Goal: Transaction & Acquisition: Purchase product/service

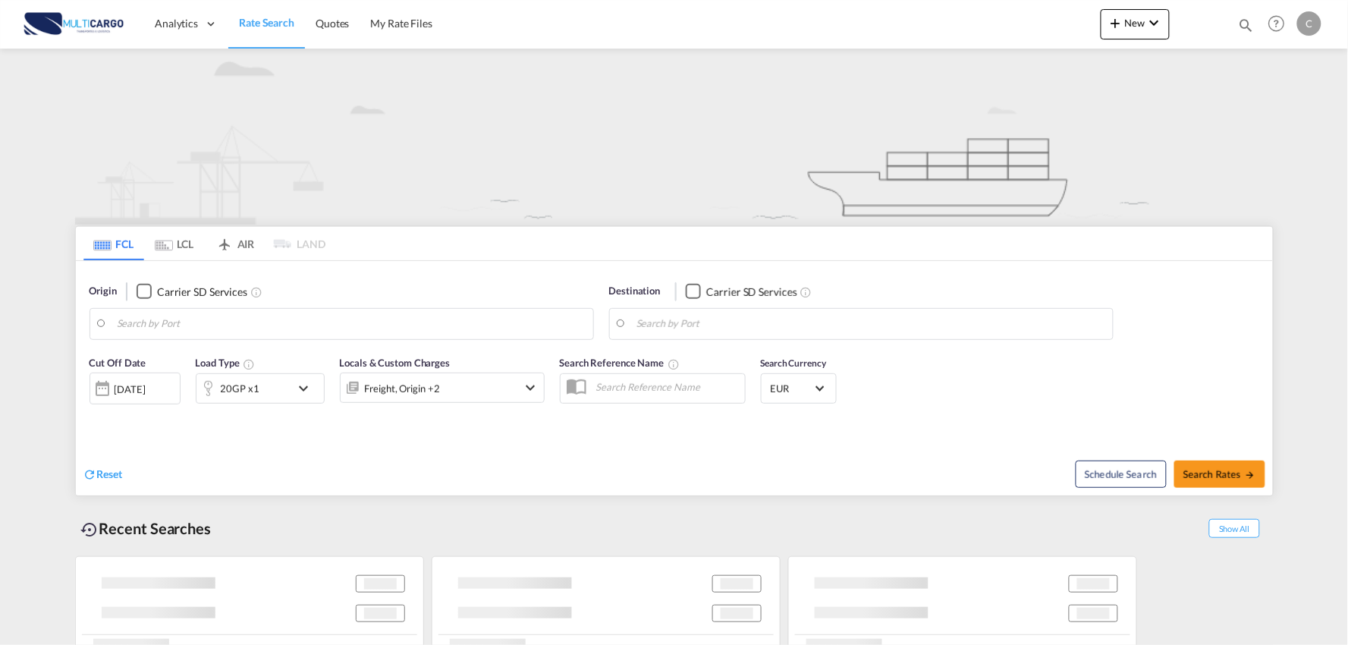
type input "Port of [GEOGRAPHIC_DATA], [GEOGRAPHIC_DATA], [GEOGRAPHIC_DATA]"
type input "Leixoes, Leixoes, PTLEI"
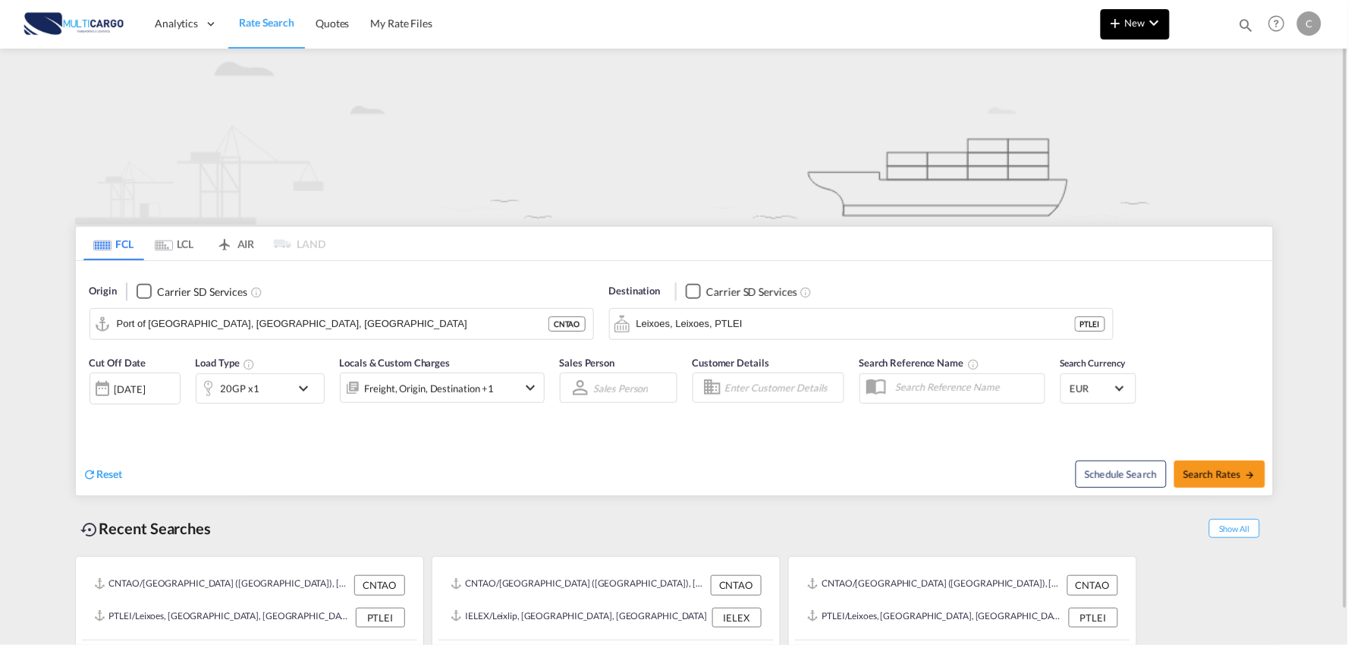
click at [1148, 24] on md-icon "icon-chevron-down" at bounding box center [1154, 23] width 18 height 18
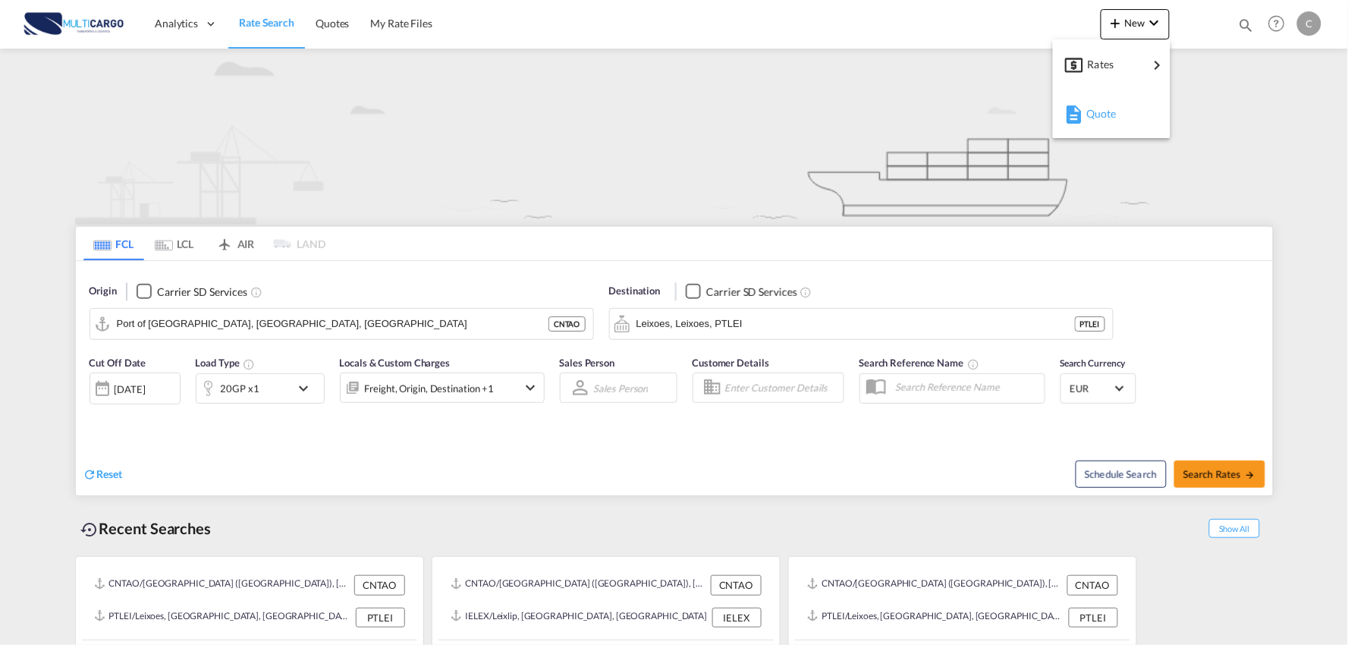
click at [1082, 125] on div "Quote" at bounding box center [1111, 114] width 93 height 38
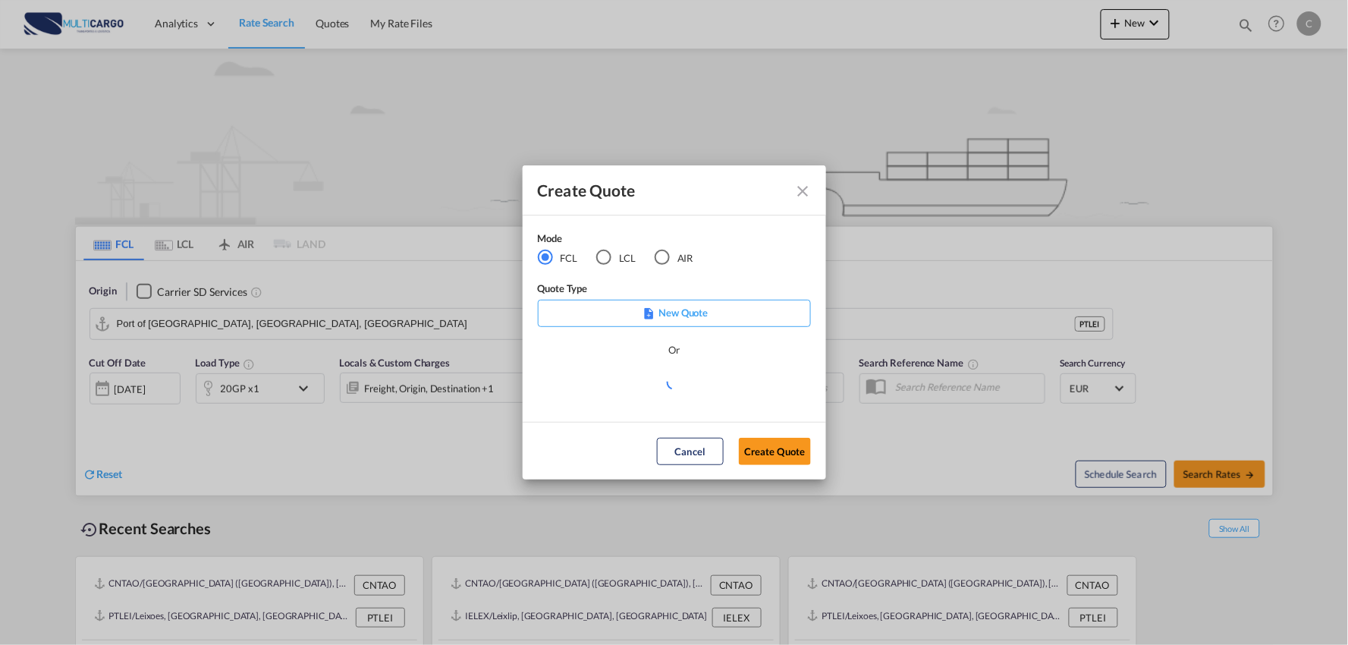
click at [604, 259] on div "LCL" at bounding box center [603, 257] width 15 height 15
click at [683, 389] on md-select "Select template 25/11/24 IMP_EXW_FCL Patricia Barroso | 25 Nov 2024 25/11/24 IM…" at bounding box center [674, 387] width 273 height 30
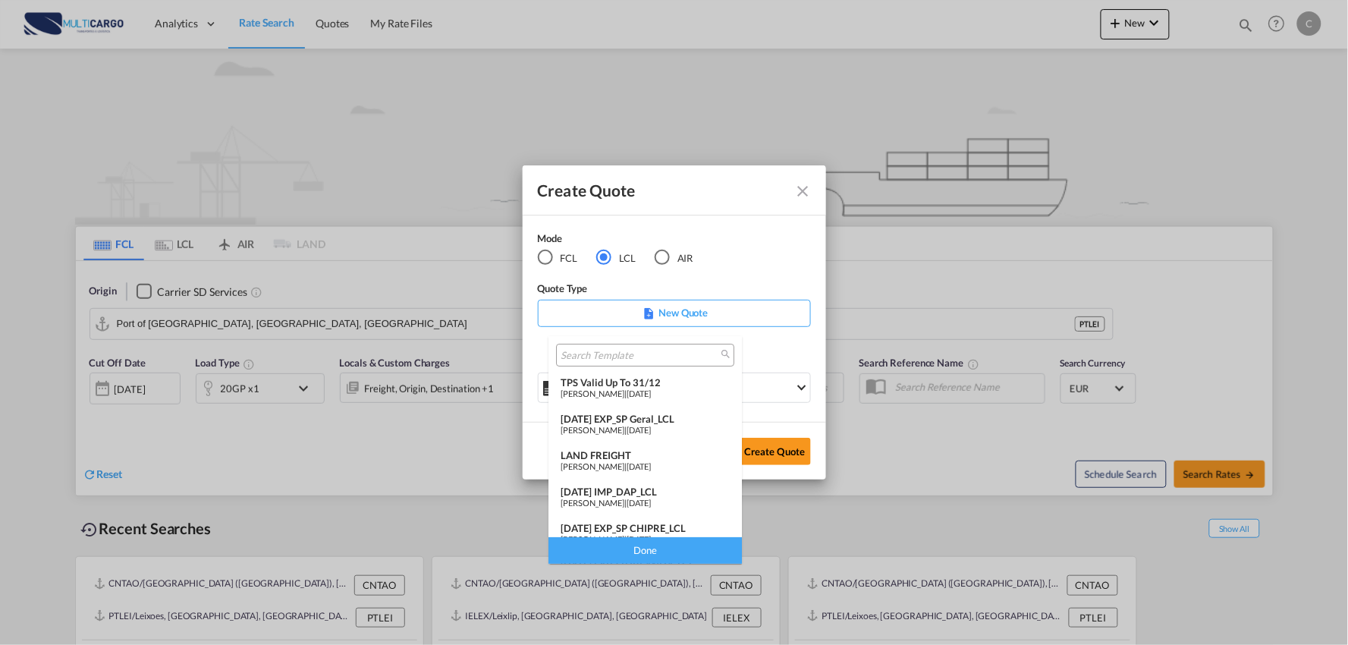
click at [642, 487] on div "25/11/24 IMP_DAP_LCL" at bounding box center [644, 491] width 169 height 12
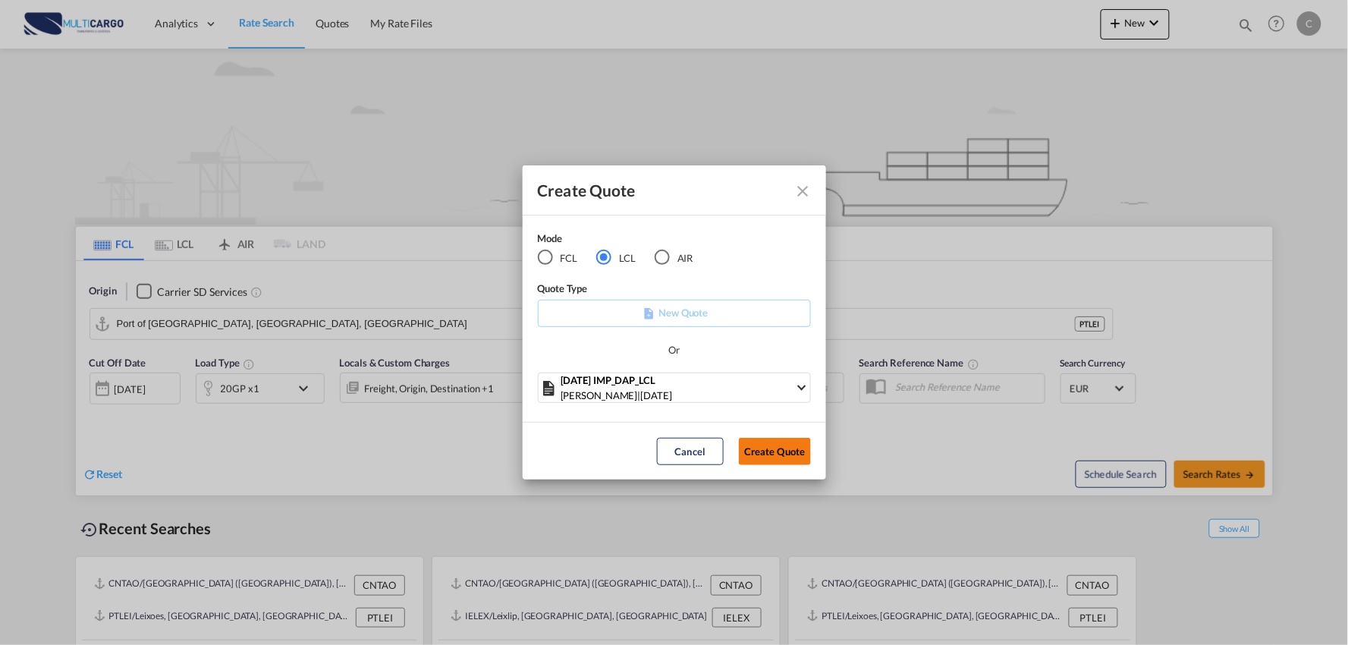
click at [782, 443] on button "Create Quote" at bounding box center [775, 451] width 72 height 27
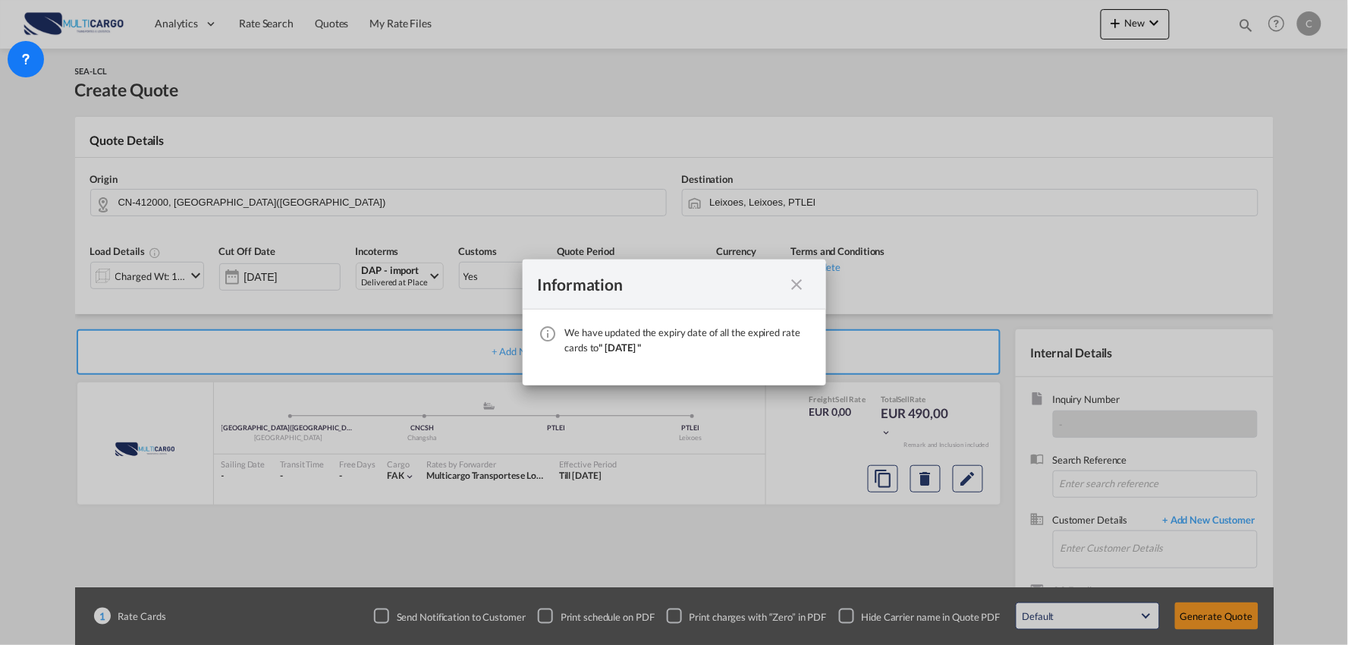
click at [797, 284] on md-icon "icon-close fg-AAA8AD cursor" at bounding box center [797, 284] width 18 height 18
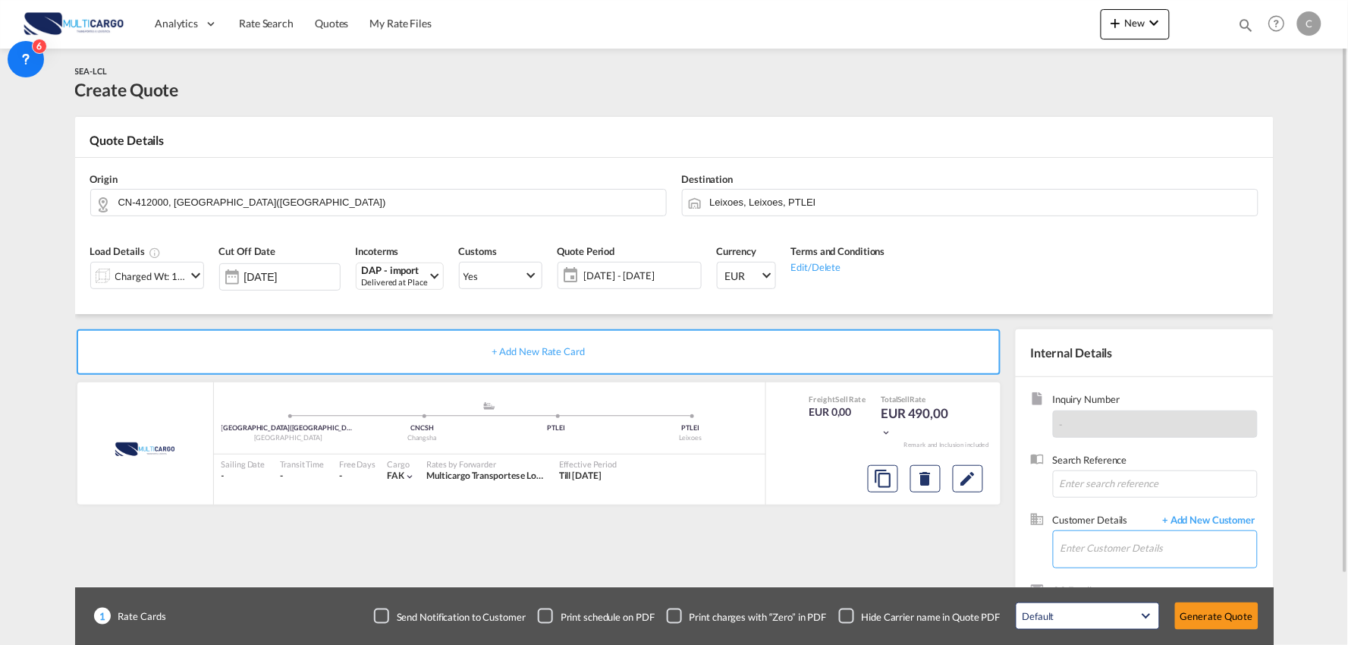
click at [1141, 538] on input "Enter Customer Details" at bounding box center [1158, 548] width 196 height 34
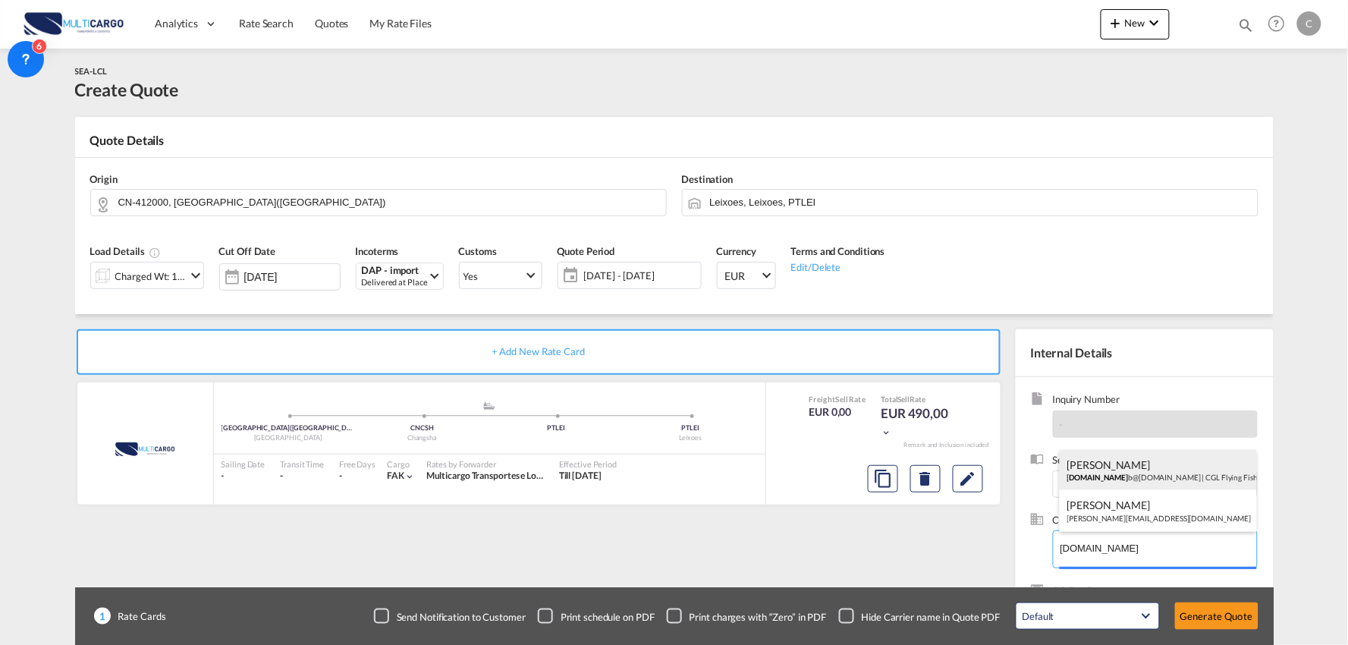
click at [1123, 467] on div "AVA CAI ava.ng b@cglhkg.com | CGL Flying Fish Logistics(Shanghai)Ltd-Ningbo Bra…" at bounding box center [1157, 470] width 197 height 41
type input "CGL Flying Fish Logistics(Shanghai)Ltd-Ningbo Branch, AVA CAI, ava.ngb@cglhkg.c…"
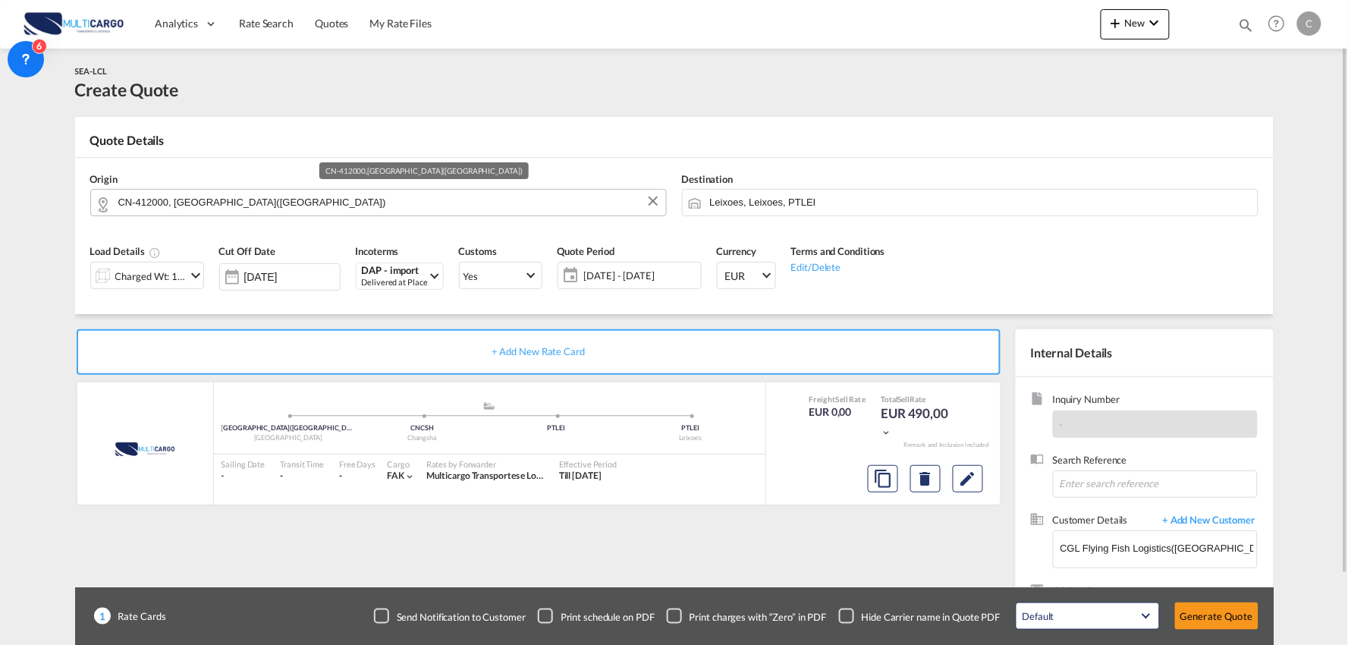
click at [197, 201] on input "CN-412000, ZHUZHOU(株洲市)" at bounding box center [388, 202] width 540 height 27
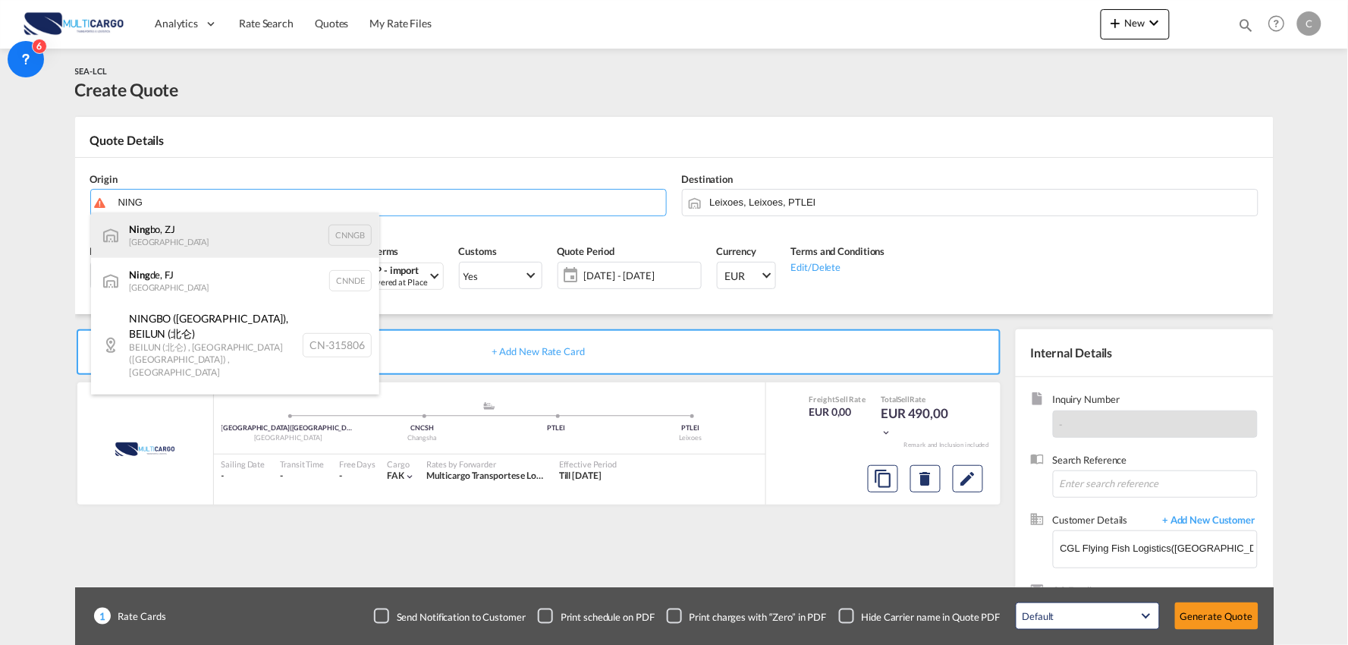
click at [203, 233] on div "Ning bo, ZJ China CNNGB" at bounding box center [235, 235] width 288 height 46
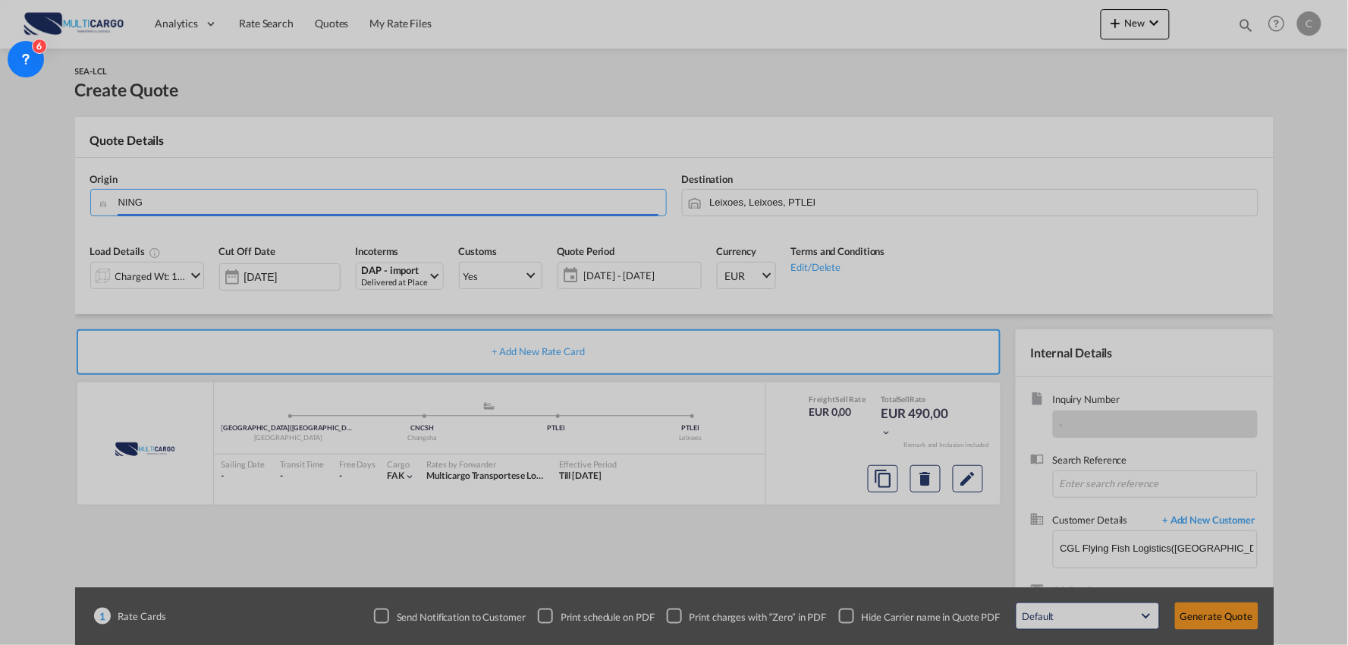
type input "Ningbo, ZJ, CNNGB"
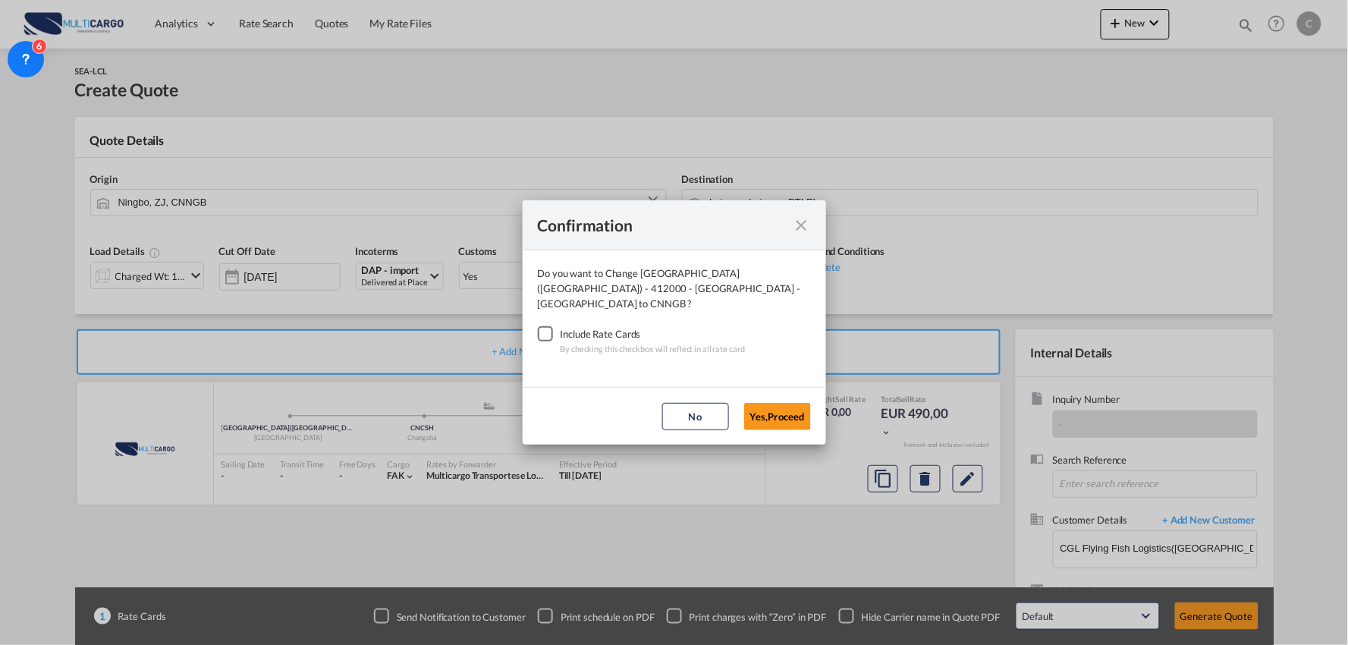
click at [551, 327] on div "Checkbox No Ink" at bounding box center [545, 333] width 15 height 15
click at [789, 405] on button "Yes,Proceed" at bounding box center [777, 416] width 67 height 27
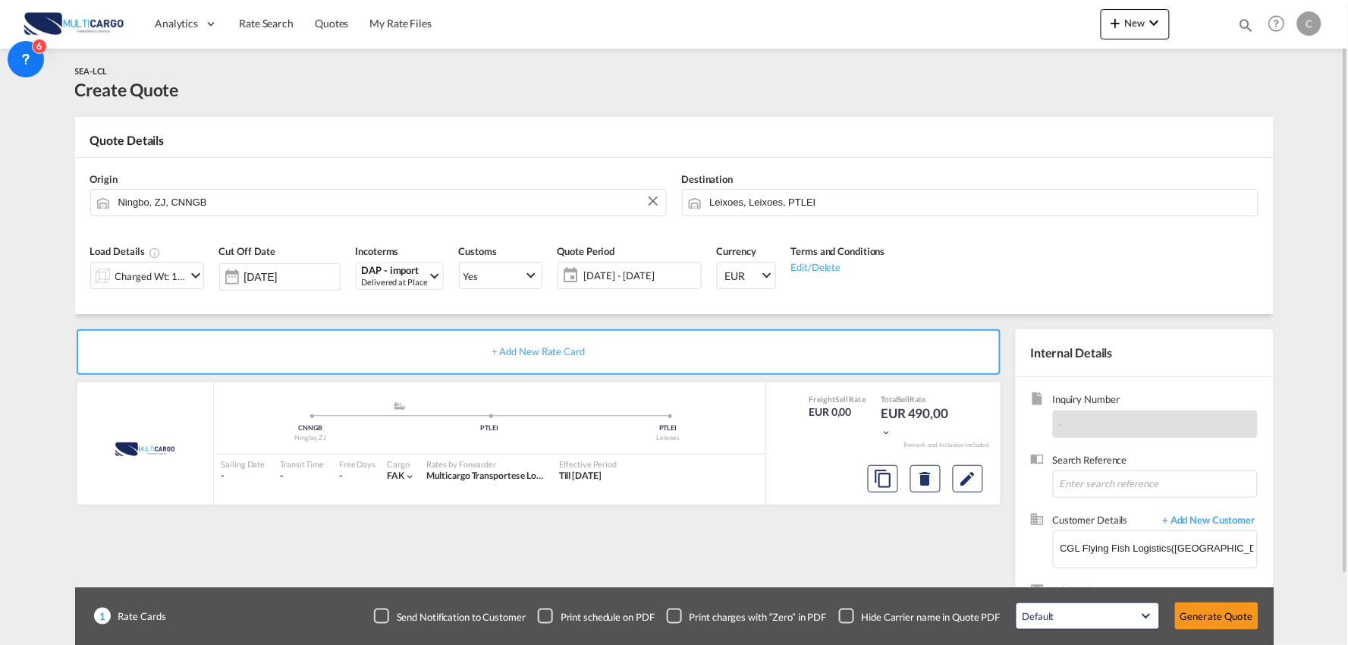
click at [162, 273] on div "Charged Wt: 1,00 W/M" at bounding box center [150, 275] width 71 height 21
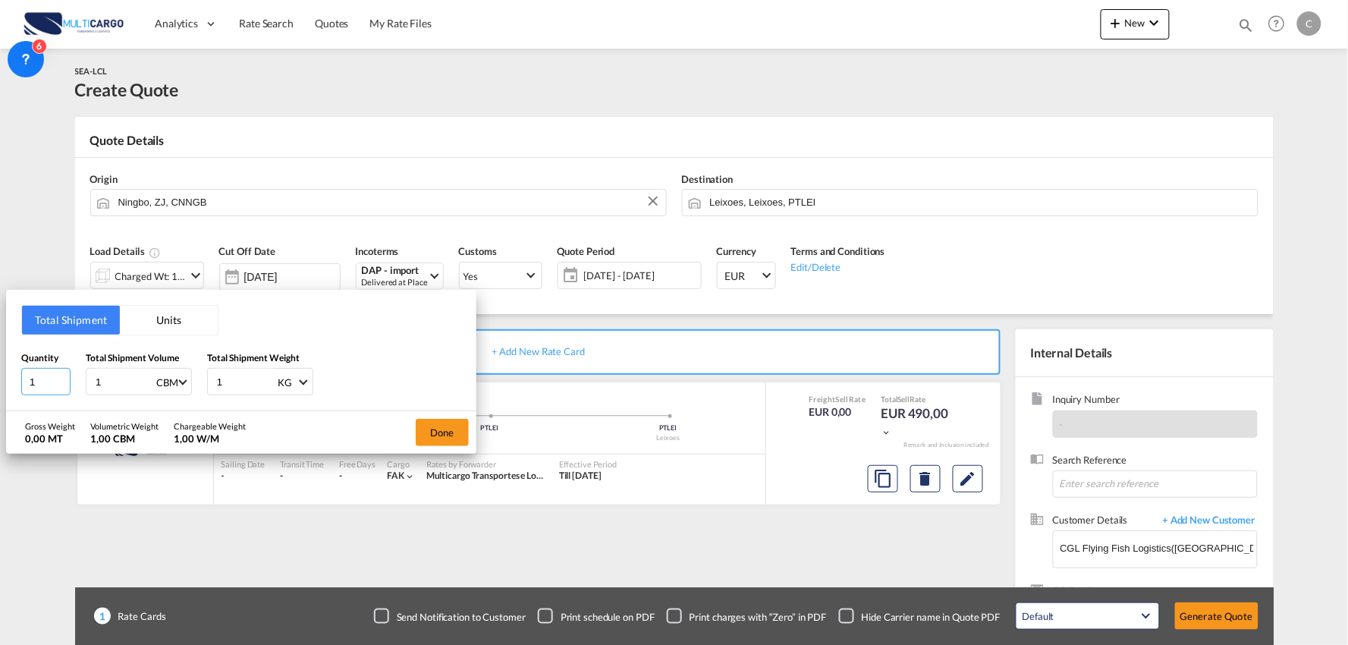
drag, startPoint x: 49, startPoint y: 383, endPoint x: 2, endPoint y: 378, distance: 47.3
click at [2, 378] on div "Total Shipment Units Quantity 1 Total Shipment Volume 1 CBM CBM CFT Total Shipm…" at bounding box center [674, 322] width 1348 height 645
type input "45"
drag, startPoint x: 190, startPoint y: 385, endPoint x: 167, endPoint y: 388, distance: 23.6
click at [164, 385] on div "Quantity 45 Total Shipment Volume 1 CBM CBM CFT Total Shipment Weight 1 KG KG LB" at bounding box center [241, 373] width 440 height 46
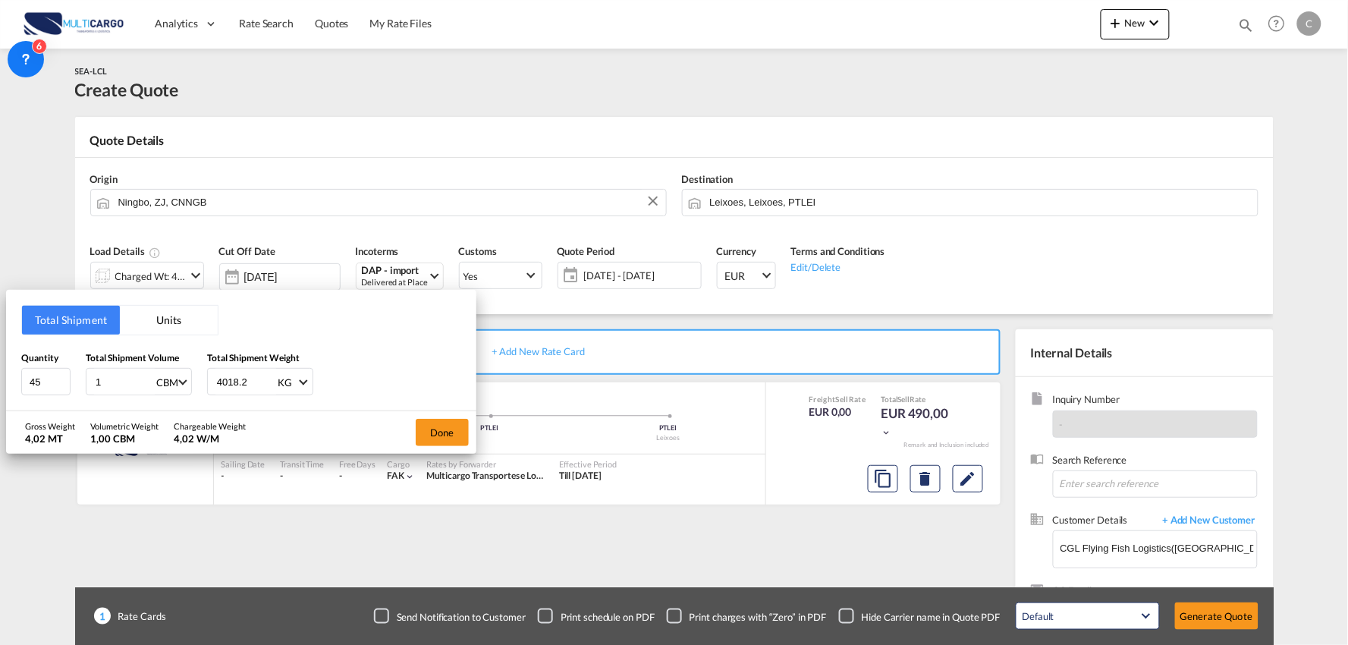
type input "4018.2"
click at [422, 369] on div "Quantity 45 Total Shipment Volume 1 CBM CBM CFT Total Shipment Weight 4018.2 KG…" at bounding box center [241, 373] width 440 height 46
drag, startPoint x: 111, startPoint y: 381, endPoint x: 48, endPoint y: 381, distance: 62.9
click at [55, 381] on div "Quantity 45 Total Shipment Volume 1 CBM CBM CFT Total Shipment Weight 4018.2 KG…" at bounding box center [241, 373] width 440 height 46
click at [437, 425] on button "Done" at bounding box center [442, 432] width 53 height 27
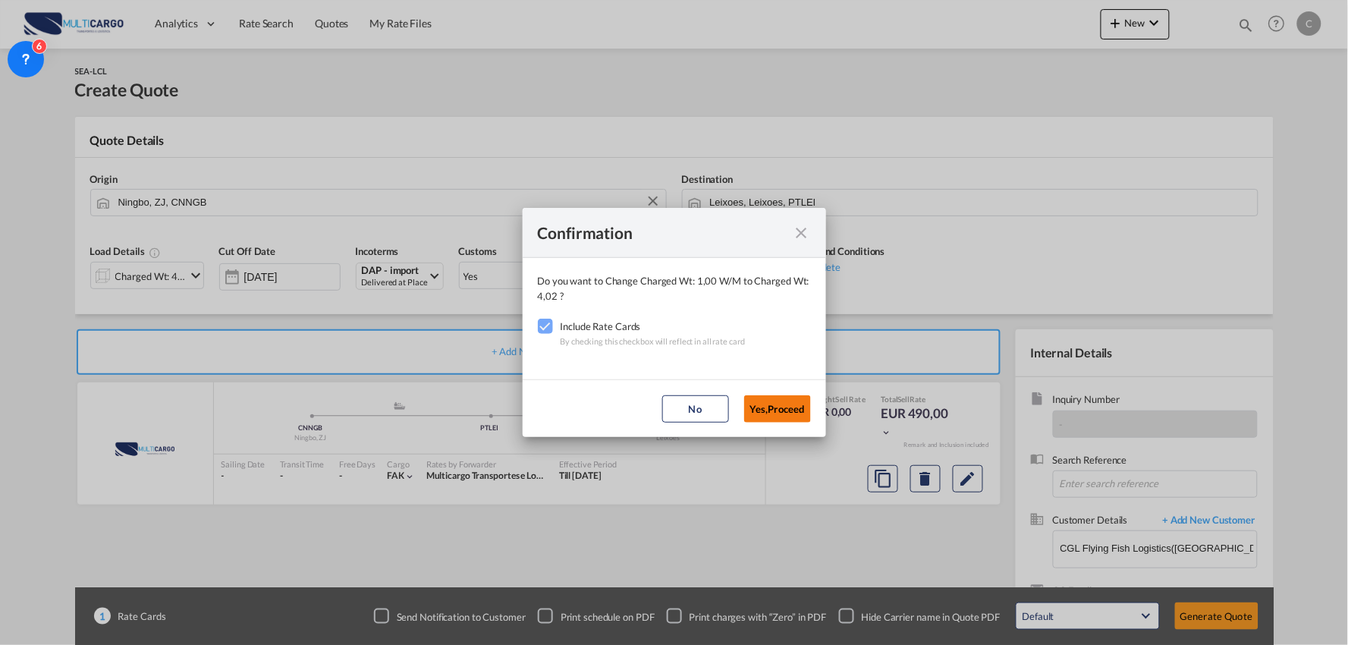
click at [792, 412] on button "Yes,Proceed" at bounding box center [777, 408] width 67 height 27
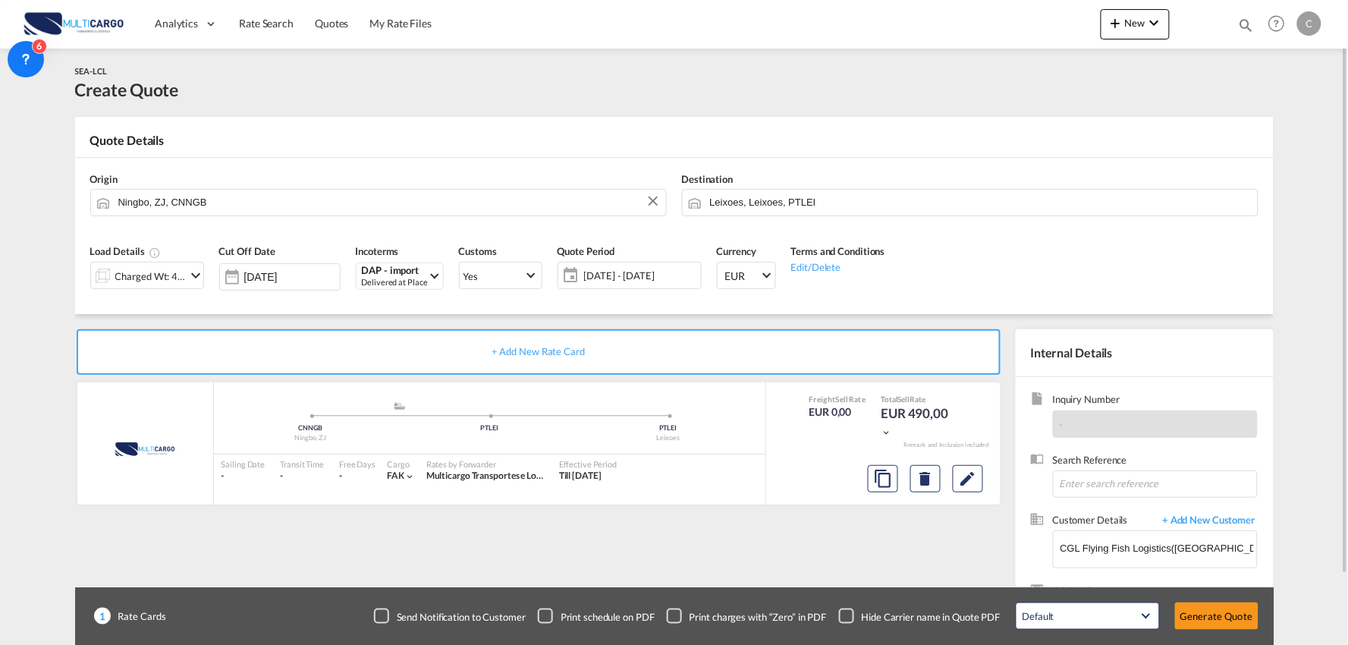
click at [854, 612] on div "Checkbox No Ink" at bounding box center [846, 615] width 15 height 15
click at [805, 573] on div "+ Add New Rate Card MultiCargo added by you .a{fill:#aaa8ad;} .a{fill:#aaa8ad;}…" at bounding box center [541, 487] width 933 height 317
click at [342, 86] on div "SEA-LCL Create Quote" at bounding box center [674, 83] width 1198 height 38
click at [1222, 613] on button "Generate Quote" at bounding box center [1216, 615] width 83 height 27
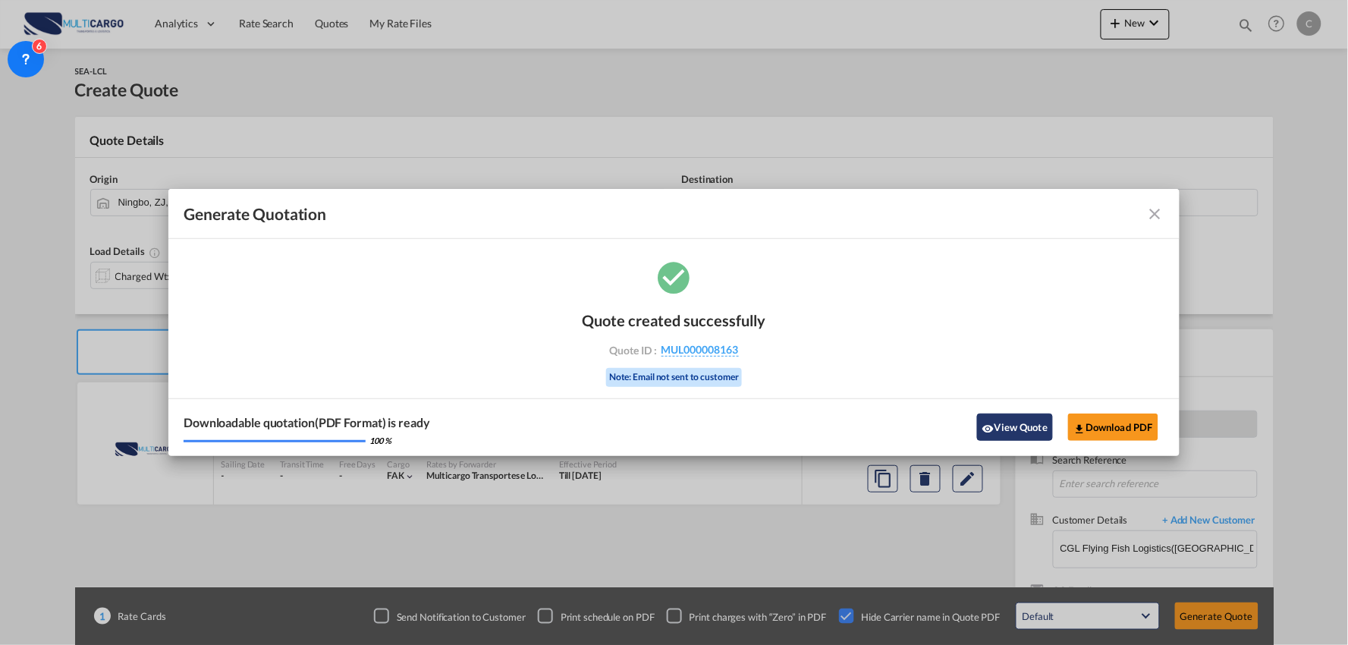
click at [1019, 422] on button "View Quote" at bounding box center [1015, 426] width 76 height 27
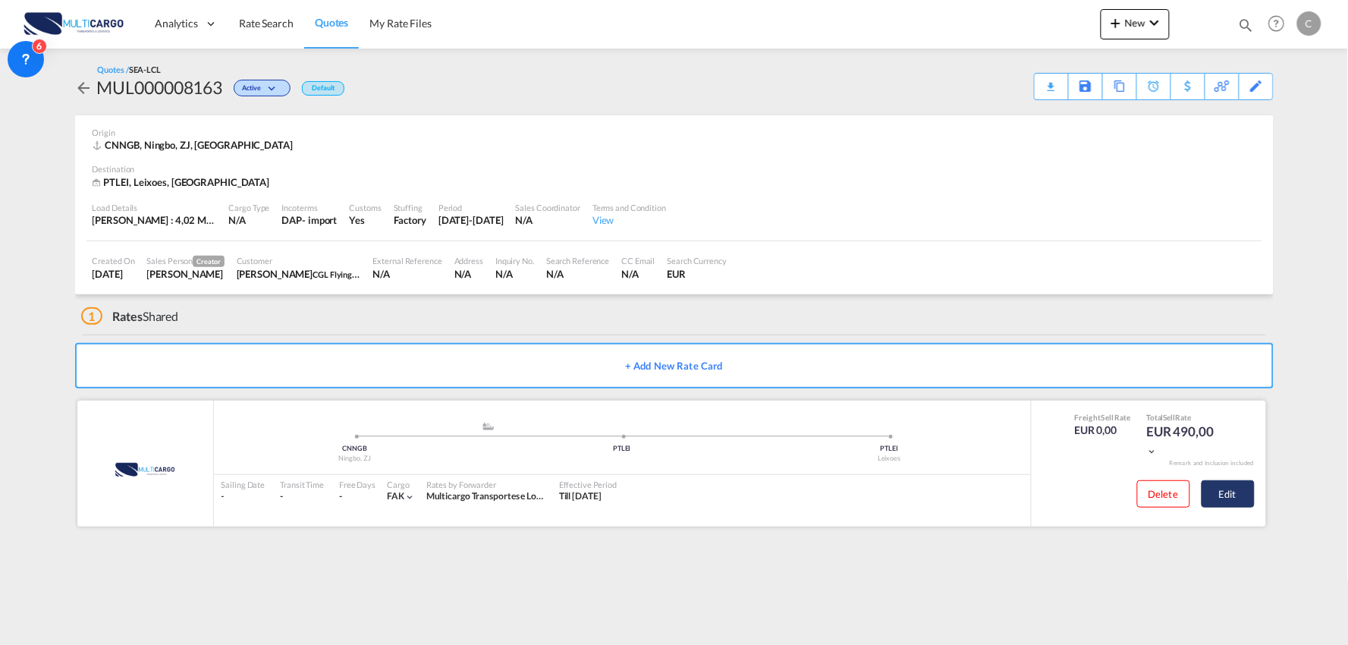
click at [1242, 489] on button "Edit" at bounding box center [1227, 493] width 53 height 27
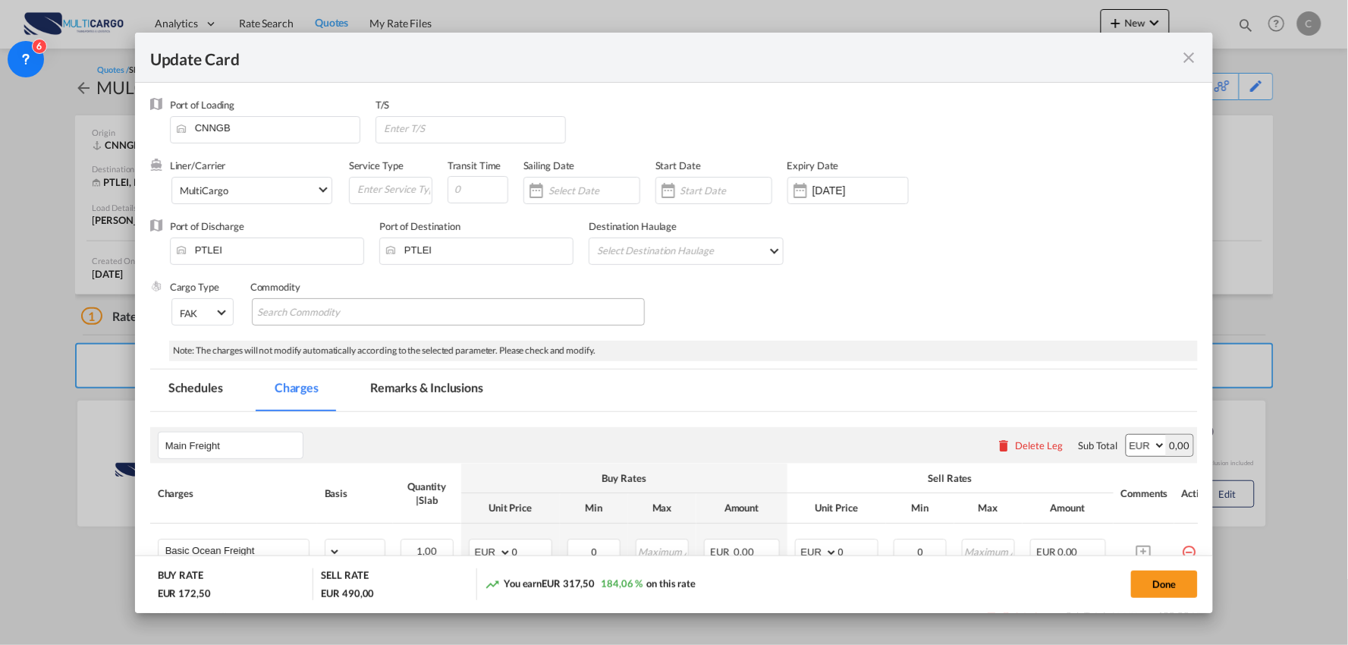
select select "per_shipment"
select select "per_bl"
select select "per_shipment"
select select "per_doc"
select select "per_shipment"
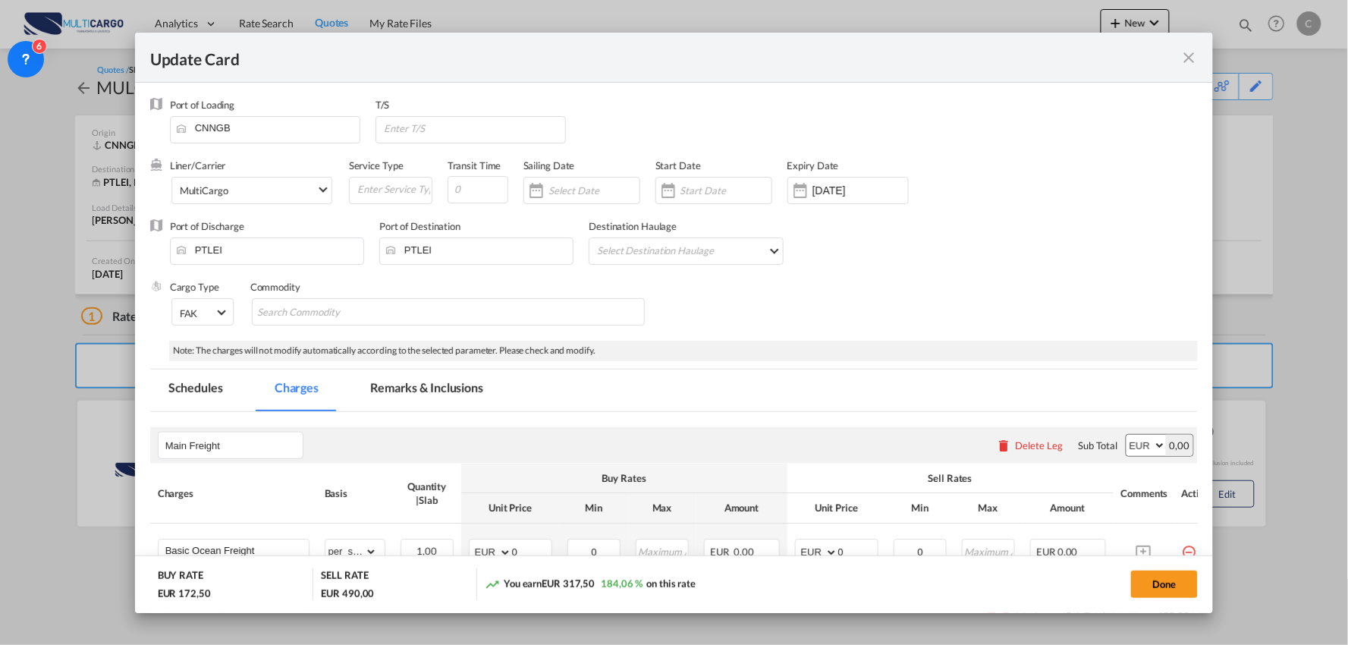
click at [1177, 57] on div "Update Card" at bounding box center [665, 57] width 1030 height 19
click at [1194, 57] on md-icon "icon-close fg-AAA8AD m-0 pointer" at bounding box center [1188, 58] width 18 height 18
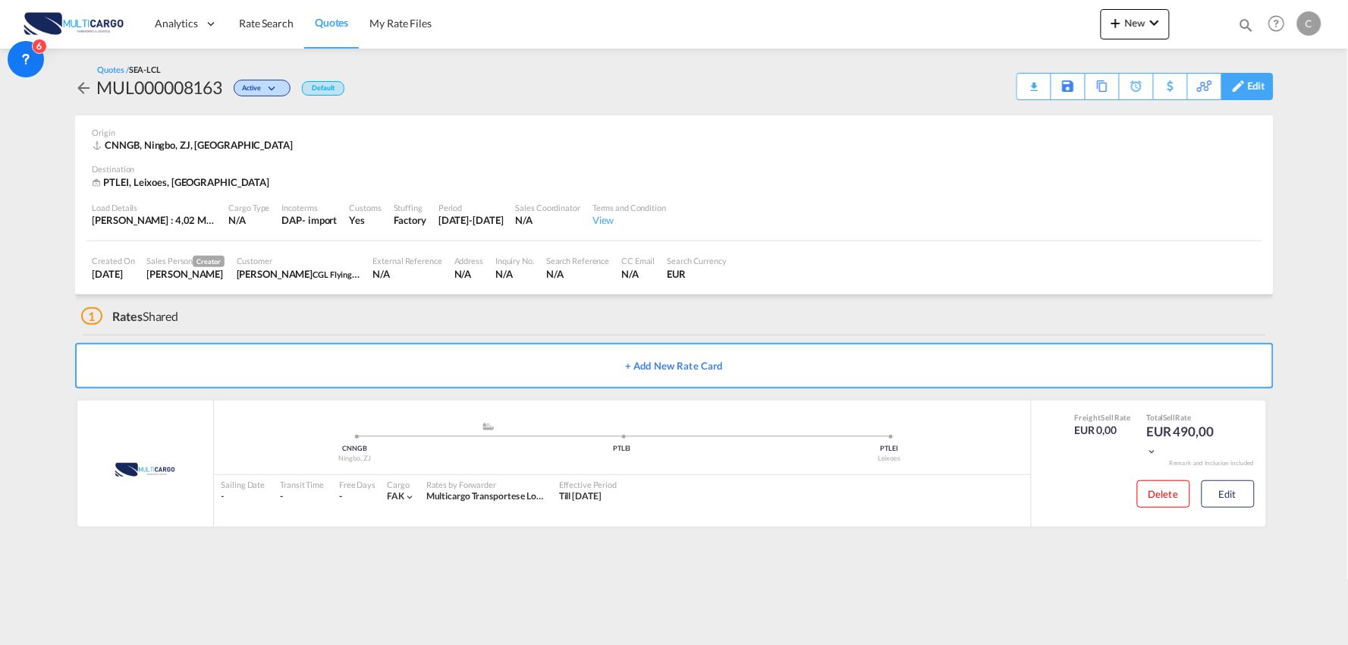
click at [1255, 86] on div "Edit" at bounding box center [1256, 87] width 17 height 26
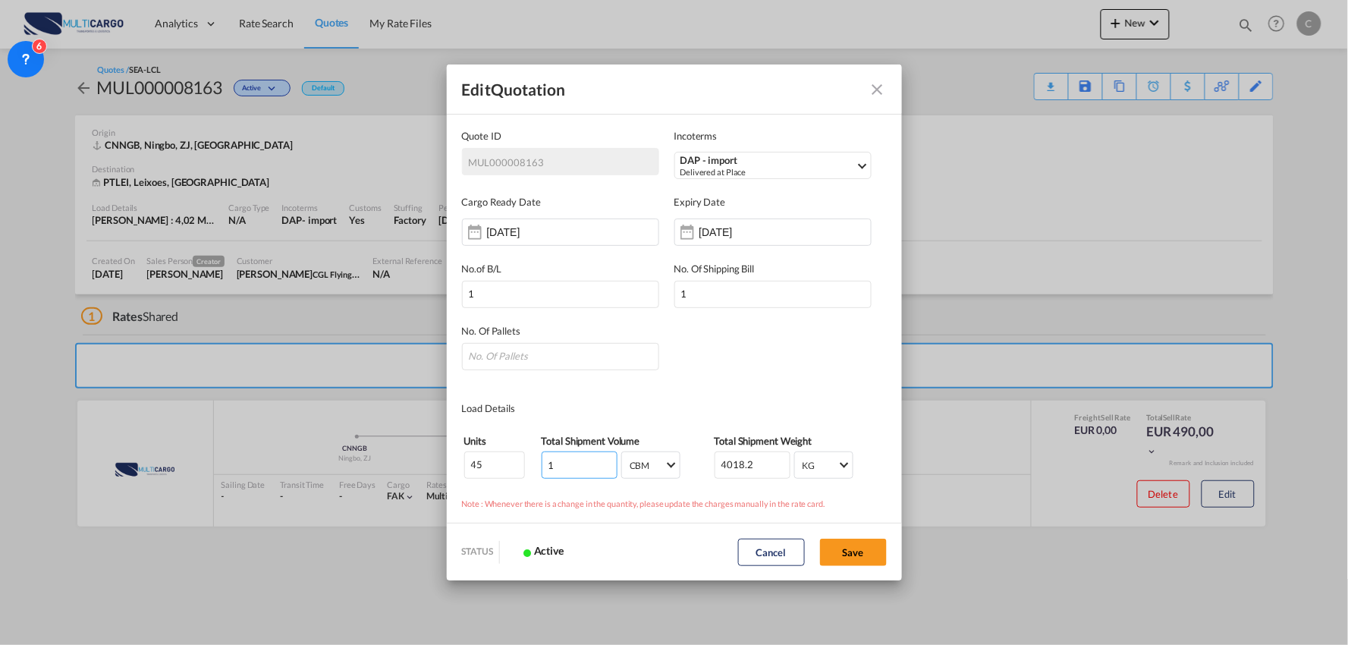
drag, startPoint x: 557, startPoint y: 463, endPoint x: 532, endPoint y: 466, distance: 24.6
click at [532, 466] on tr "45 1 CBM CBM CFT CBM CFT 4018.2 KG KG LB KG LB" at bounding box center [674, 464] width 422 height 29
type input "1.728"
click at [859, 554] on button "Save" at bounding box center [853, 551] width 67 height 27
click at [761, 464] on input "4018.2" at bounding box center [752, 464] width 76 height 27
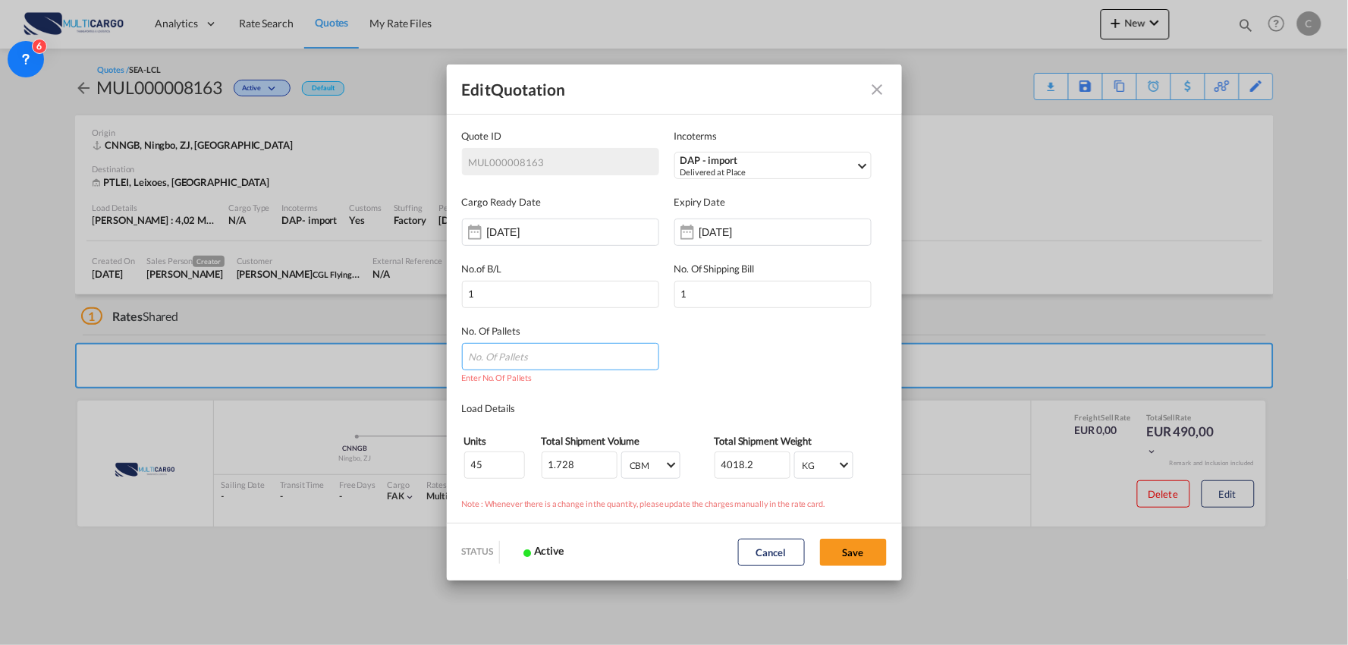
click at [532, 362] on input "Quote ID IncotermsDAP ..." at bounding box center [560, 356] width 197 height 27
type input "45"
click at [738, 367] on div "No. Of Pallets 45" at bounding box center [674, 339] width 425 height 62
drag, startPoint x: 658, startPoint y: 469, endPoint x: 531, endPoint y: 451, distance: 127.8
click at [534, 469] on tr "45 1.728 CBM CBM CFT CBM CFT 4018.2 KG KG LB KG LB" at bounding box center [674, 464] width 422 height 29
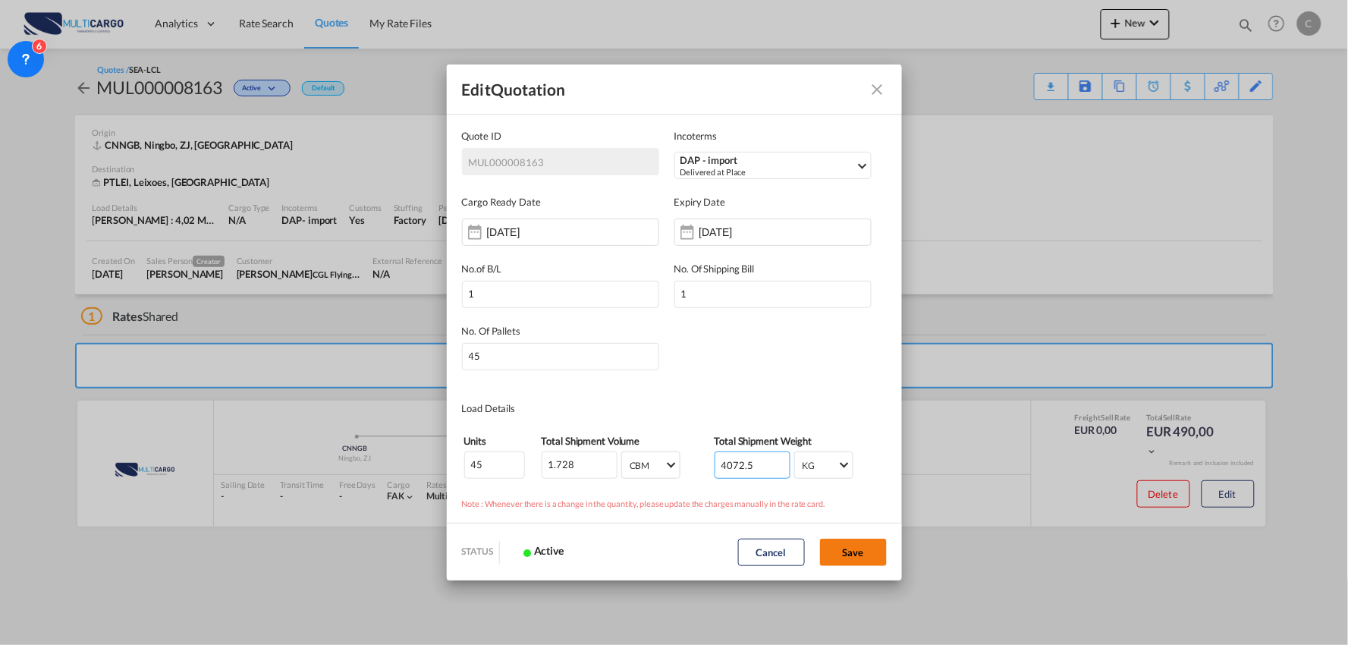
type input "4072.5"
click at [874, 562] on button "Save" at bounding box center [853, 551] width 67 height 27
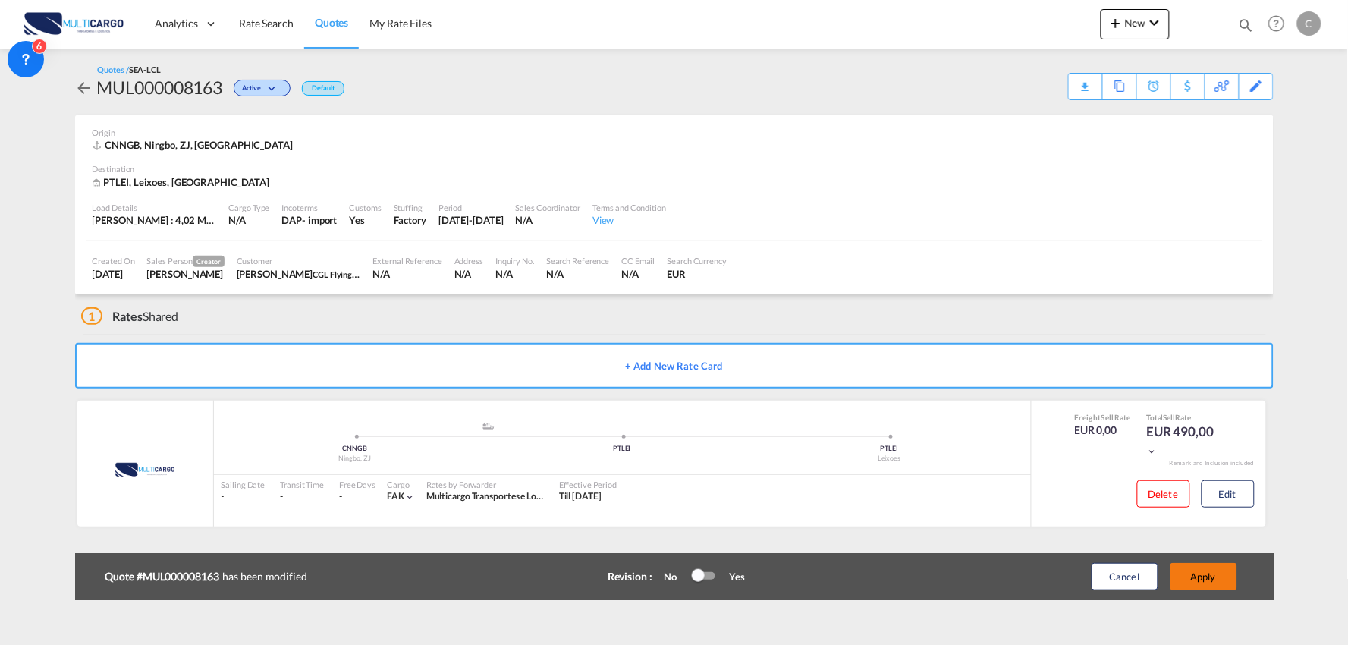
click at [1200, 573] on button "Apply" at bounding box center [1203, 576] width 67 height 27
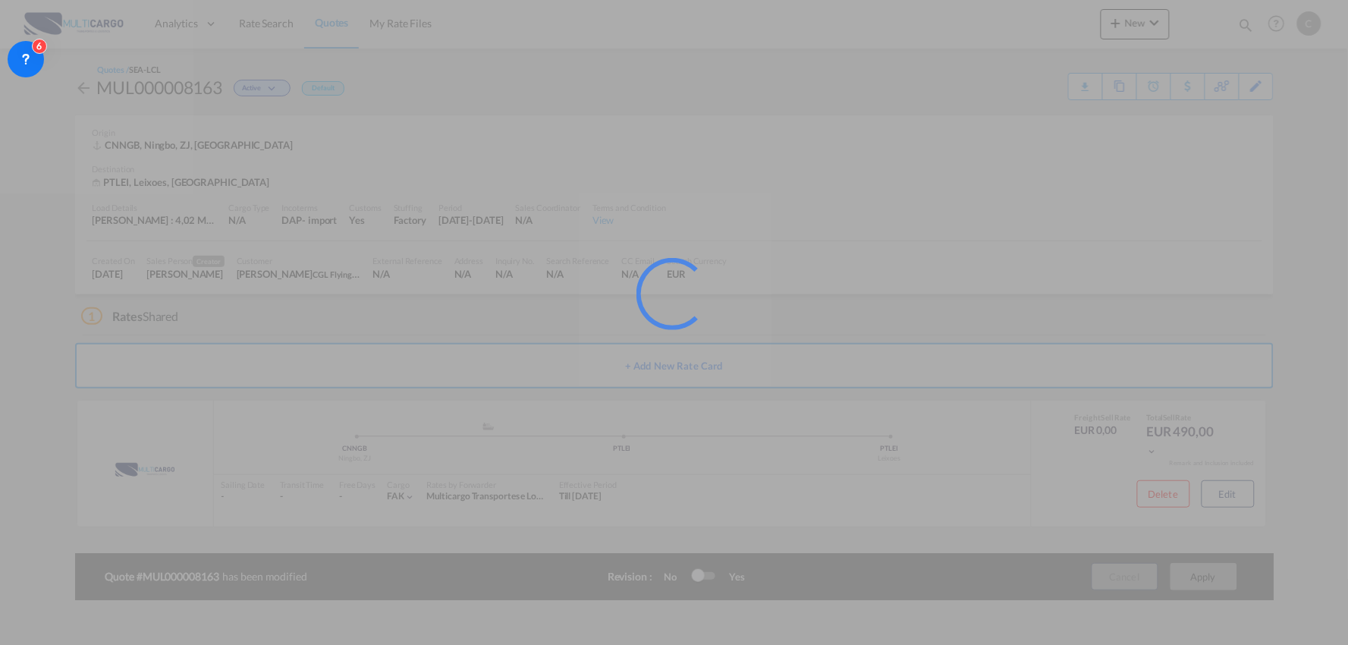
click at [653, 314] on div at bounding box center [674, 322] width 1348 height 645
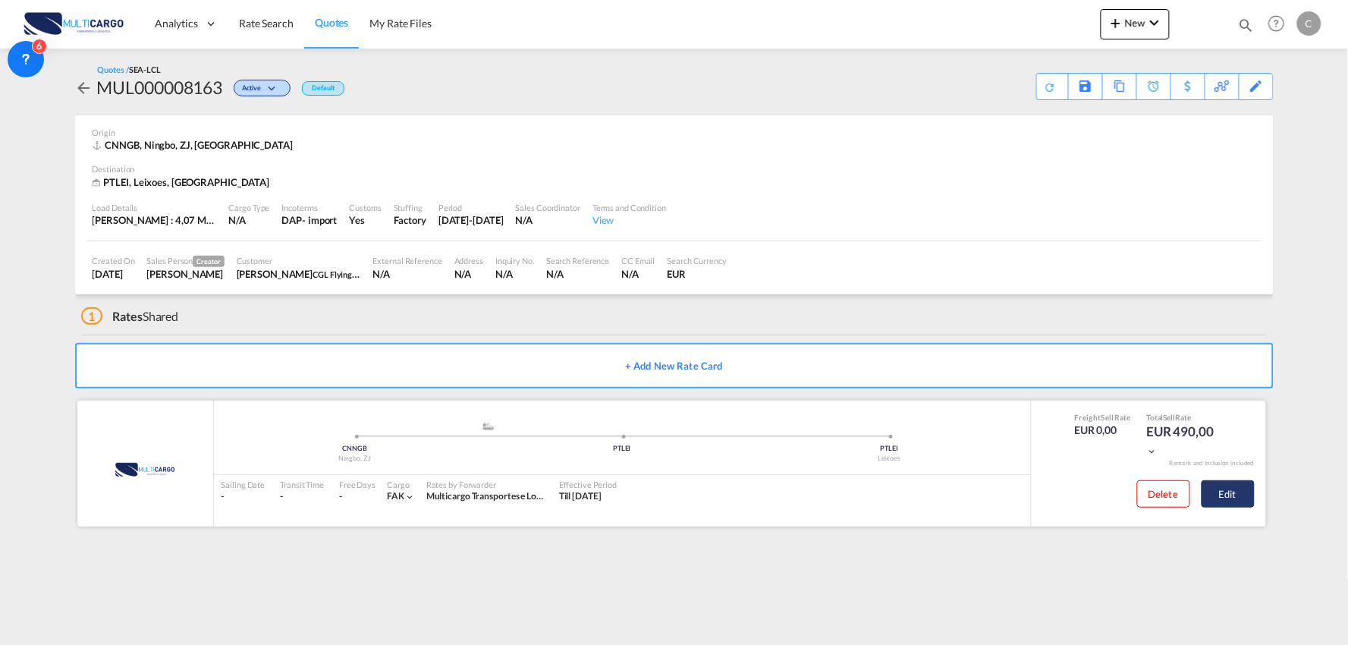
click at [1231, 497] on button "Edit" at bounding box center [1227, 493] width 53 height 27
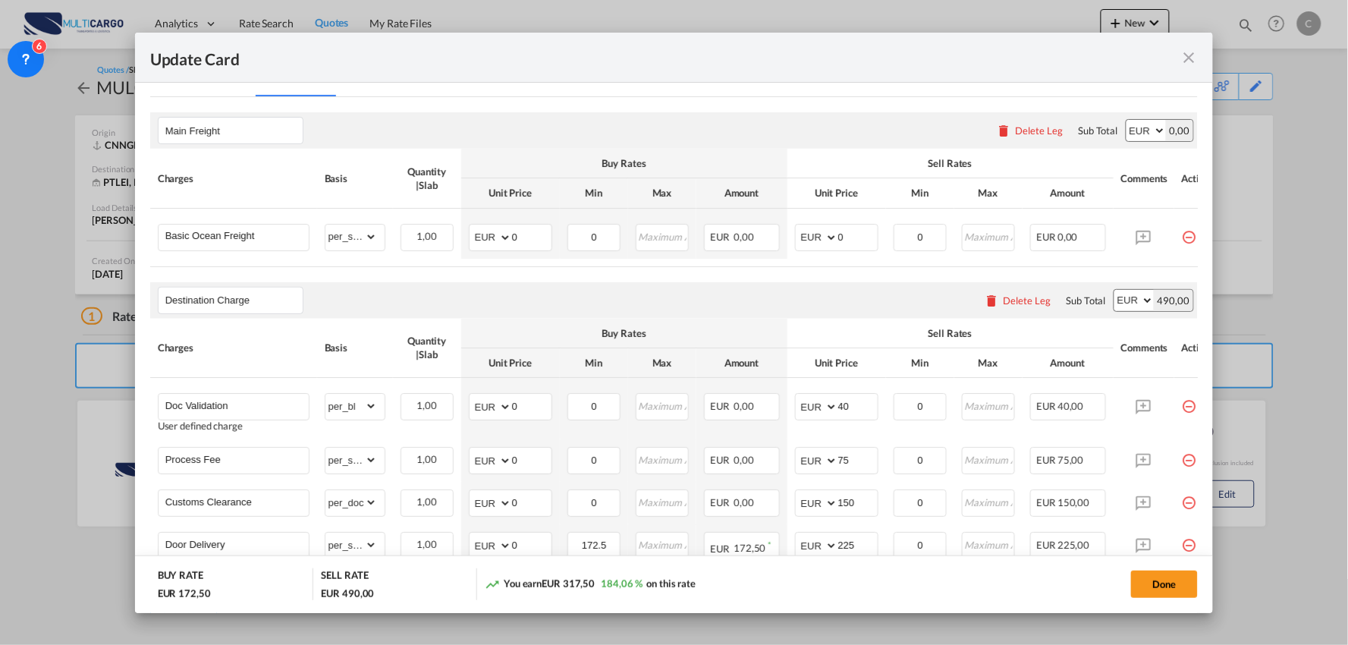
scroll to position [450, 0]
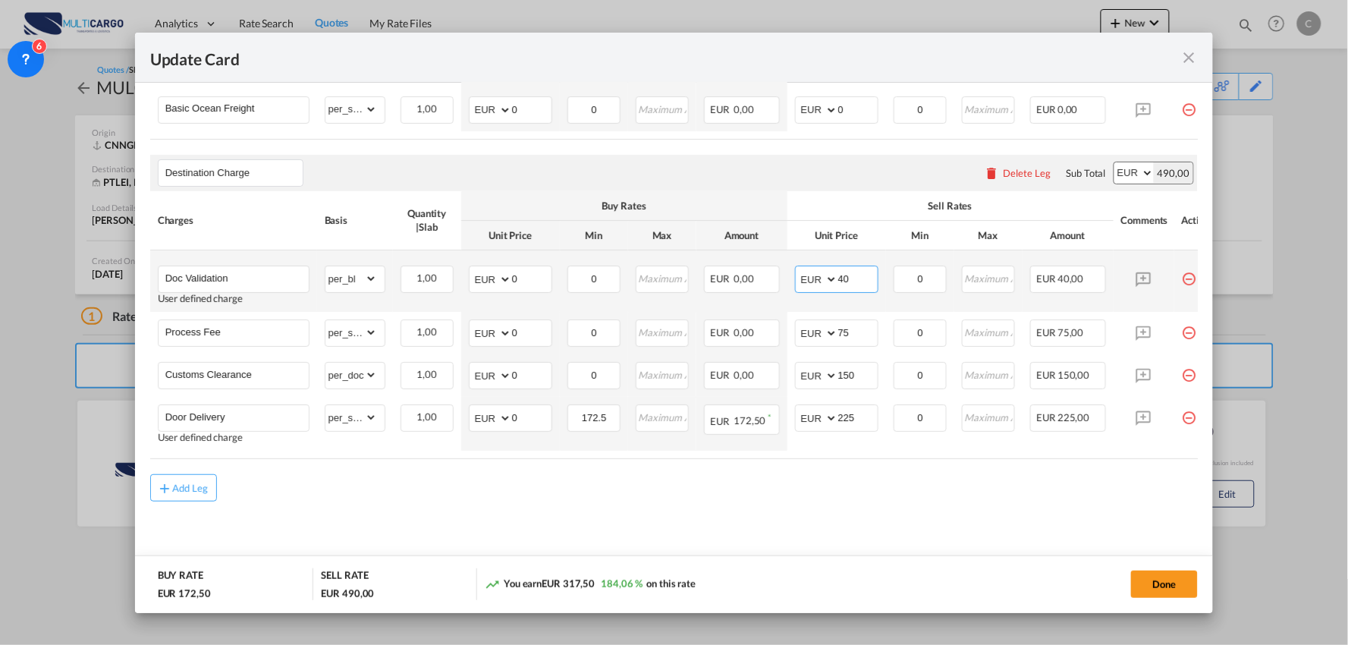
click at [805, 276] on md-input-container "AED AFN ALL AMD ANG AOA ARS AUD AWG AZN BAM BBD BDT BGN BHD BIF BMD BND BOB BRL…" at bounding box center [836, 278] width 83 height 27
type input "60"
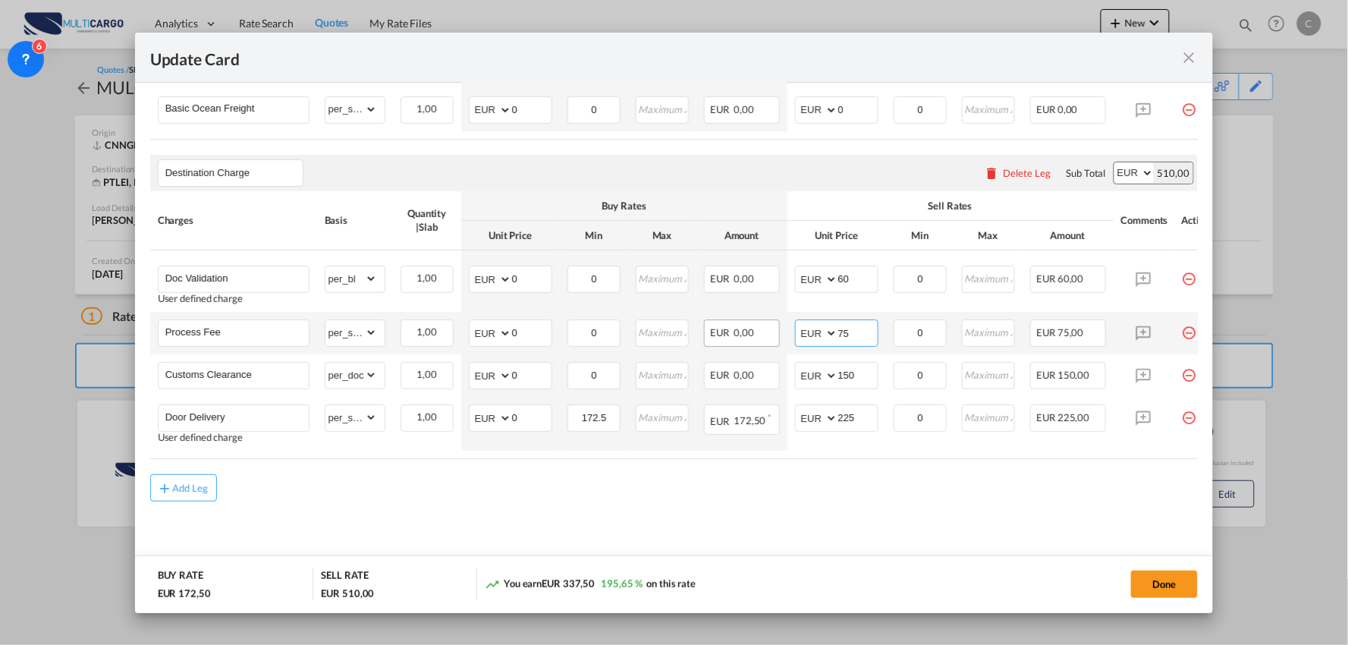
drag, startPoint x: 858, startPoint y: 334, endPoint x: 769, endPoint y: 334, distance: 88.7
click at [781, 334] on tr "Process Fee Please Enter Already Exists gross_weight volumetric_weight per_ship…" at bounding box center [687, 333] width 1075 height 42
type input "90"
drag, startPoint x: 880, startPoint y: 488, endPoint x: 870, endPoint y: 345, distance: 143.7
click at [880, 466] on air-lcl-rate-modification "Main Freight Please enter leg name Leg Name Already Exists Delete Leg Sub Total…" at bounding box center [674, 236] width 1048 height 532
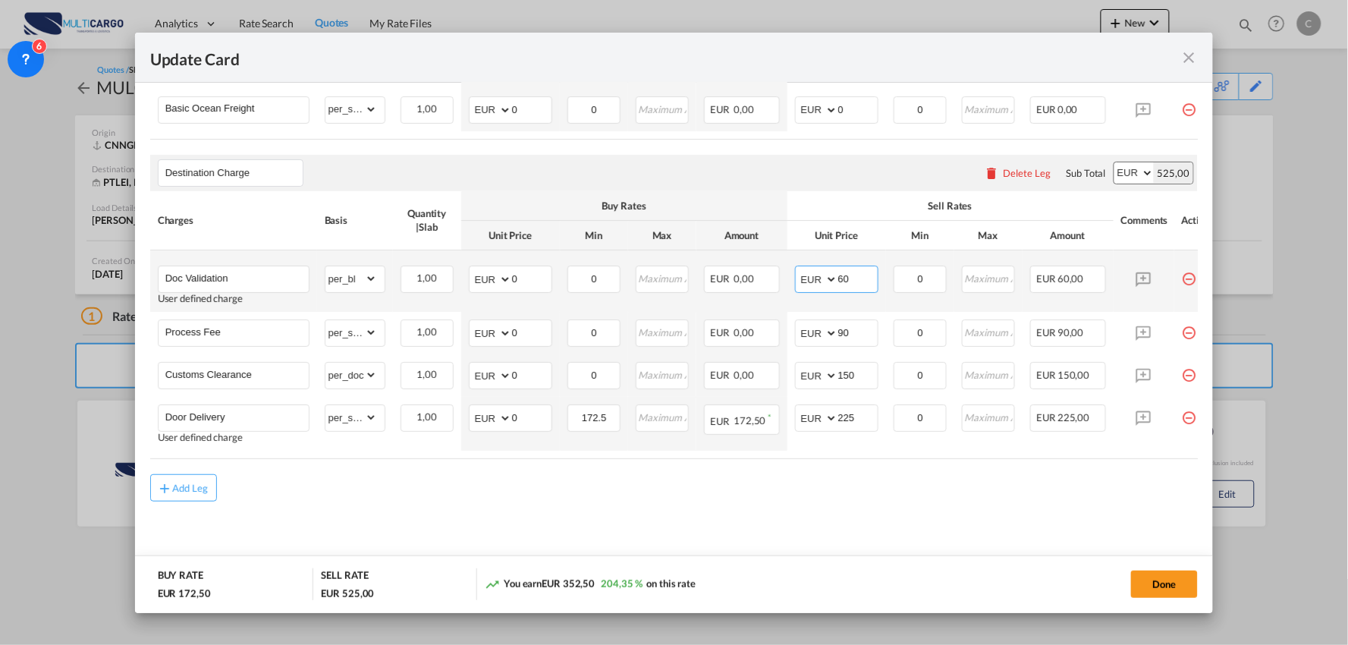
drag, startPoint x: 859, startPoint y: 268, endPoint x: 844, endPoint y: 269, distance: 15.2
click at [850, 269] on input "60" at bounding box center [857, 277] width 39 height 23
drag, startPoint x: 855, startPoint y: 276, endPoint x: 820, endPoint y: 277, distance: 34.9
click at [821, 276] on md-input-container "AED AFN ALL AMD ANG AOA ARS AUD AWG AZN BAM BBD BDT BGN BHD BIF BMD BND BOB BRL…" at bounding box center [836, 278] width 83 height 27
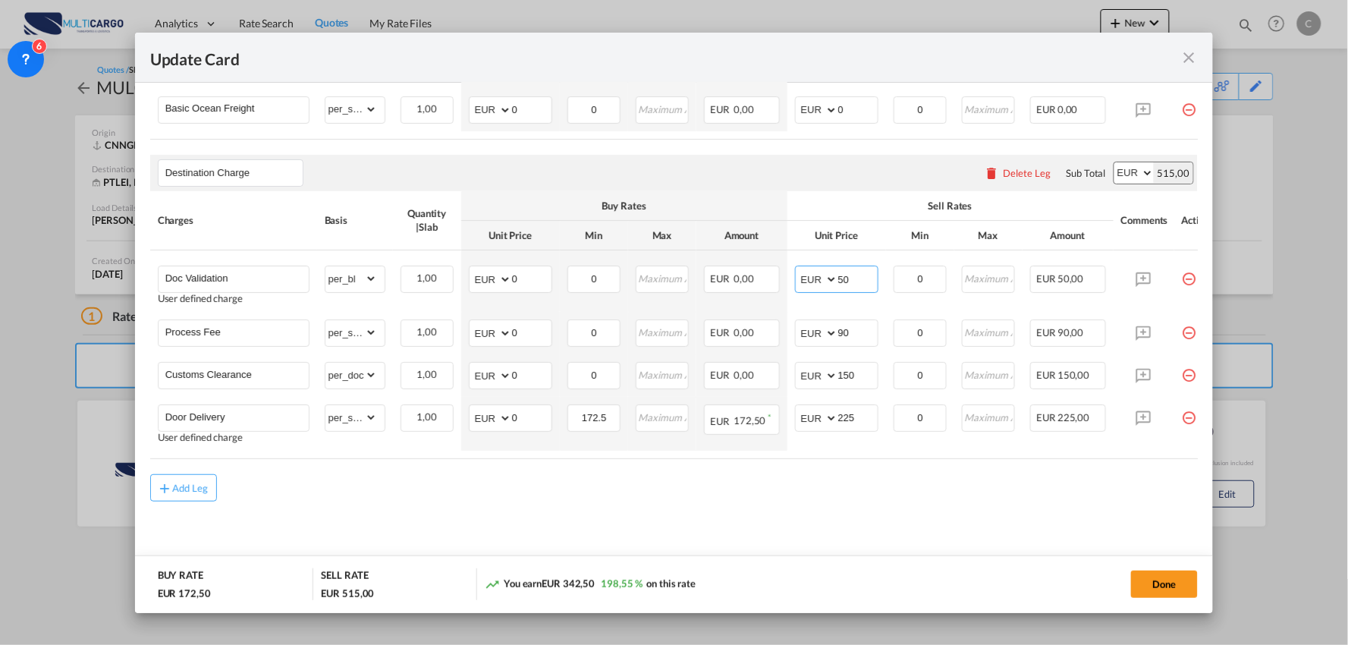
type input "50"
drag, startPoint x: 699, startPoint y: 510, endPoint x: 656, endPoint y: 491, distance: 46.9
click at [699, 510] on md-content "Main Freight Please enter leg name Leg Name Already Exists Delete Leg Sub Total…" at bounding box center [674, 272] width 1048 height 605
click at [362, 509] on md-content "Main Freight Please enter leg name Leg Name Already Exists Delete Leg Sub Total…" at bounding box center [674, 272] width 1048 height 605
drag, startPoint x: 610, startPoint y: 510, endPoint x: 751, endPoint y: 506, distance: 141.1
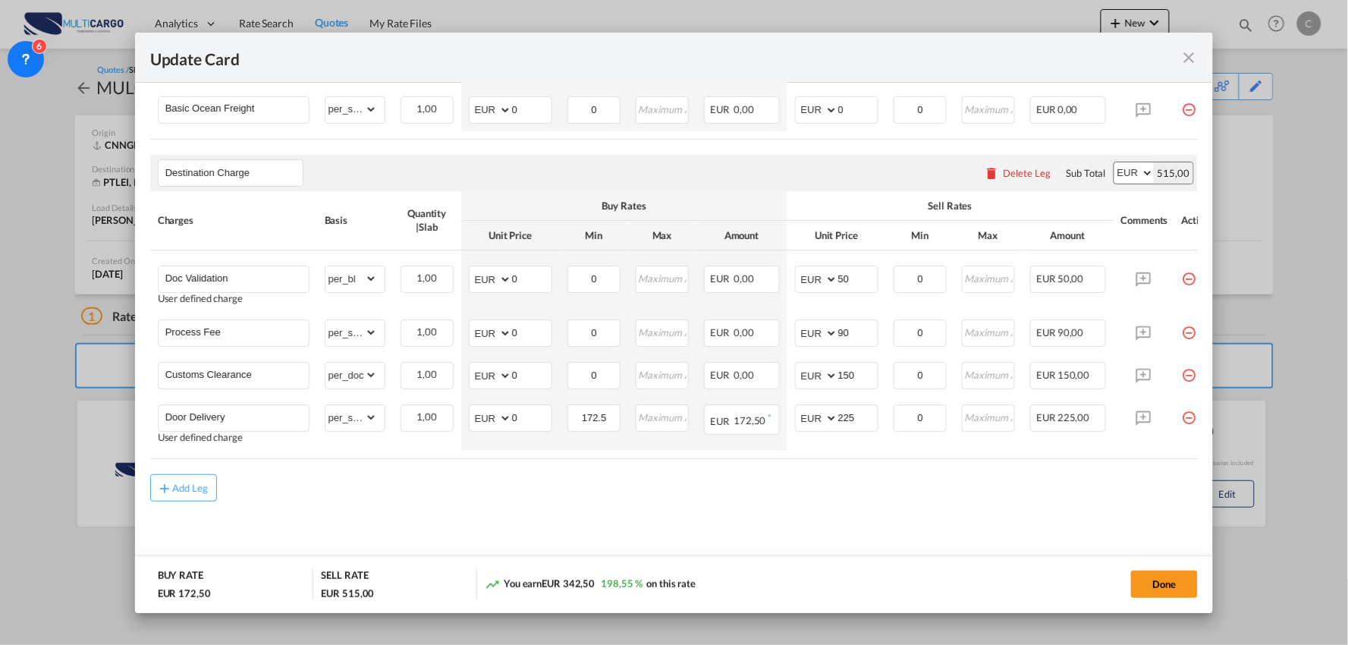
click at [610, 510] on md-content "Main Freight Please enter leg name Leg Name Already Exists Delete Leg Sub Total…" at bounding box center [674, 272] width 1048 height 605
drag, startPoint x: 337, startPoint y: 487, endPoint x: 548, endPoint y: 488, distance: 210.8
click at [339, 487] on div "Add Leg" at bounding box center [674, 487] width 1048 height 27
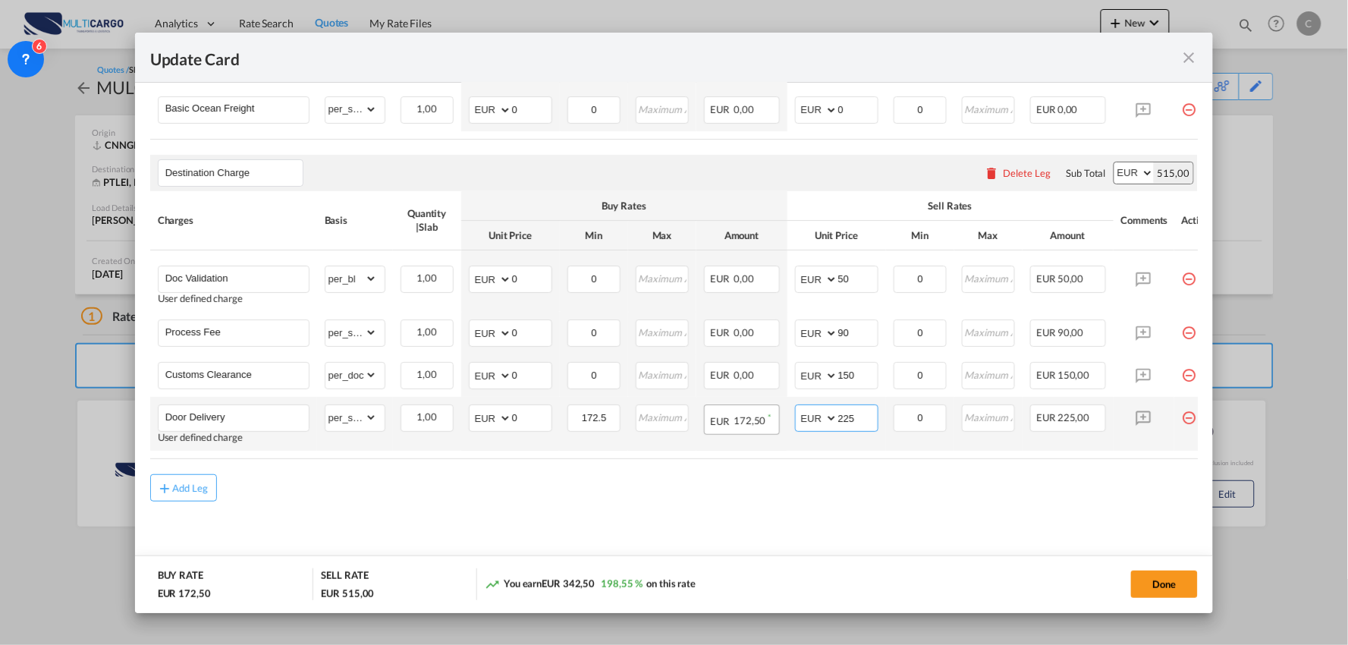
drag, startPoint x: 860, startPoint y: 410, endPoint x: 766, endPoint y: 410, distance: 94.0
click at [766, 410] on tr "Door Delivery User defined charge Please Enter Already Exists gross_weight volu…" at bounding box center [687, 424] width 1075 height 54
type input "295"
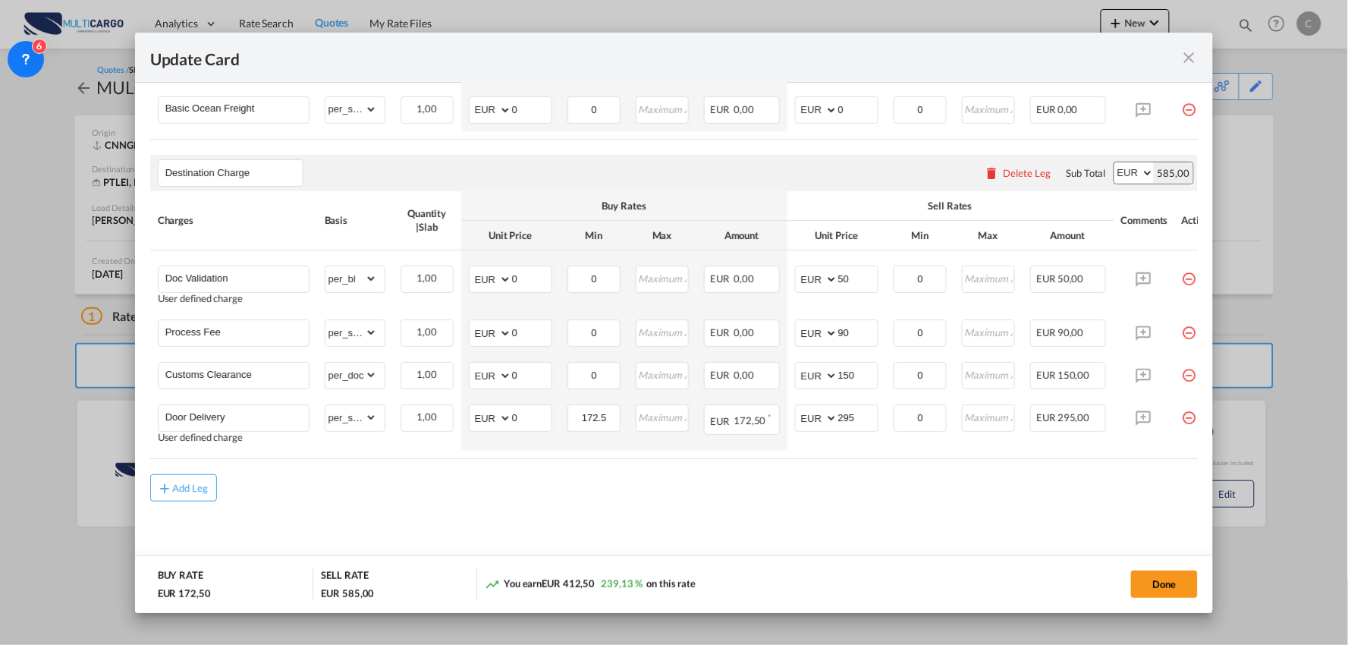
click at [882, 493] on div "Add Leg" at bounding box center [674, 487] width 1048 height 27
click at [1147, 585] on button "Done" at bounding box center [1164, 583] width 67 height 27
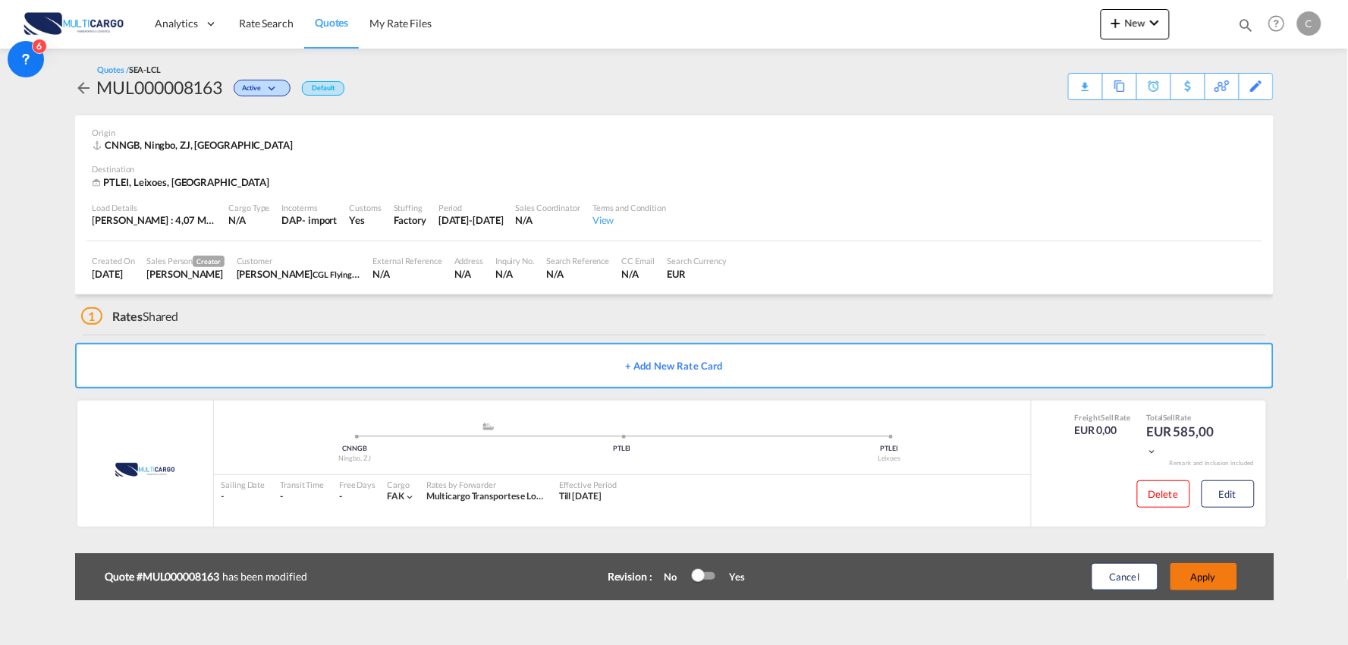
click at [1206, 573] on button "Apply" at bounding box center [1203, 576] width 67 height 27
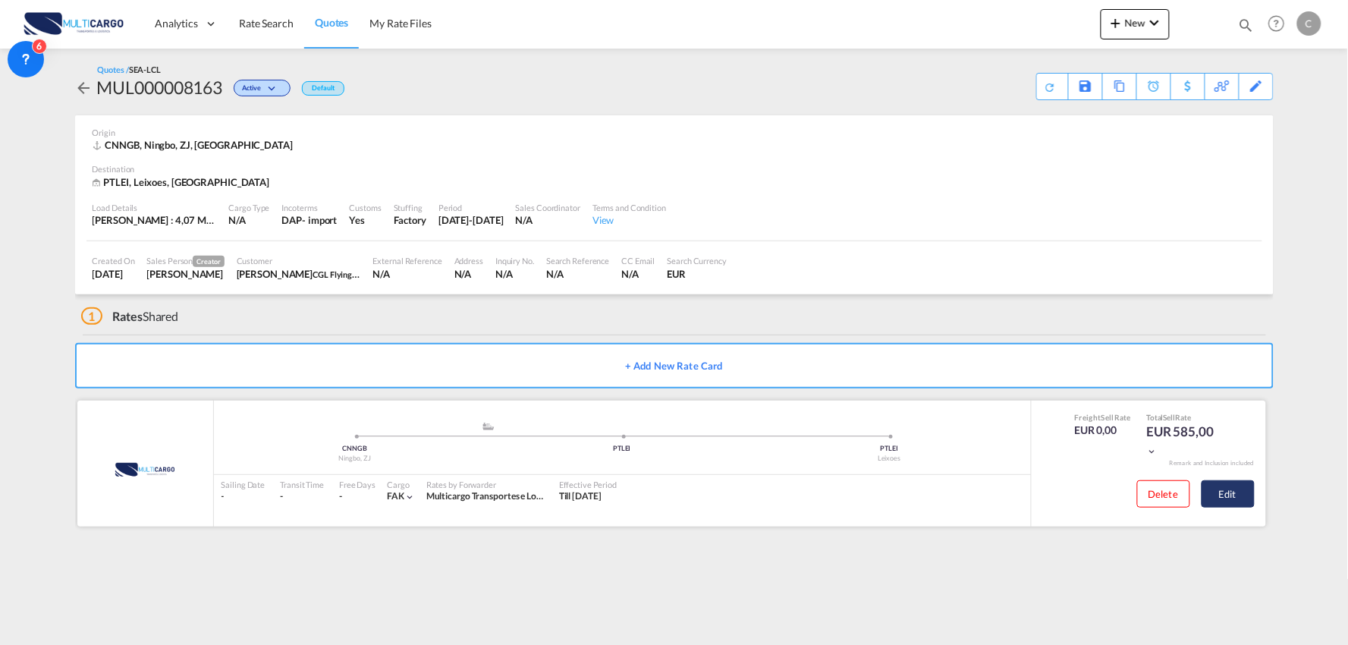
click at [1230, 491] on button "Edit" at bounding box center [1227, 493] width 53 height 27
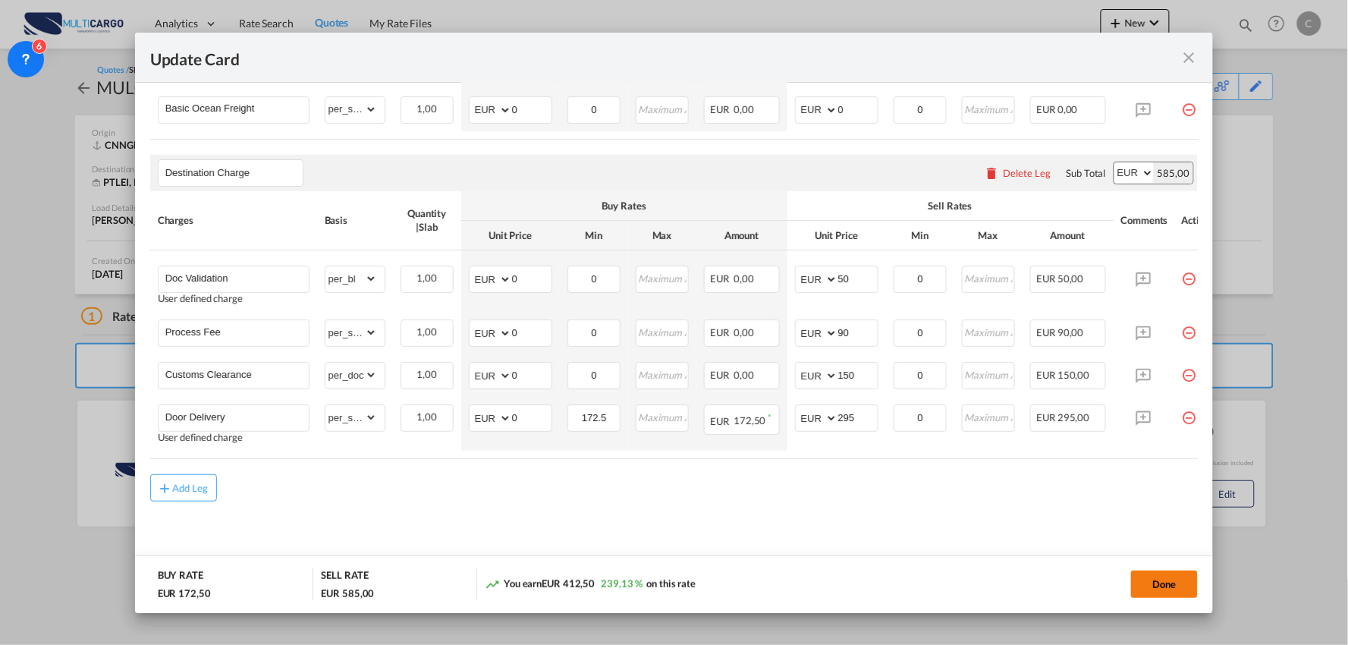
click at [1172, 585] on button "Done" at bounding box center [1164, 583] width 67 height 27
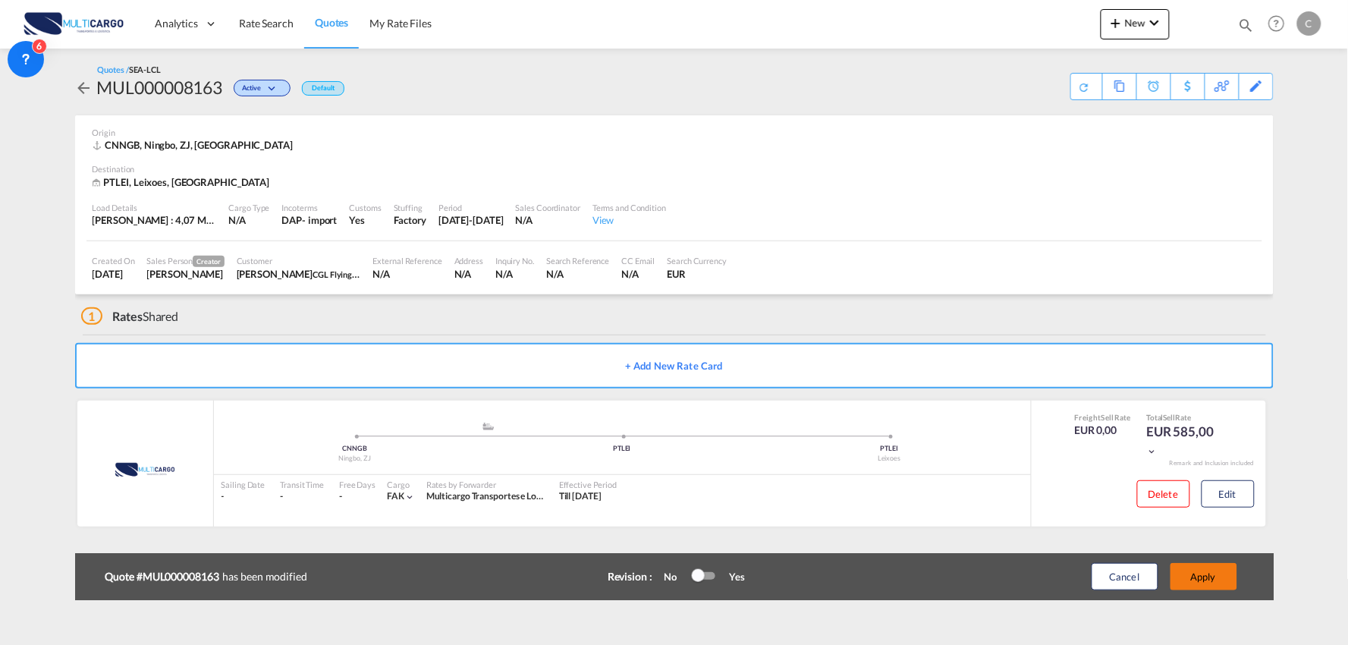
click at [1210, 579] on button "Apply" at bounding box center [1203, 576] width 67 height 27
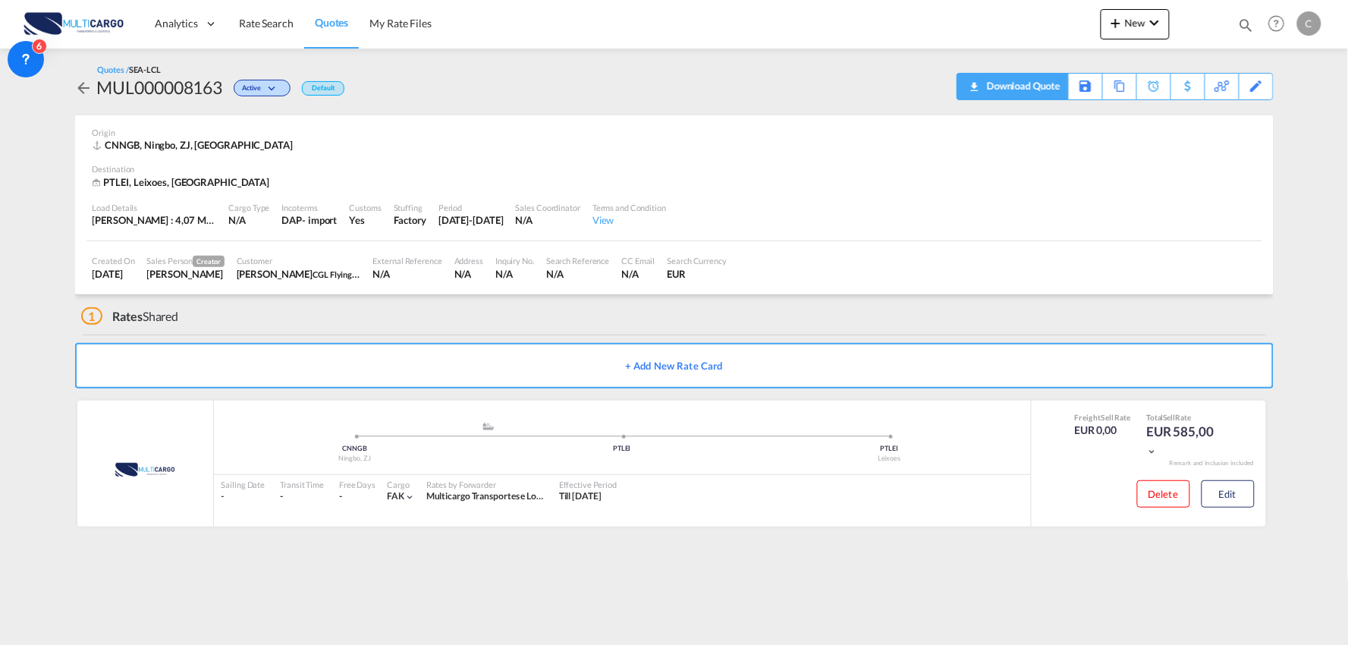
click at [1042, 88] on div "Download Quote" at bounding box center [1021, 86] width 77 height 24
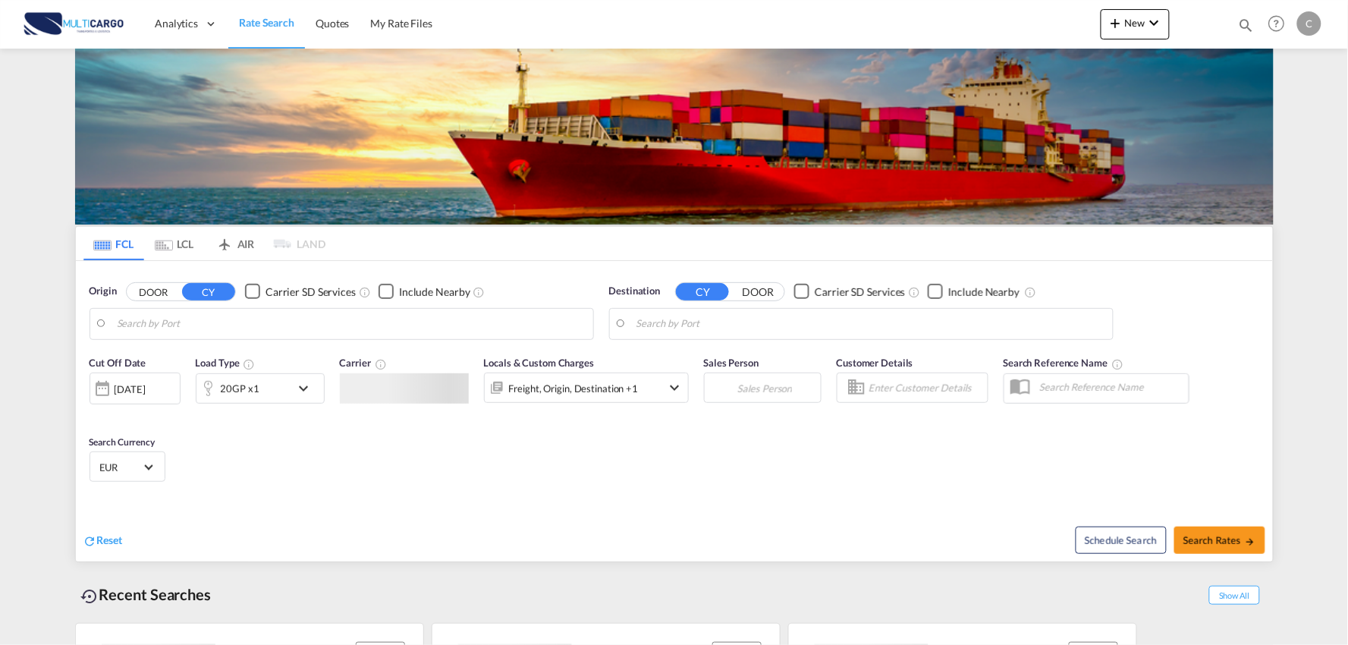
type input "Port of [GEOGRAPHIC_DATA], [GEOGRAPHIC_DATA], [GEOGRAPHIC_DATA]"
type input "Leixoes, Leixoes, PTLEI"
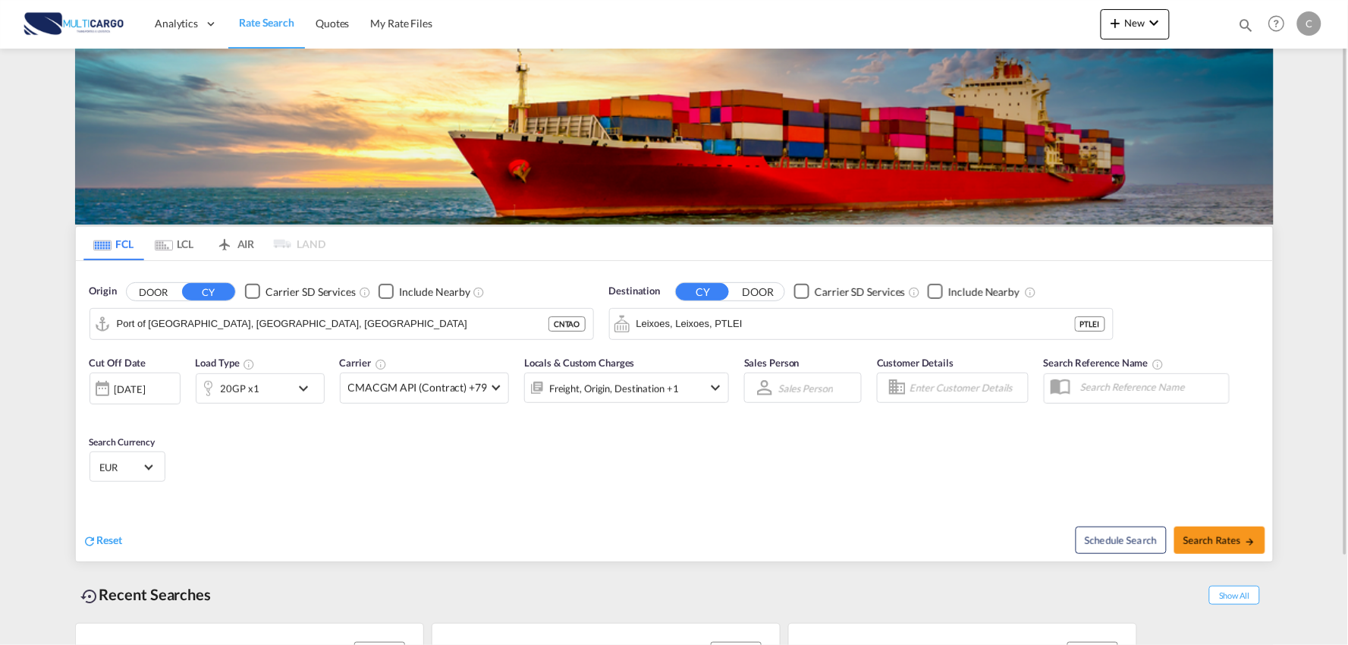
click at [601, 467] on div "Cut Off Date [DATE] [DATE] Load Type 20GP x1 Carrier CMACGM API (Contract) +79 …" at bounding box center [674, 421] width 1197 height 148
click at [419, 514] on div "Reset" at bounding box center [380, 528] width 595 height 42
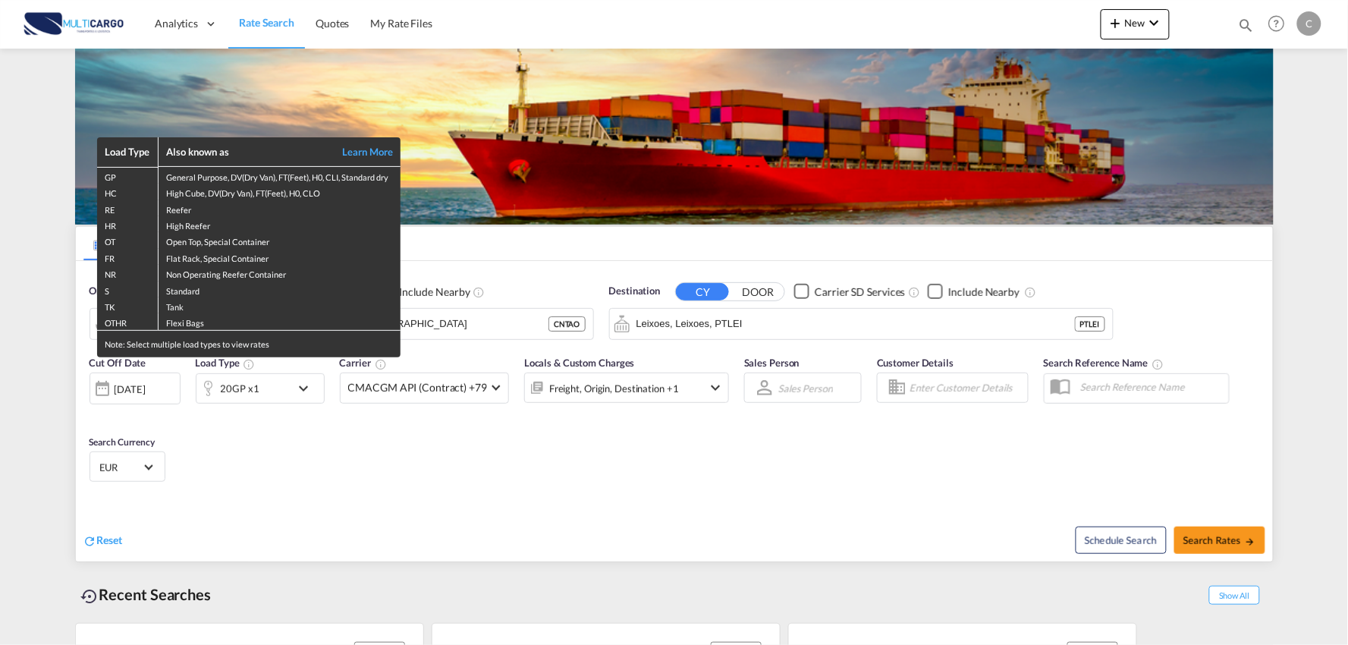
click at [710, 13] on div "Load Type Also known as Learn More GP General Purpose, DV(Dry Van), FT(Feet), H…" at bounding box center [674, 322] width 1348 height 645
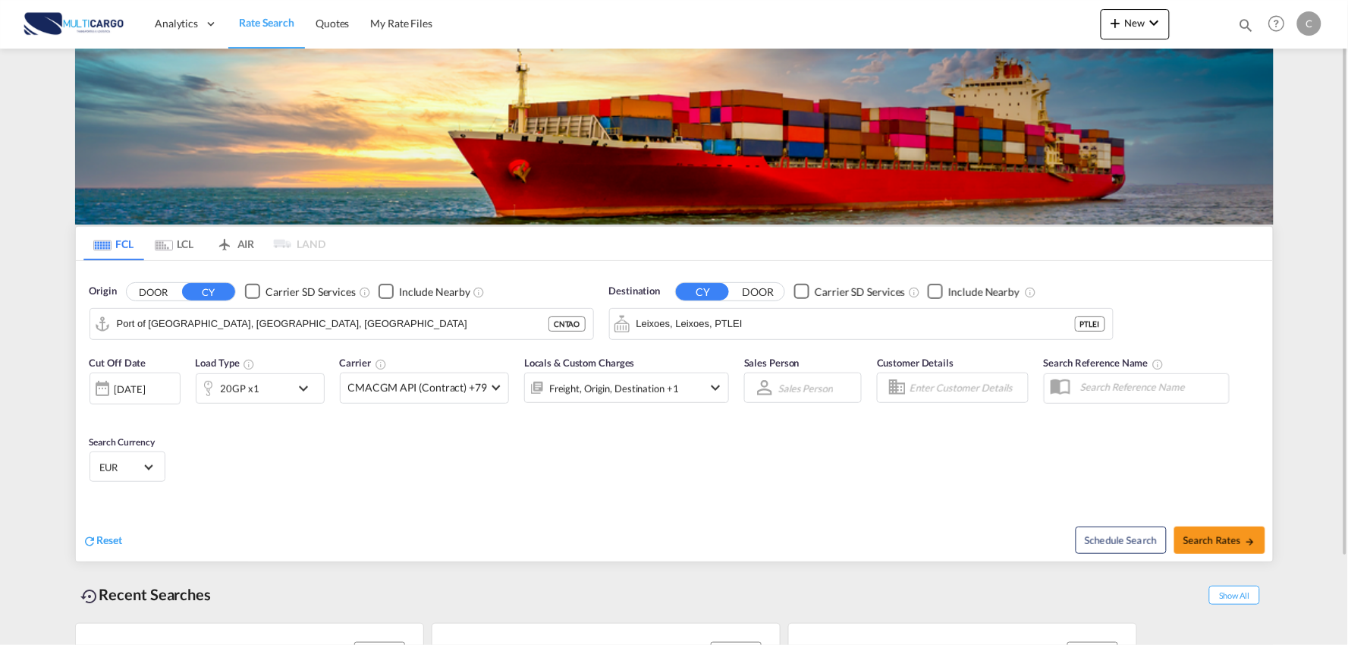
click at [572, 33] on div "Analytics Reports Dashboard Rate Search Quotes My Rate Files New Rates Ratecard" at bounding box center [674, 23] width 1302 height 47
click at [1145, 25] on md-icon "icon-chevron-down" at bounding box center [1154, 23] width 18 height 18
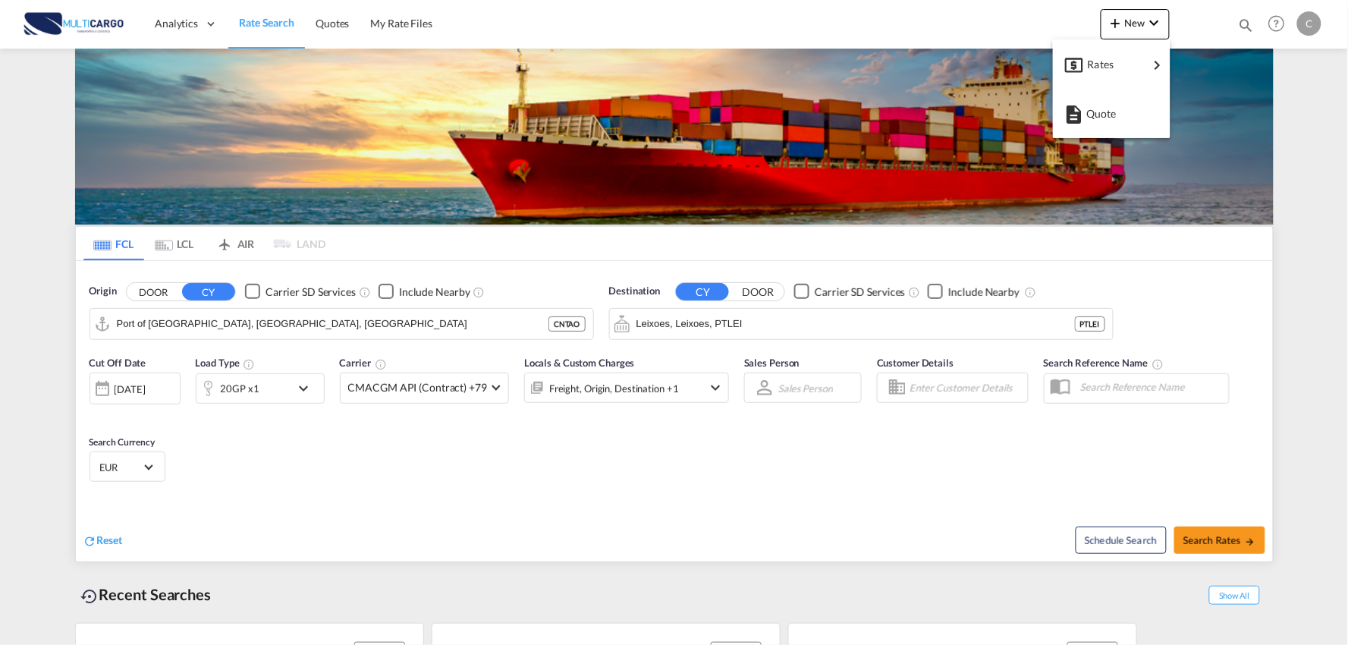
click at [322, 20] on md-backdrop at bounding box center [674, 322] width 1348 height 645
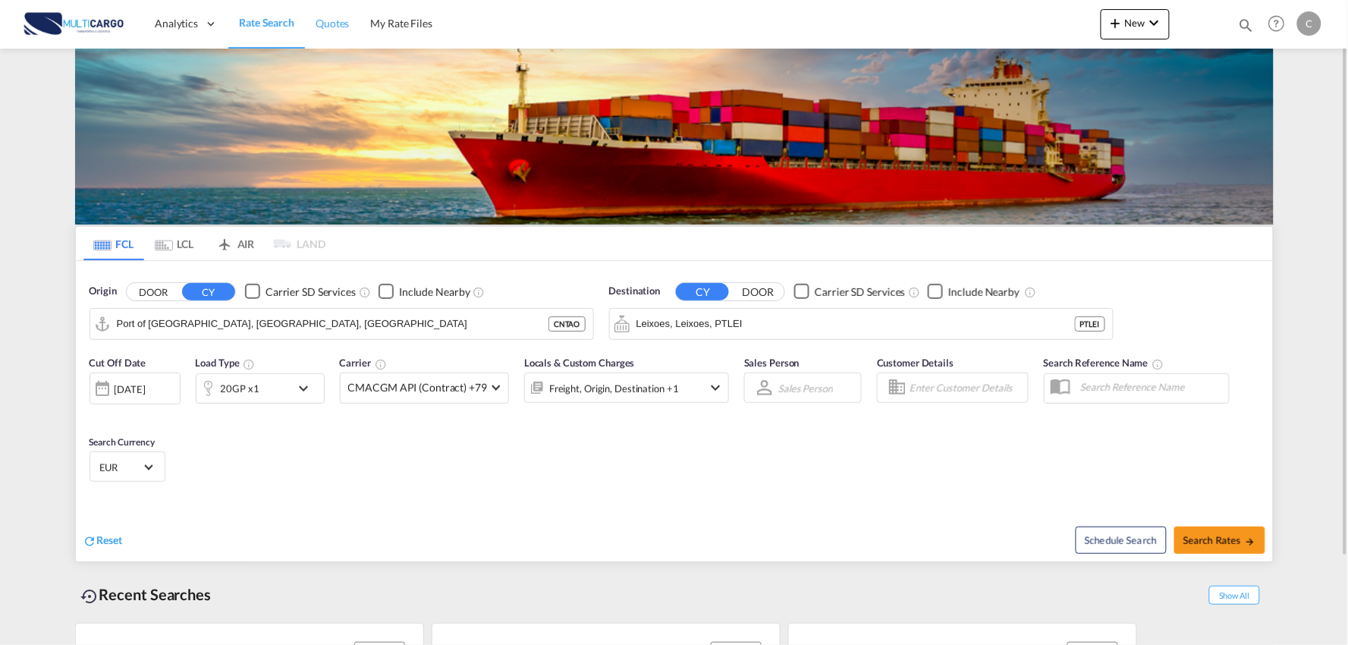
click at [322, 20] on span "Quotes" at bounding box center [331, 23] width 33 height 13
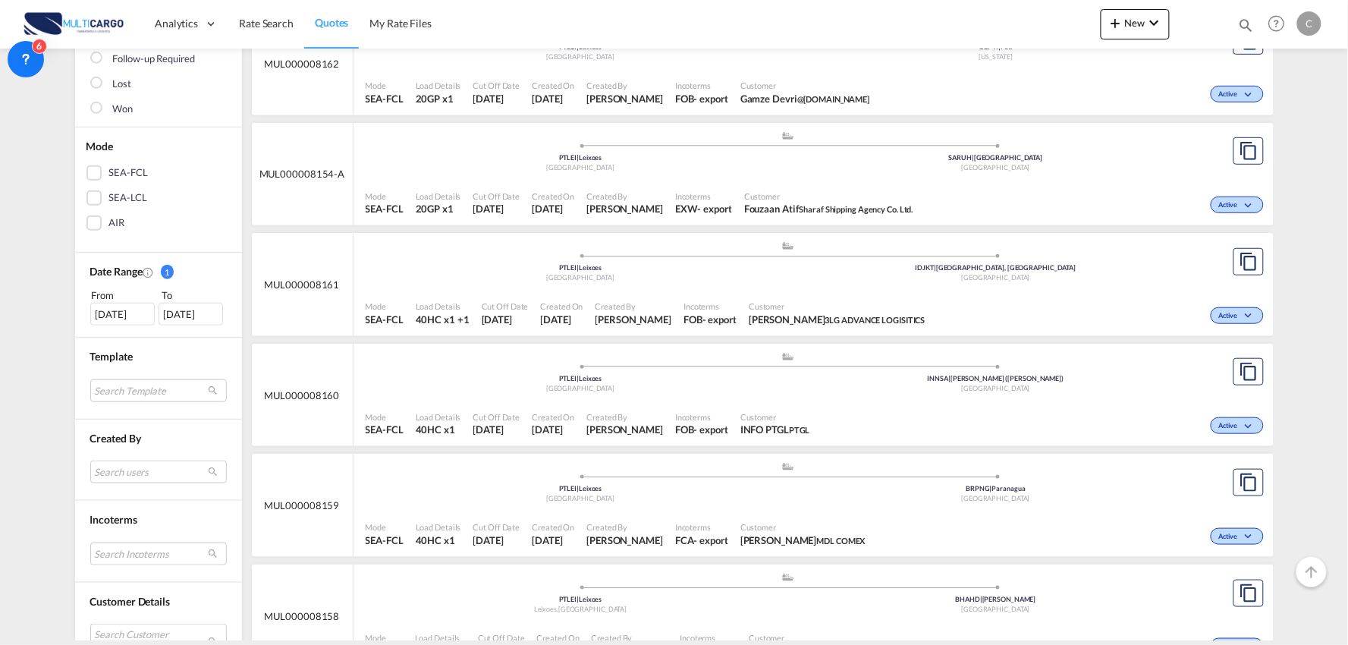
scroll to position [505, 0]
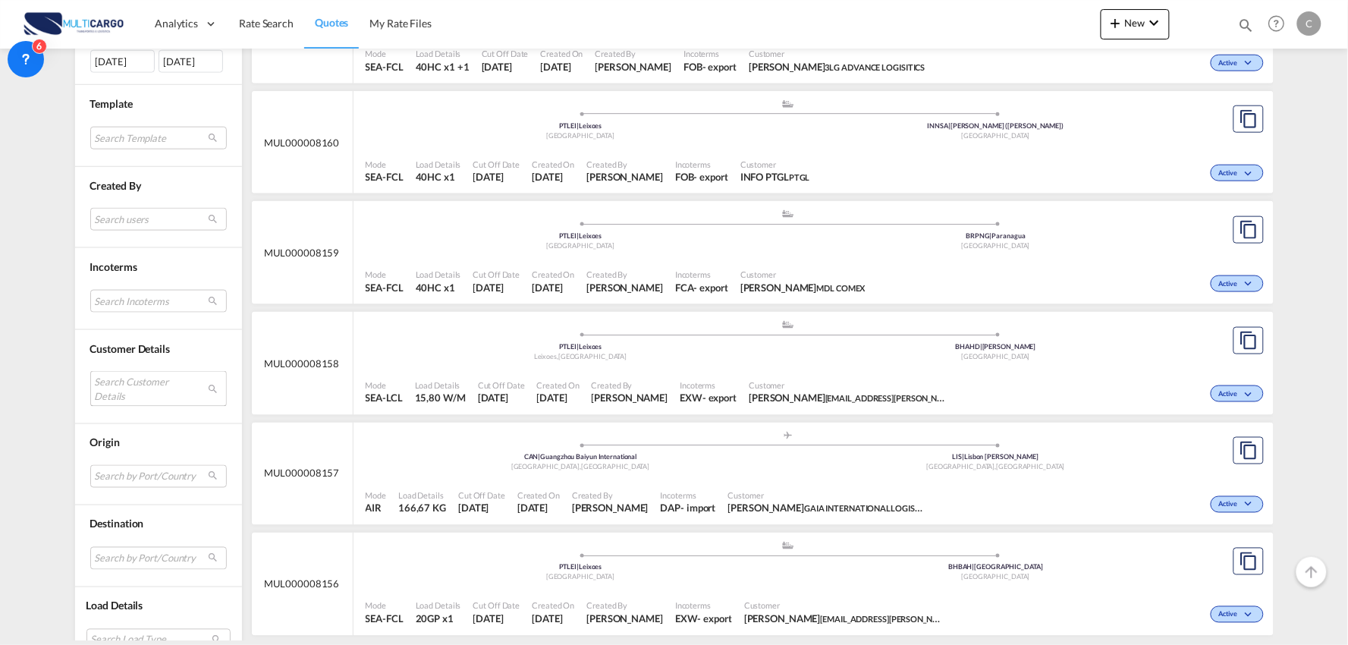
click at [123, 384] on md-select "Search Customer Details user name user info PTGL [EMAIL_ADDRESS][DOMAIN_NAME] |…" at bounding box center [158, 388] width 137 height 35
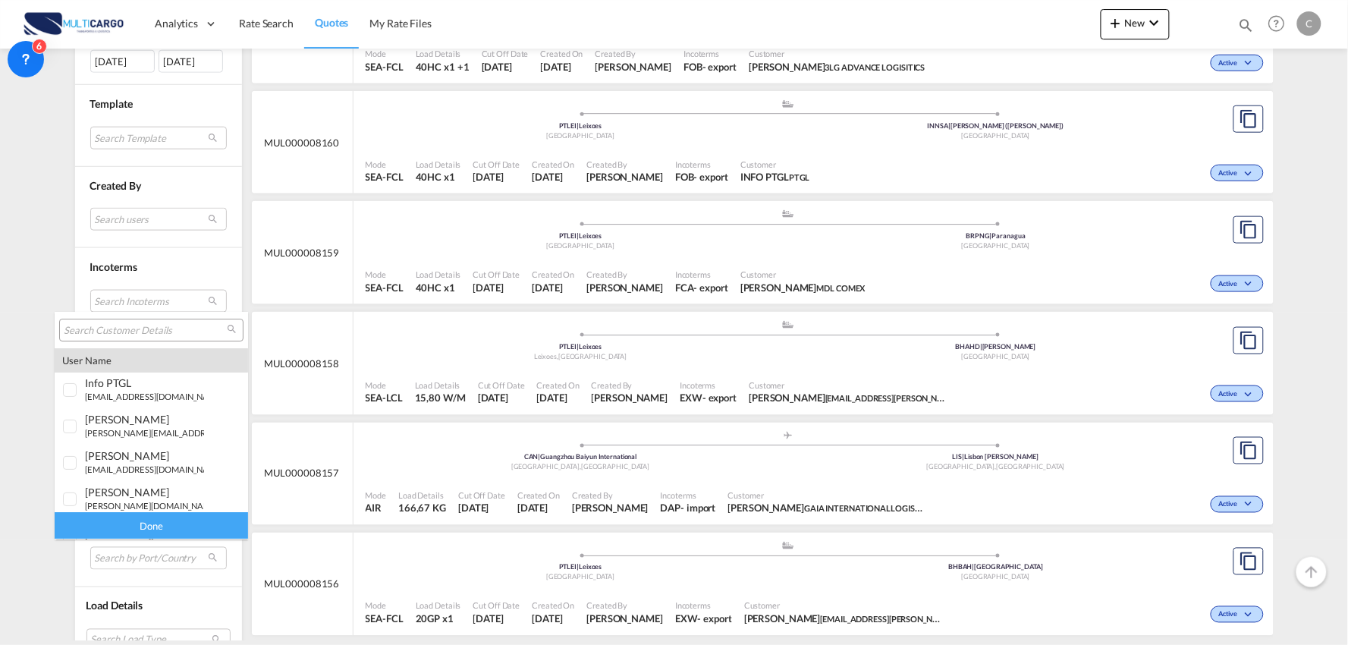
click at [107, 321] on div at bounding box center [151, 330] width 184 height 23
click at [103, 330] on input "search" at bounding box center [145, 331] width 163 height 14
click at [110, 326] on input "search" at bounding box center [145, 331] width 163 height 14
type input "rfl"
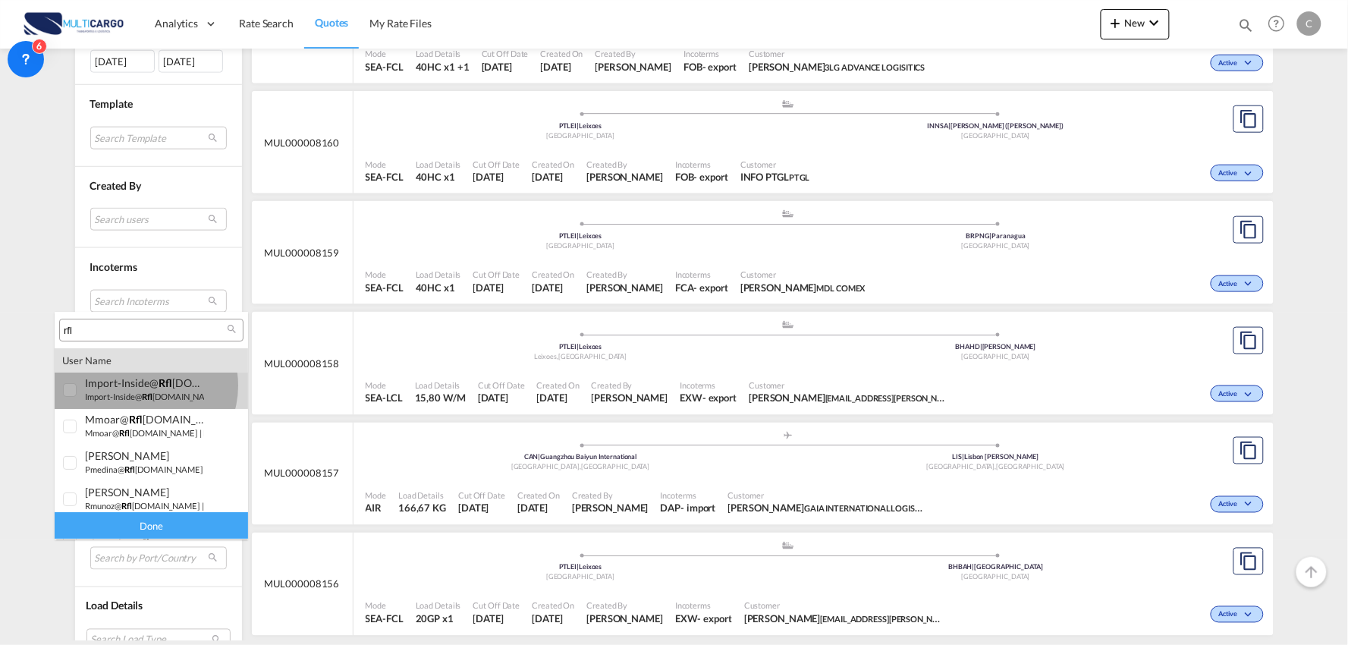
click at [143, 385] on div "import-inside@ rfl [DOMAIN_NAME] import-inside@ rfl [DOMAIN_NAME]" at bounding box center [144, 382] width 119 height 13
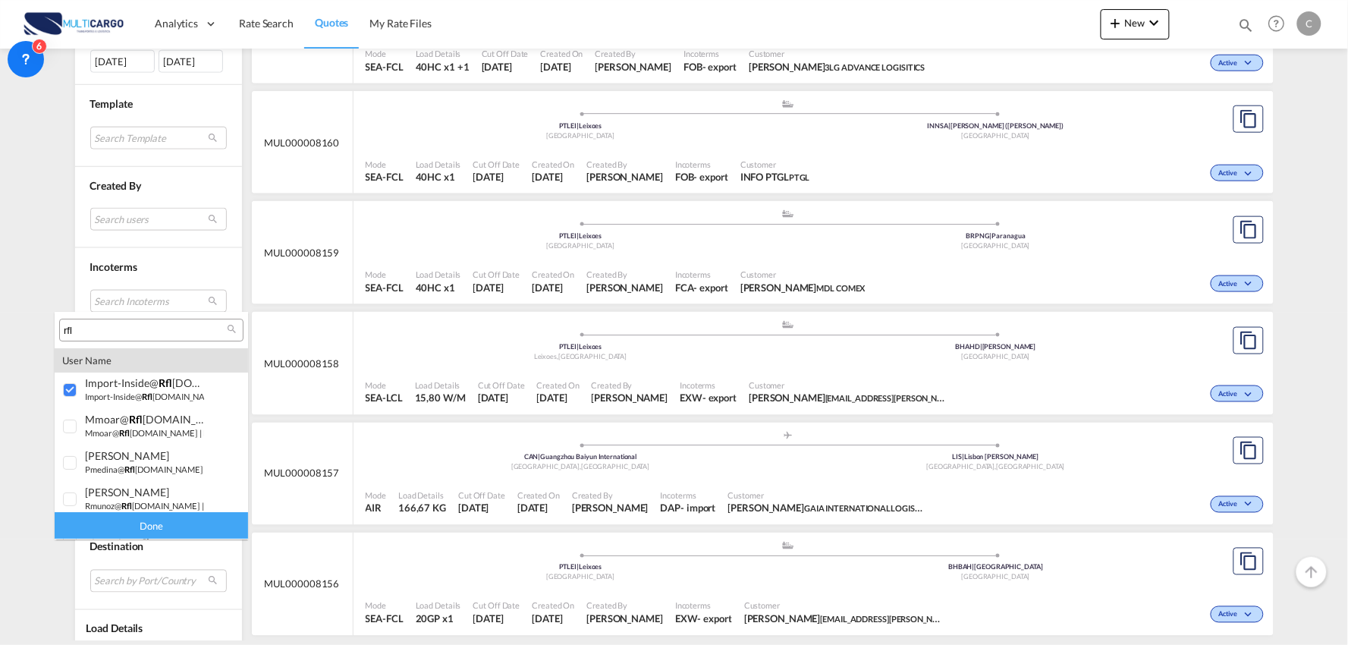
click at [161, 529] on div "Done" at bounding box center [151, 526] width 193 height 27
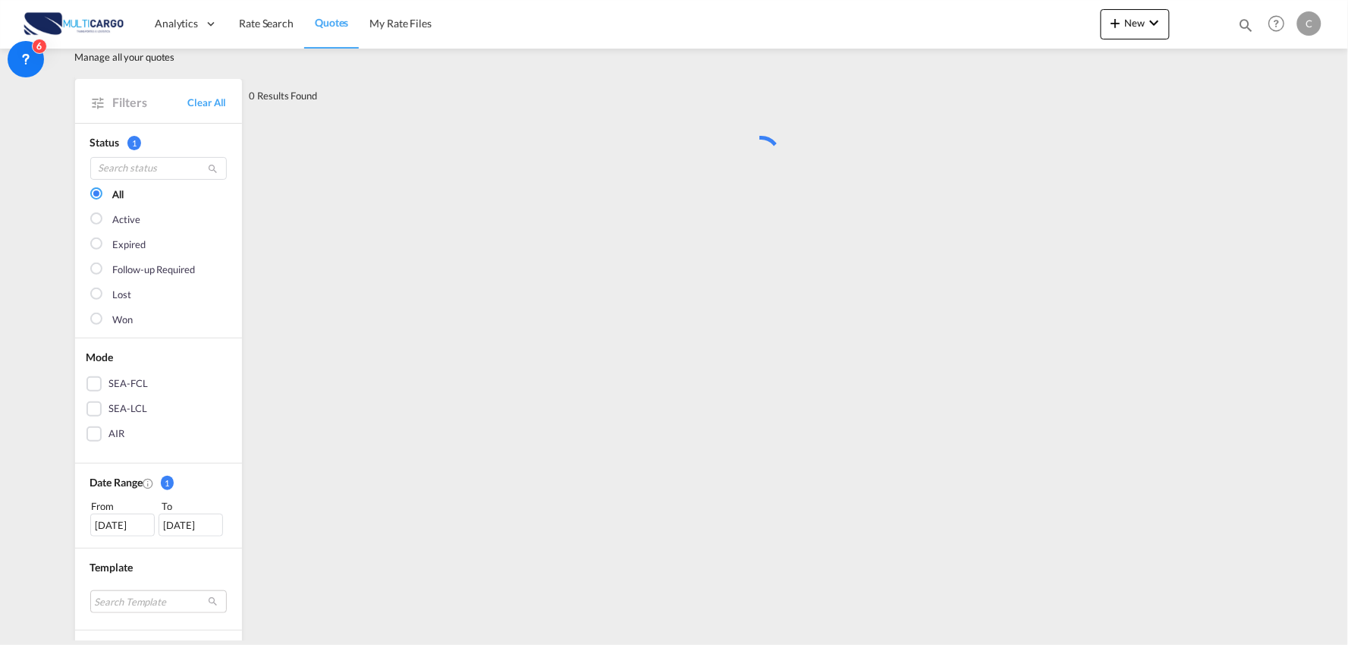
scroll to position [0, 0]
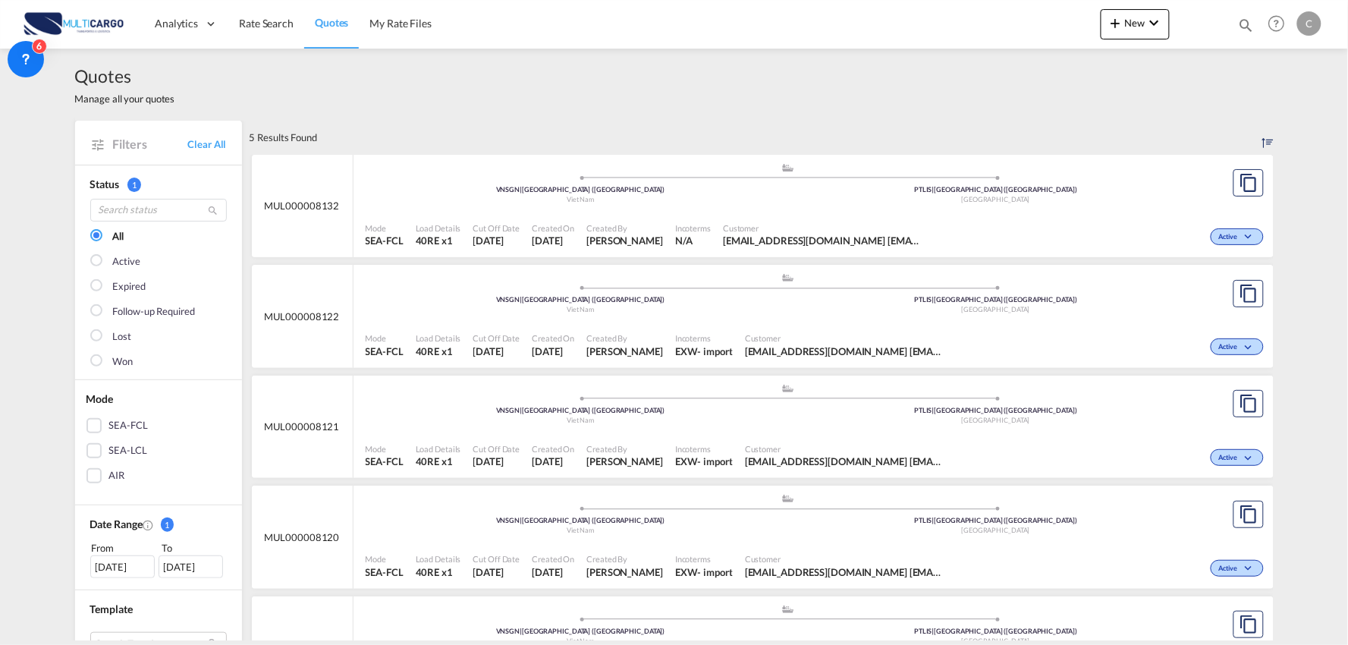
click at [762, 217] on div "Customer [EMAIL_ADDRESS][DOMAIN_NAME] [EMAIL_ADDRESS][DOMAIN_NAME] [EMAIL_ADDRE…" at bounding box center [821, 235] width 209 height 38
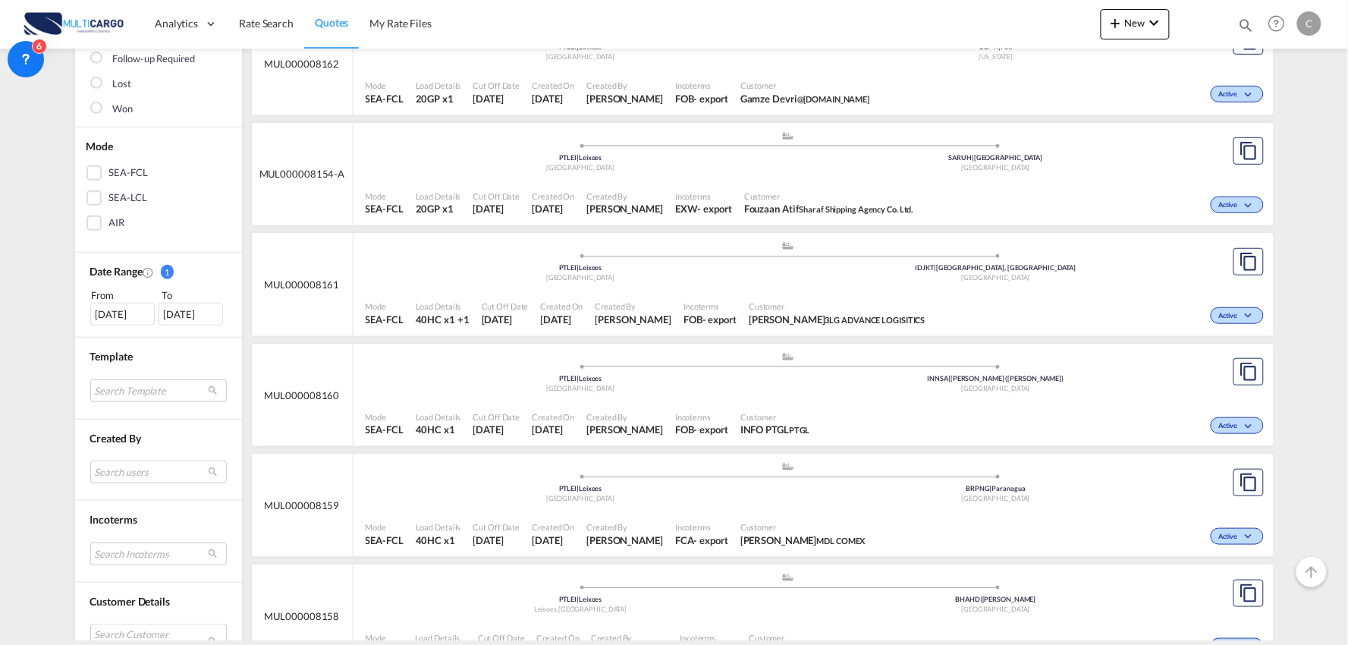
scroll to position [421, 0]
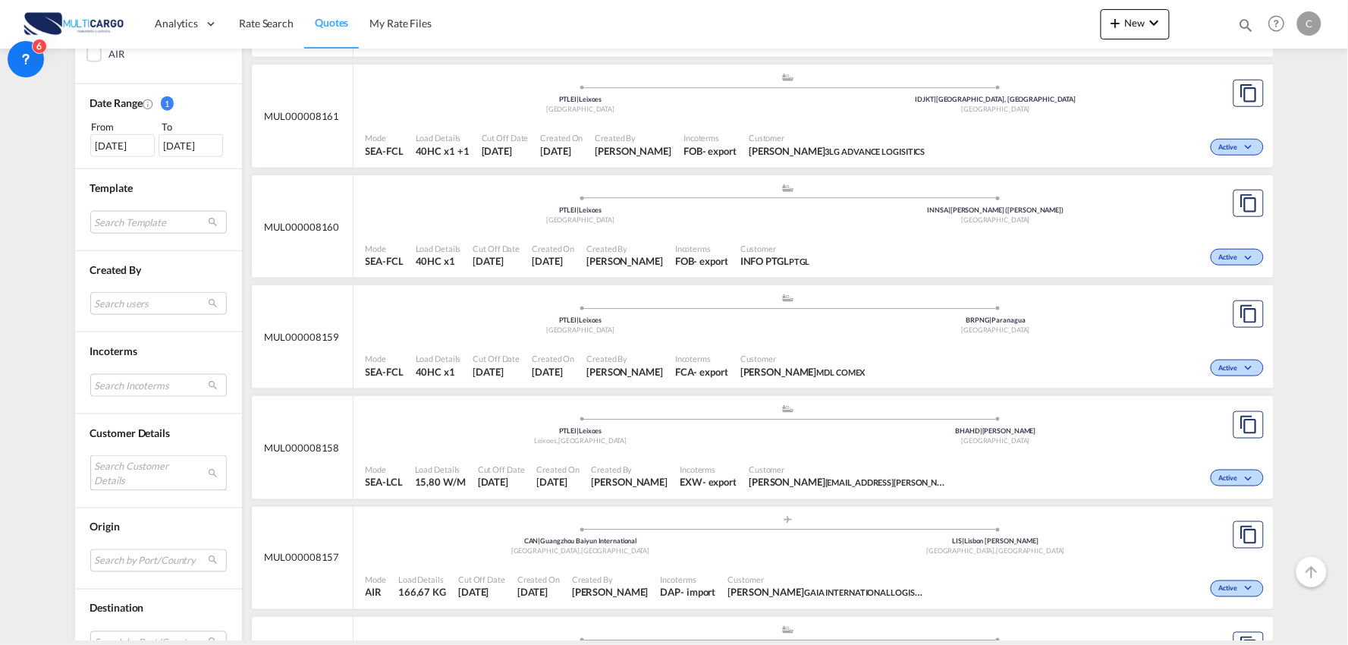
click at [122, 461] on md-select "Search Customer Details user name user info PTGL [EMAIL_ADDRESS][DOMAIN_NAME] |…" at bounding box center [158, 472] width 137 height 35
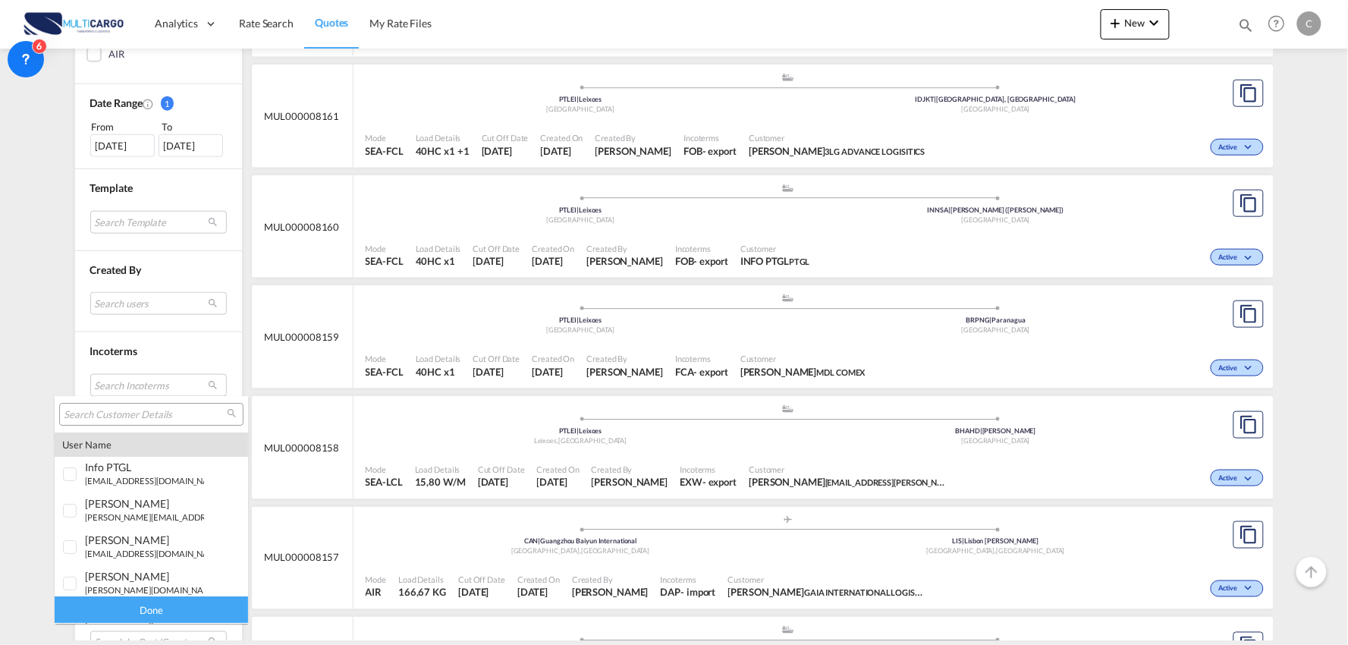
click at [129, 411] on input "search" at bounding box center [145, 415] width 163 height 14
type input "rfl"
click at [140, 472] on div "import-inside@ rfl [DOMAIN_NAME] import-inside@ rfl [DOMAIN_NAME]" at bounding box center [144, 466] width 119 height 13
click at [138, 608] on div "Done" at bounding box center [151, 610] width 193 height 27
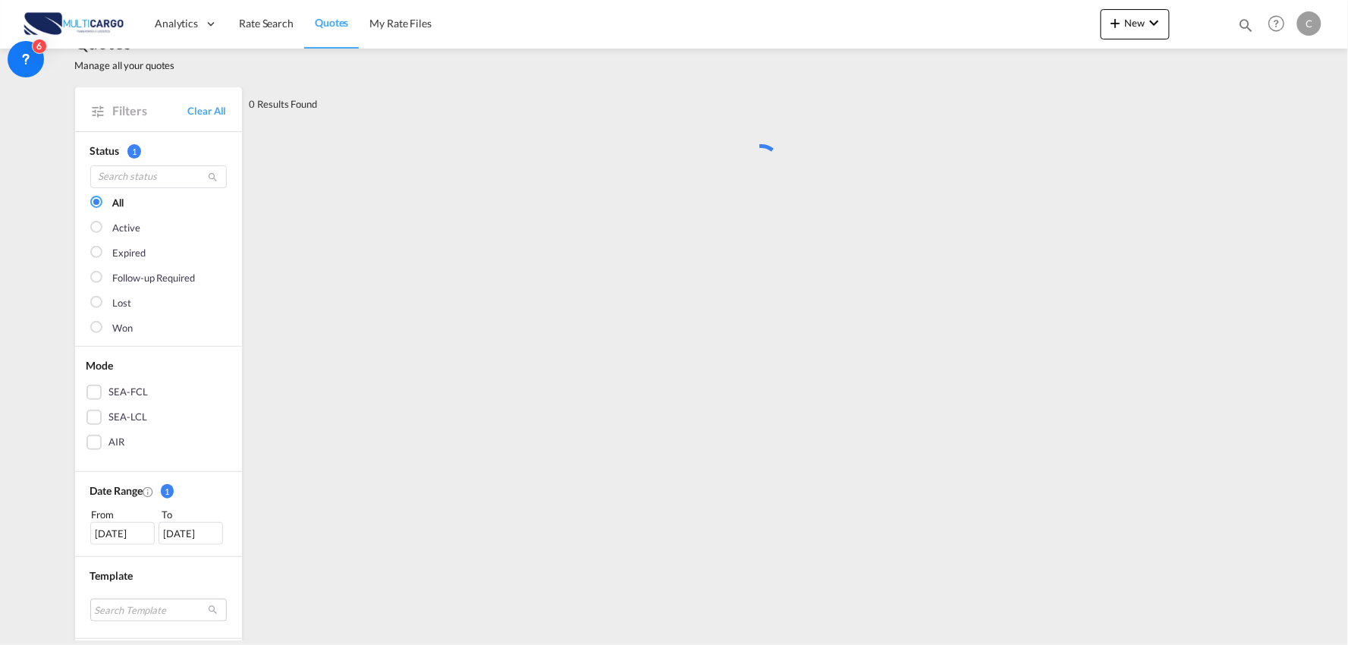
scroll to position [0, 0]
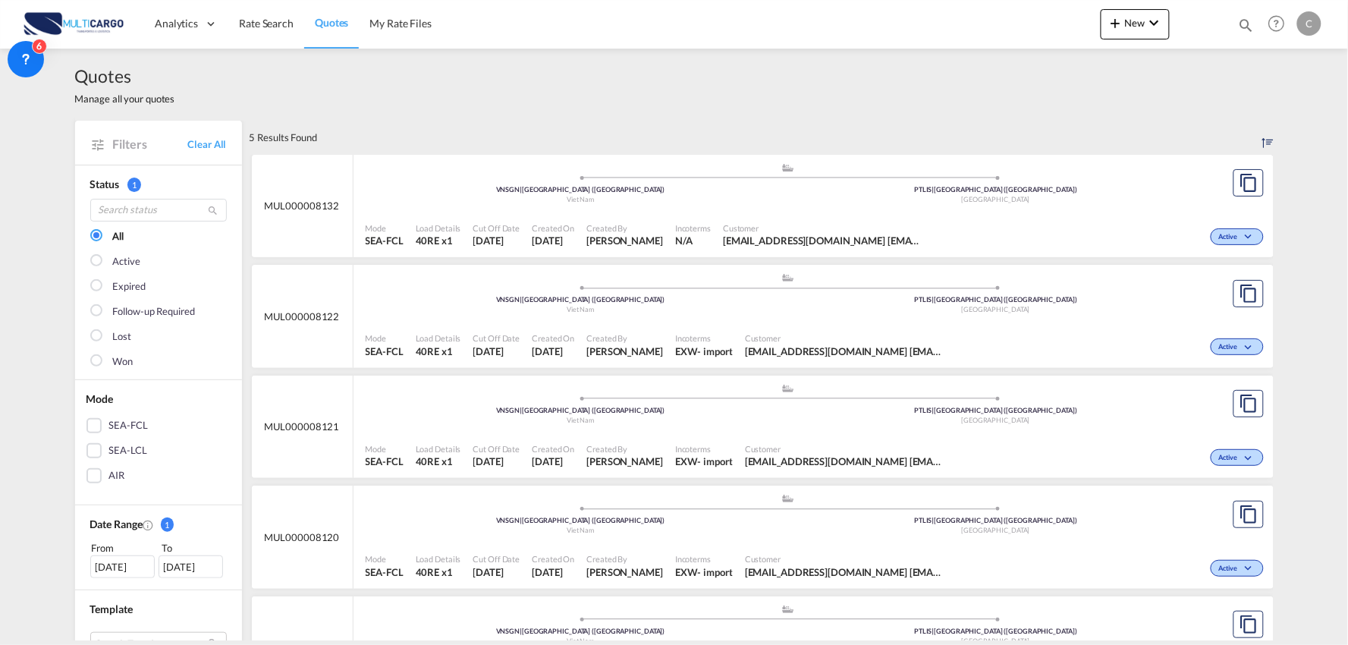
click at [774, 212] on div ".a{fill:#aaa8ad;} .a{fill:#aaa8ad;} VNSGN | [GEOGRAPHIC_DATA] ([GEOGRAPHIC_DATA…" at bounding box center [789, 186] width 846 height 49
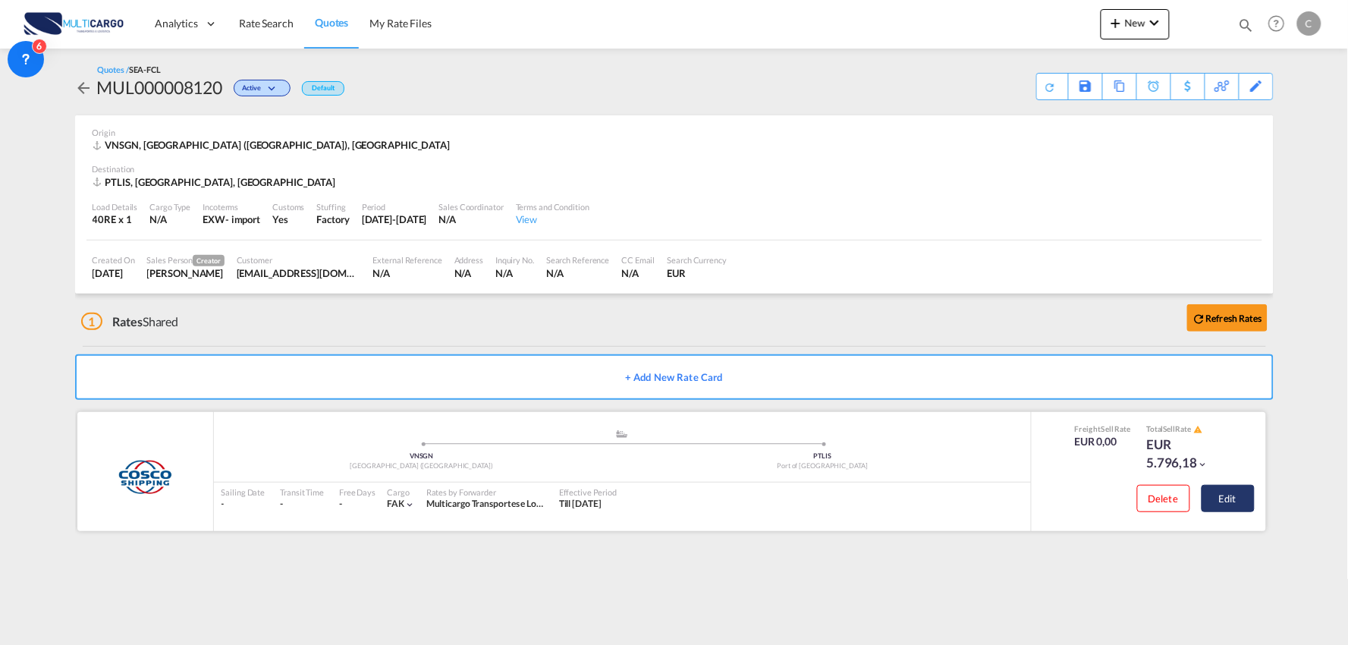
click at [1241, 498] on button "Edit" at bounding box center [1227, 498] width 53 height 27
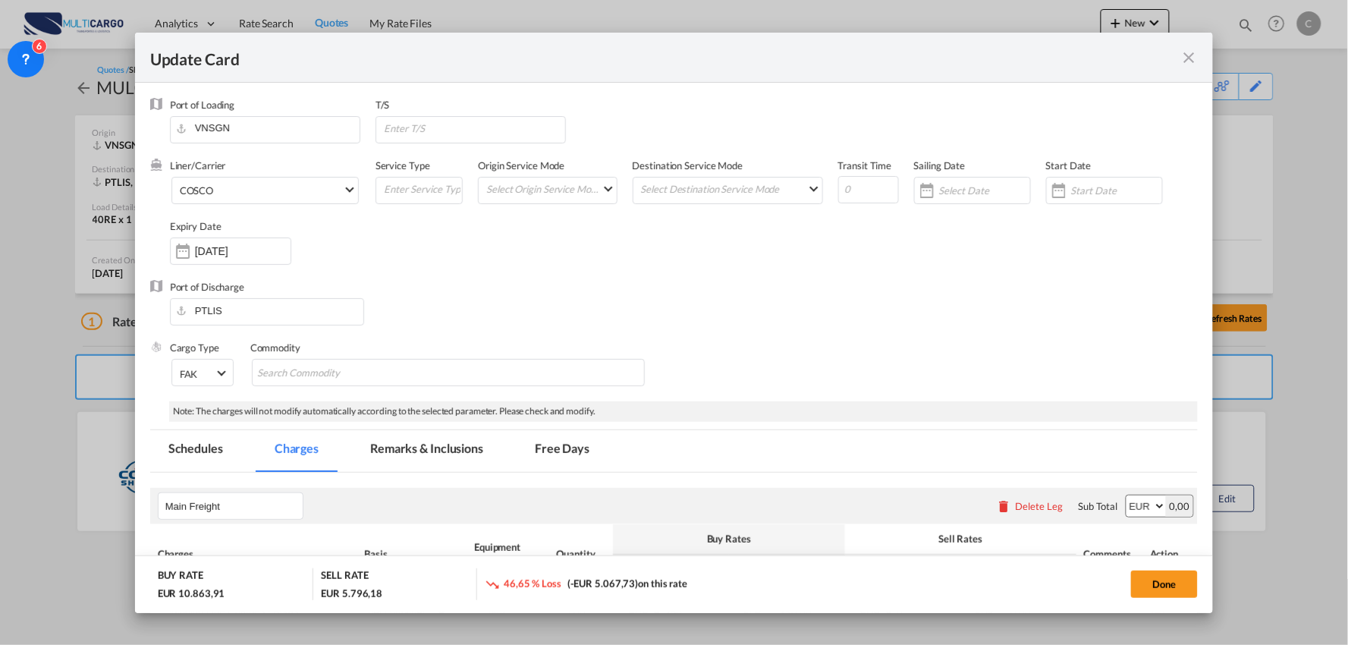
scroll to position [337, 0]
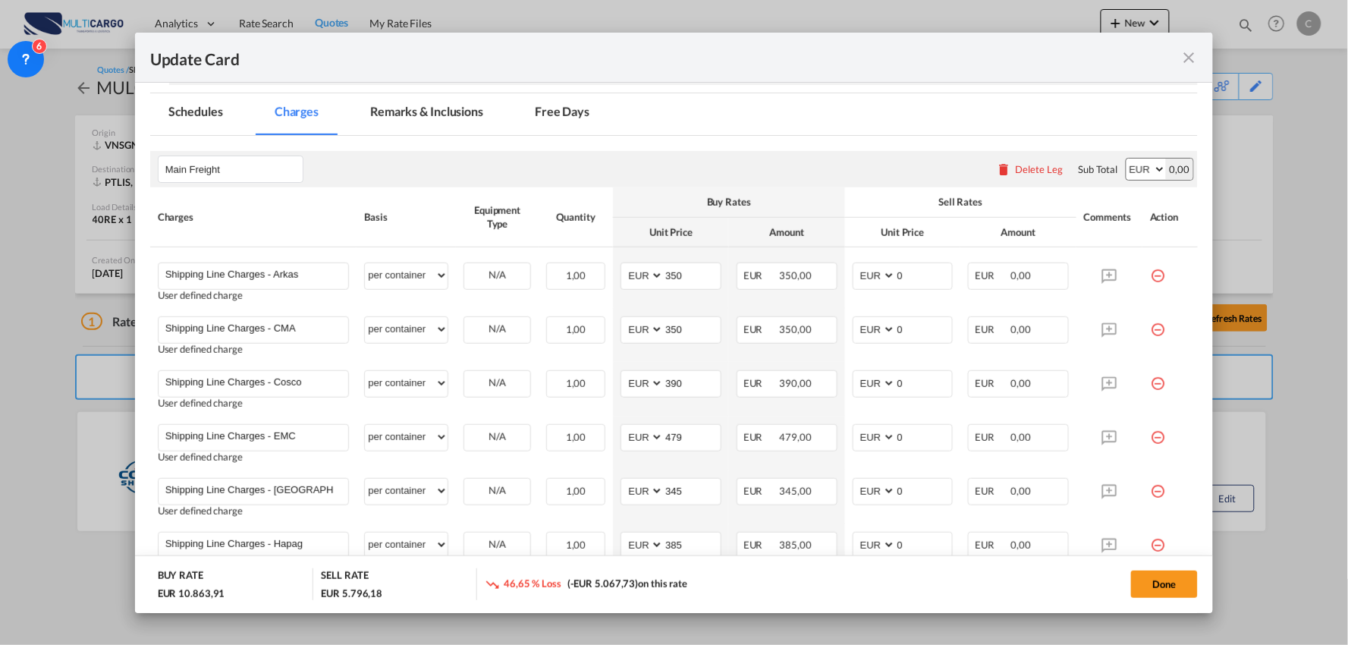
click at [434, 108] on md-tab-item "Remarks & Inclusions" at bounding box center [426, 114] width 149 height 42
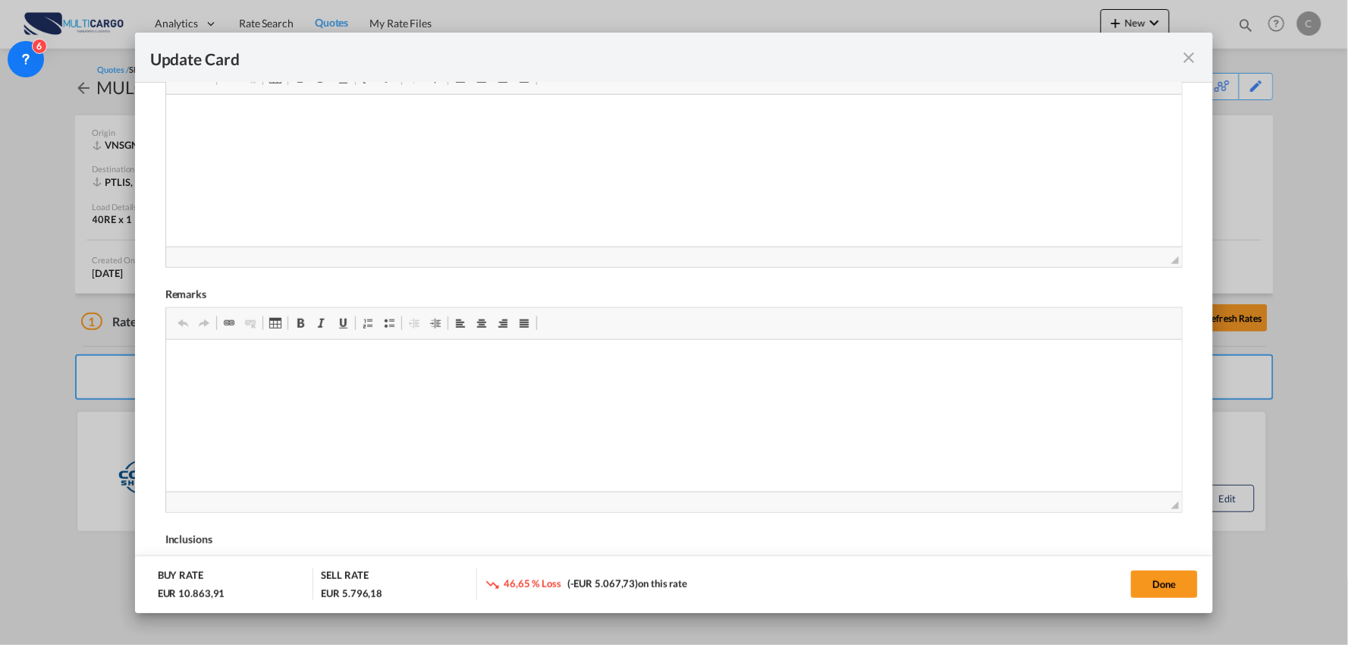
scroll to position [422, 0]
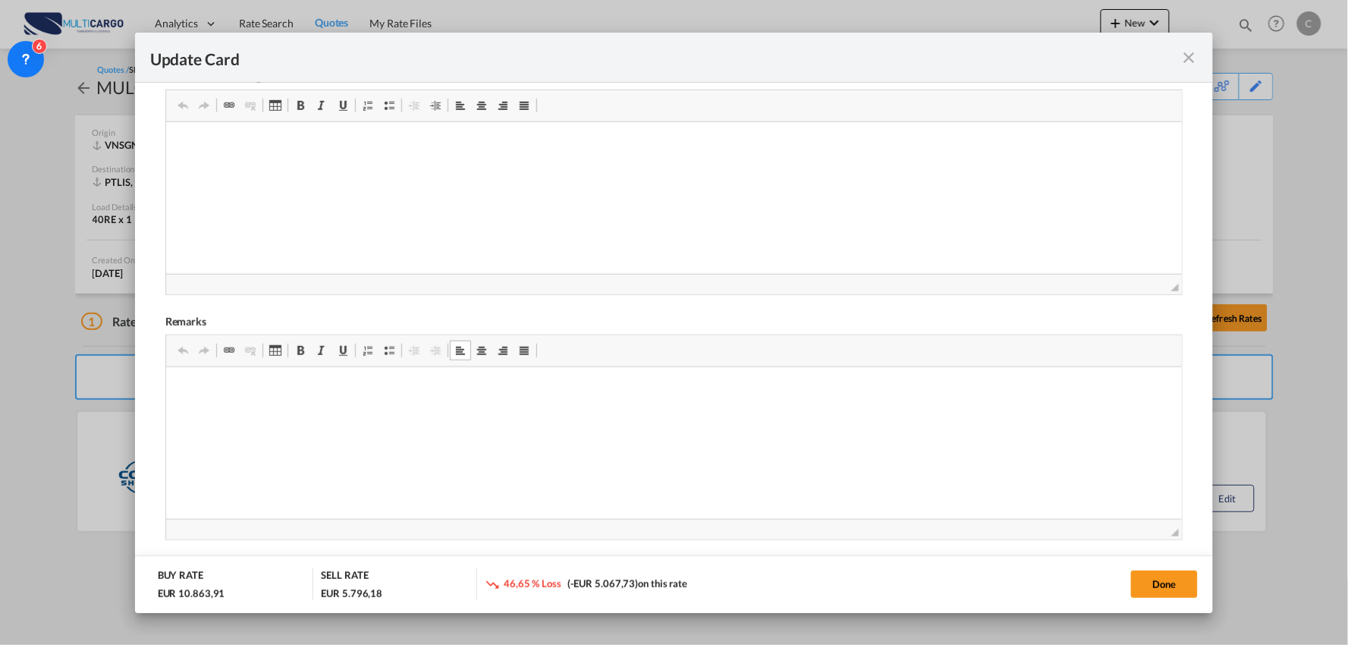
click at [268, 388] on p "Editor de texto enriquecido, editor5" at bounding box center [673, 390] width 986 height 16
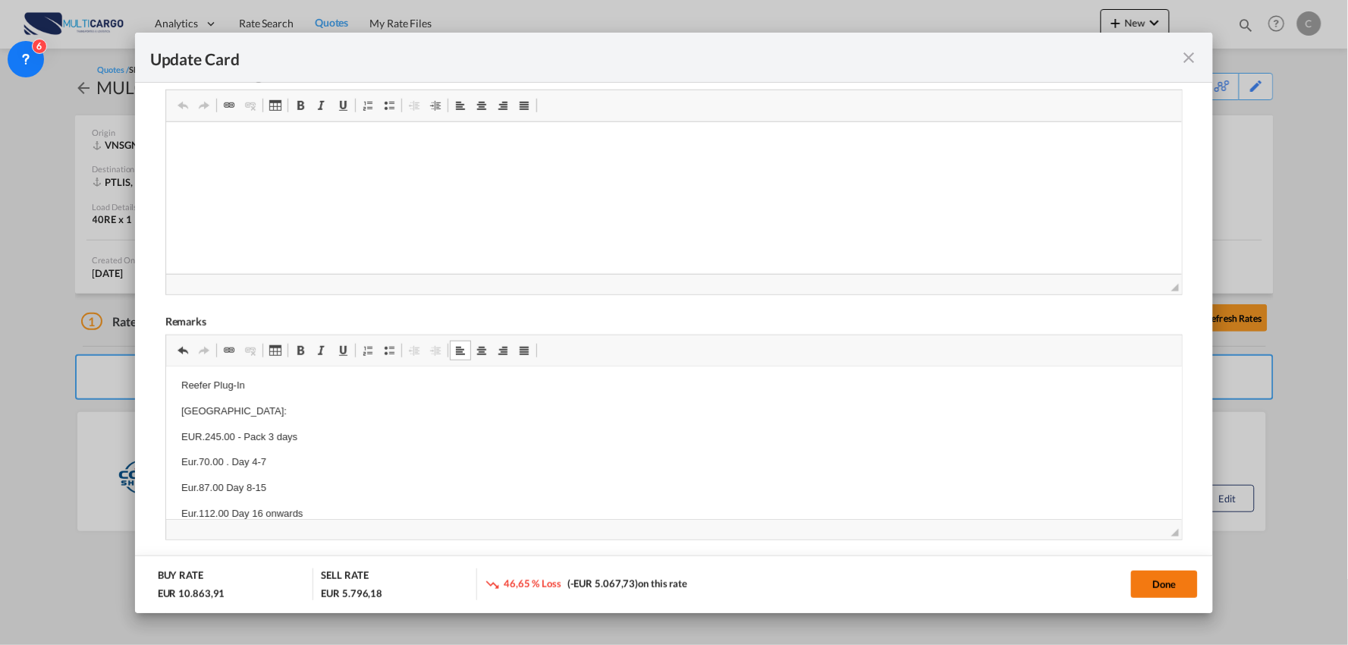
click at [1178, 588] on button "Done" at bounding box center [1164, 583] width 67 height 27
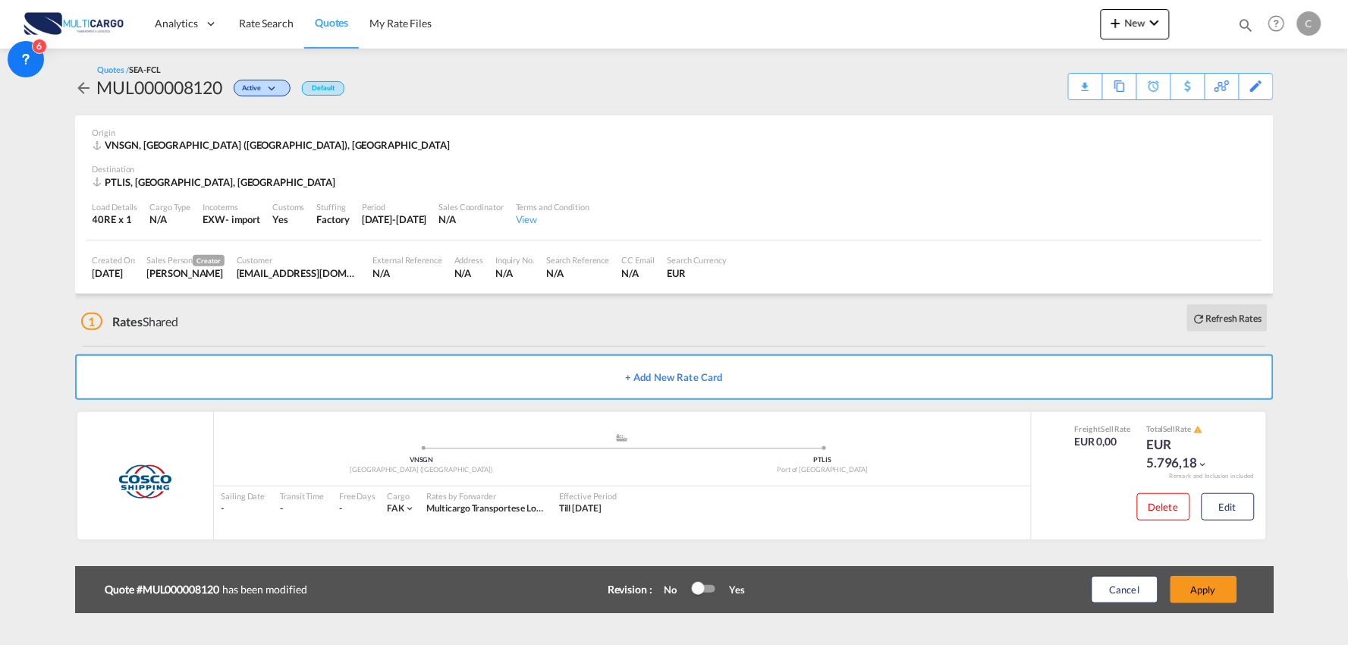
scroll to position [213, 0]
click at [1204, 585] on button "Apply" at bounding box center [1203, 589] width 67 height 27
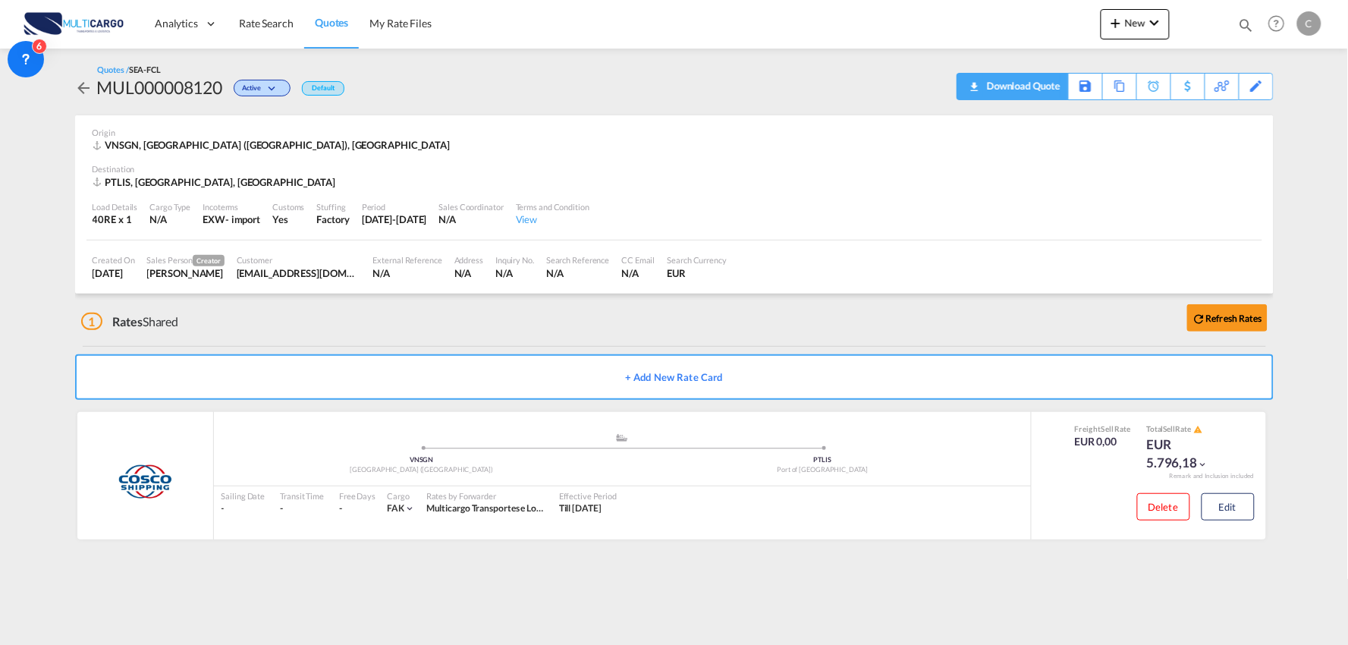
click at [1031, 87] on div "Download Quote" at bounding box center [1021, 86] width 77 height 24
click at [934, 186] on div "PTLIS, [GEOGRAPHIC_DATA], [GEOGRAPHIC_DATA]" at bounding box center [674, 182] width 1163 height 14
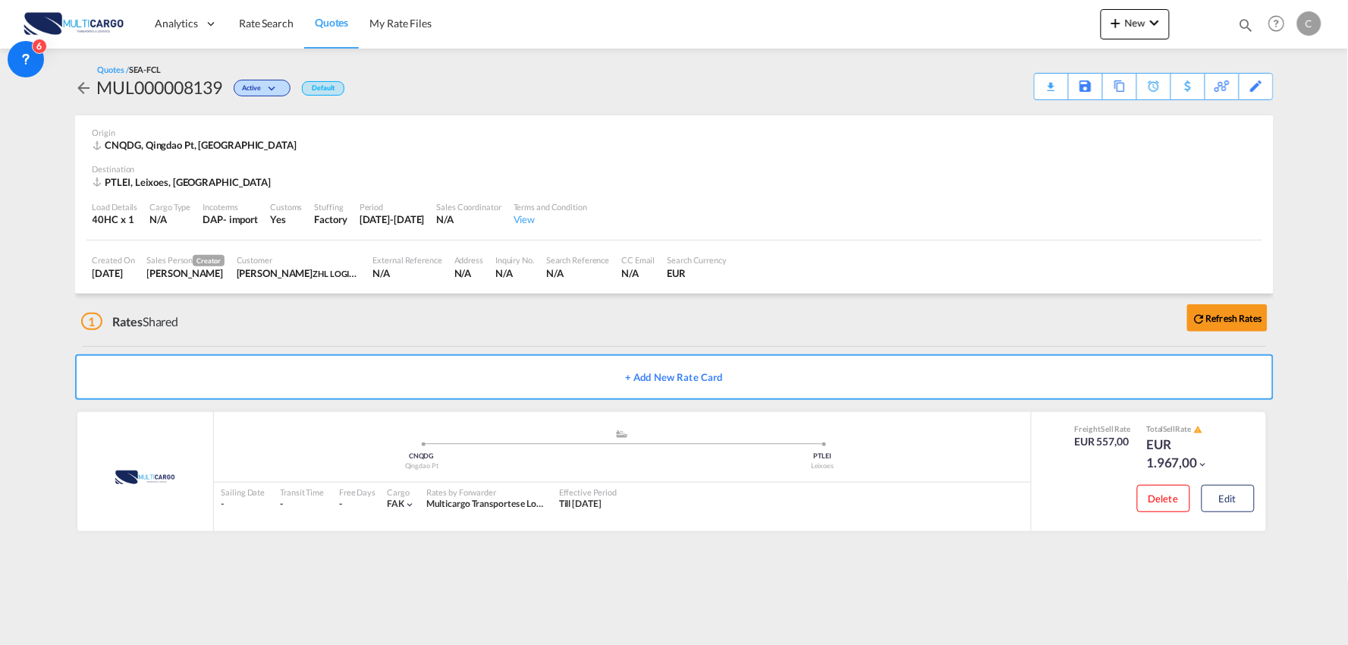
click at [306, 317] on div "1 Rates Shared Refresh Rates" at bounding box center [677, 317] width 1192 height 49
click at [1239, 499] on button "Edit" at bounding box center [1227, 498] width 53 height 27
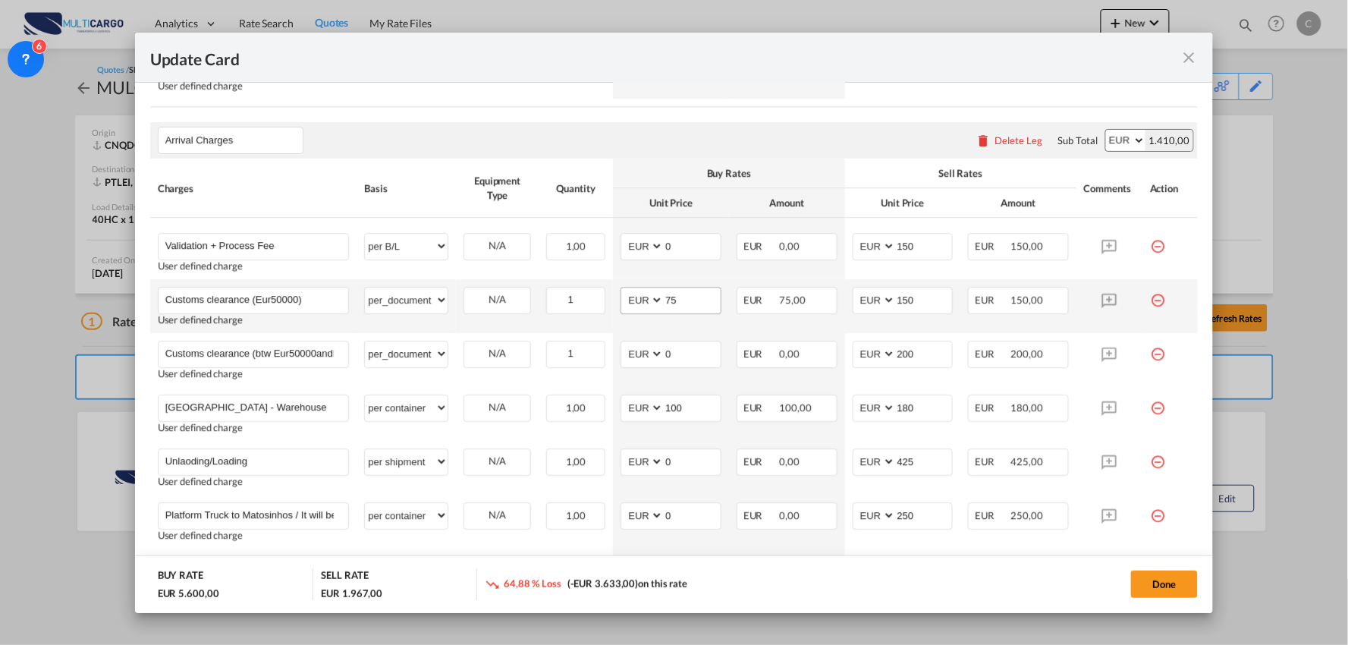
scroll to position [1432, 0]
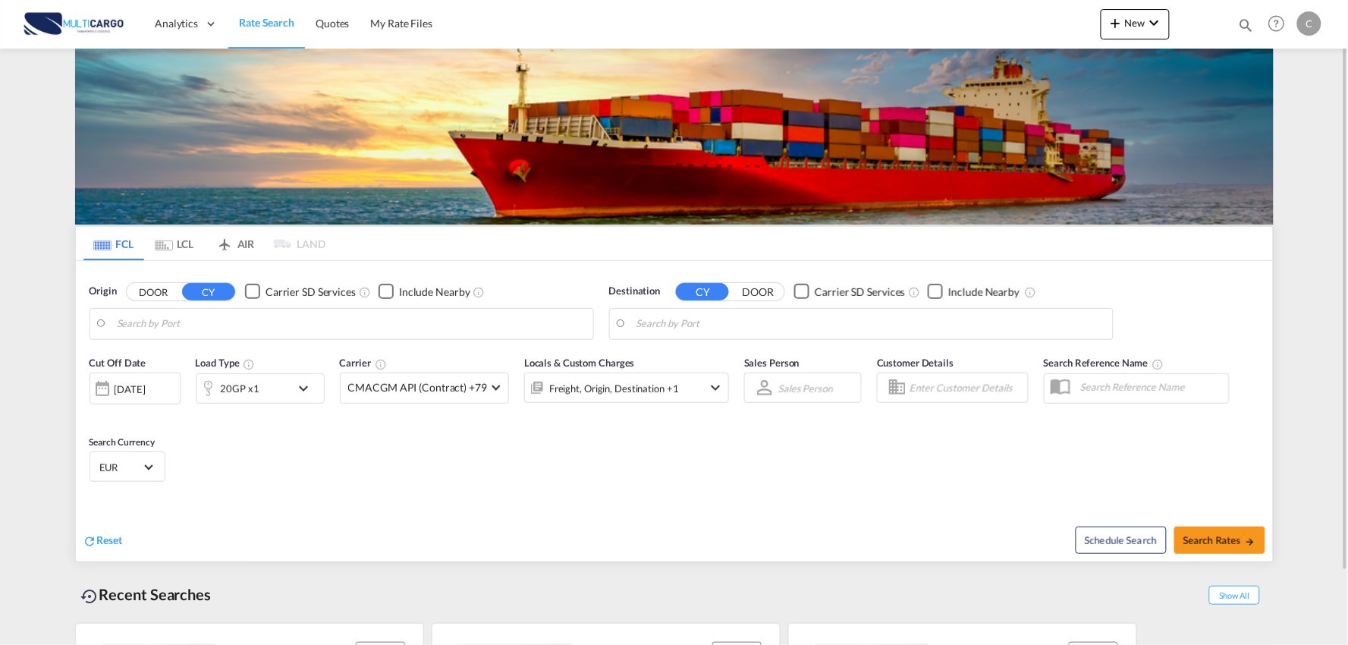
type input "Port of [GEOGRAPHIC_DATA], [GEOGRAPHIC_DATA], [GEOGRAPHIC_DATA]"
type input "Leixoes, Leixoes, PTLEI"
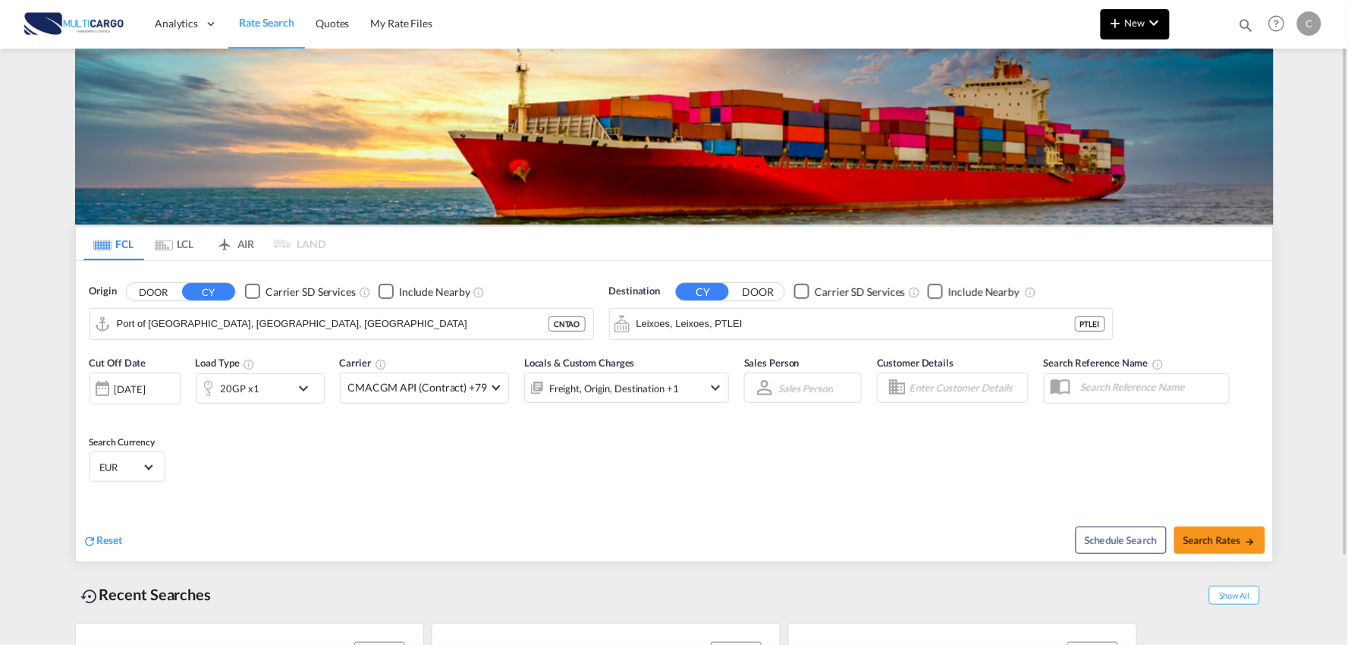
click at [1157, 11] on button "New" at bounding box center [1134, 24] width 69 height 30
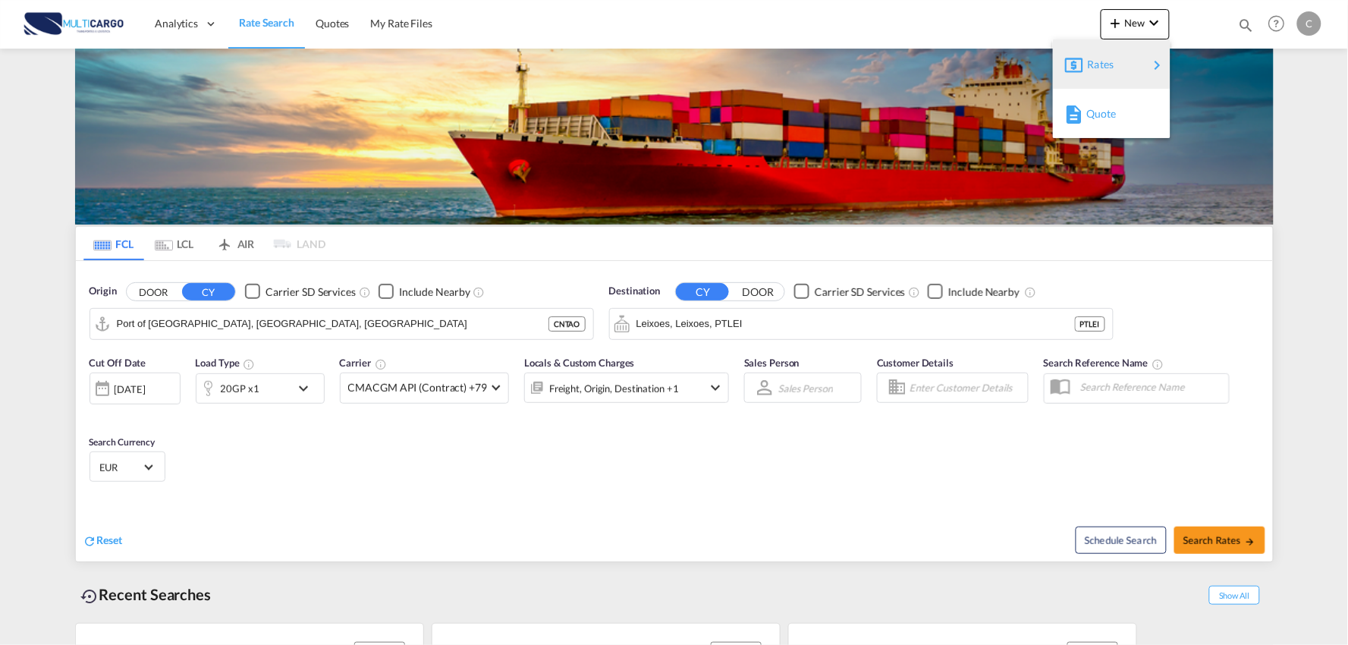
click at [1103, 112] on span "Quote" at bounding box center [1094, 114] width 17 height 30
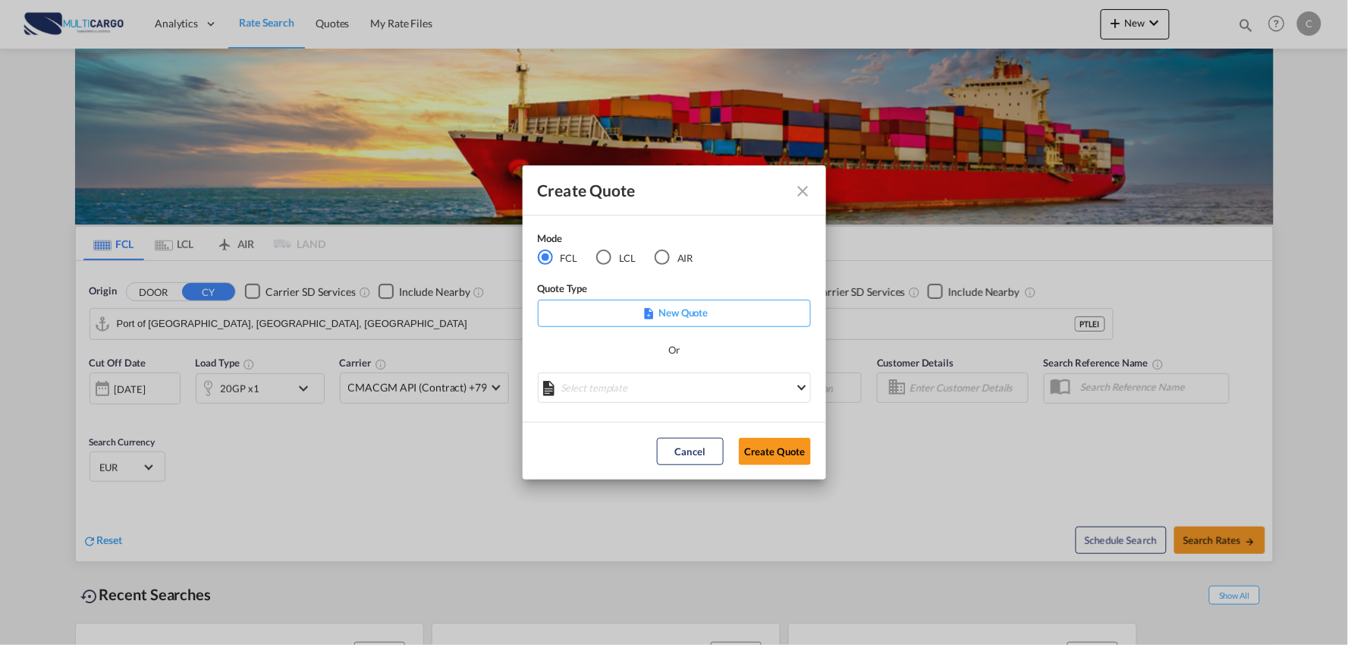
click at [670, 266] on div "Mode FCL LCL AIR" at bounding box center [625, 256] width 174 height 51
click at [661, 262] on div "AIR" at bounding box center [661, 257] width 15 height 15
click at [692, 384] on md-select "Select template 26/02/25 IMP_DAP_AIR_>500 Patricia Barroso | 26 Feb 2025 26/02/…" at bounding box center [674, 387] width 273 height 30
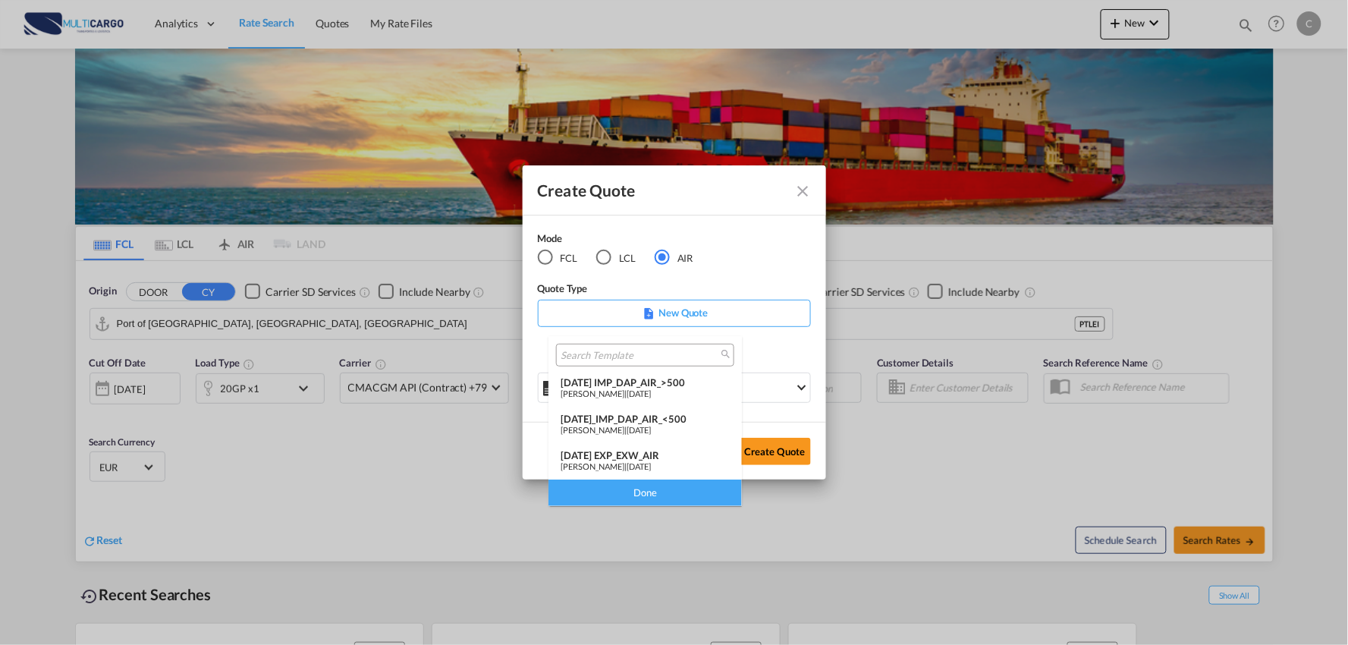
click at [648, 374] on md-option "26/02/25 IMP_DAP_AIR_>500 Patricia Barroso | 26 Feb 2025" at bounding box center [644, 388] width 193 height 36
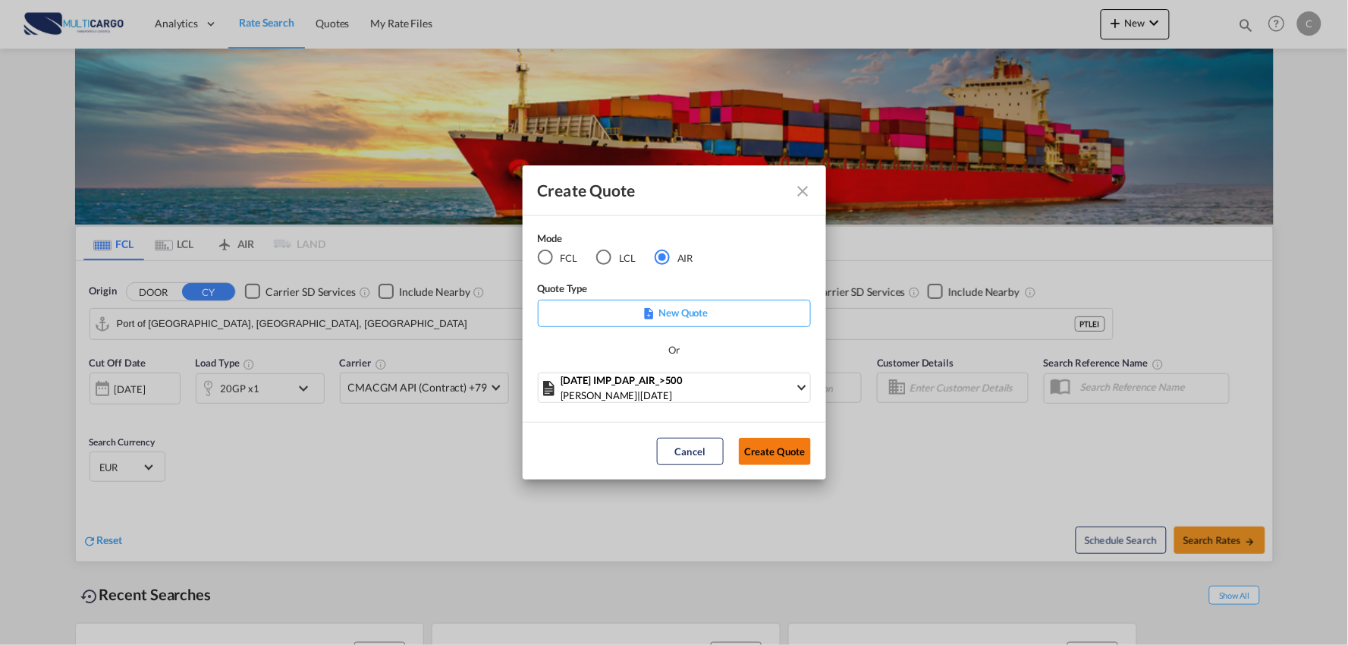
click at [813, 446] on div "Cancel Create Quote" at bounding box center [733, 451] width 169 height 27
click at [799, 445] on button "Create Quote" at bounding box center [775, 451] width 72 height 27
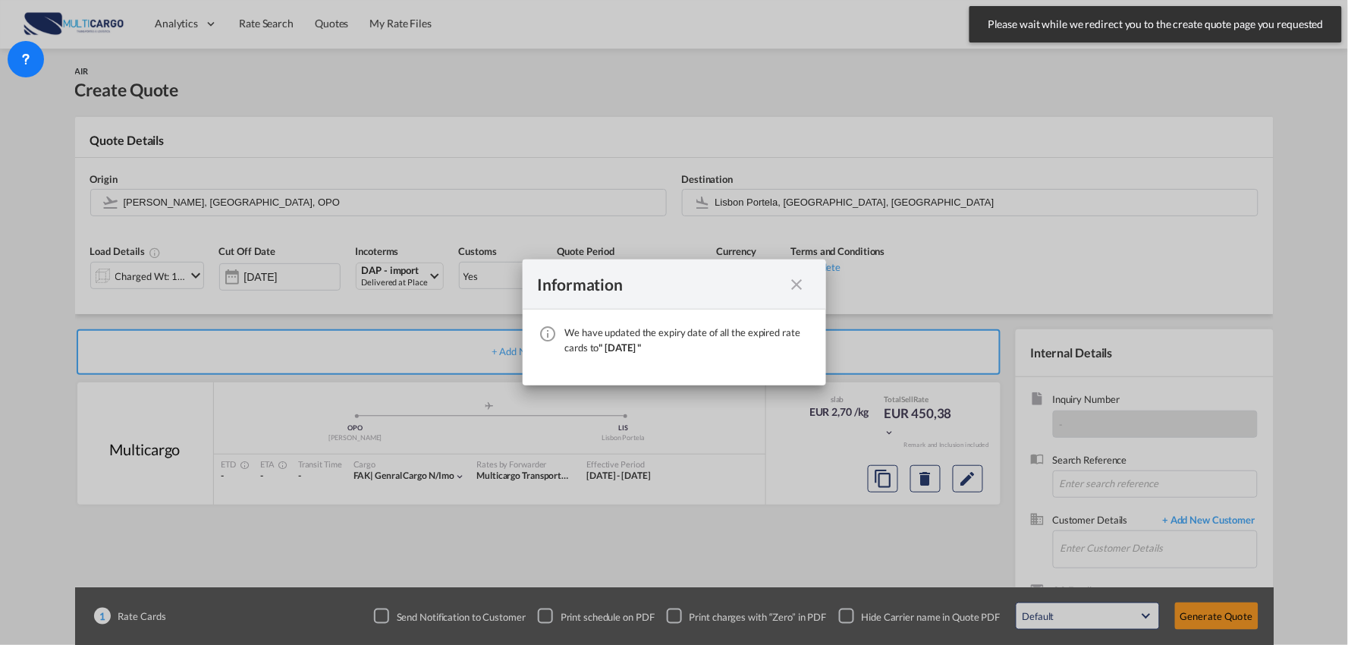
click at [800, 282] on md-icon "icon-close fg-AAA8AD cursor" at bounding box center [797, 284] width 18 height 18
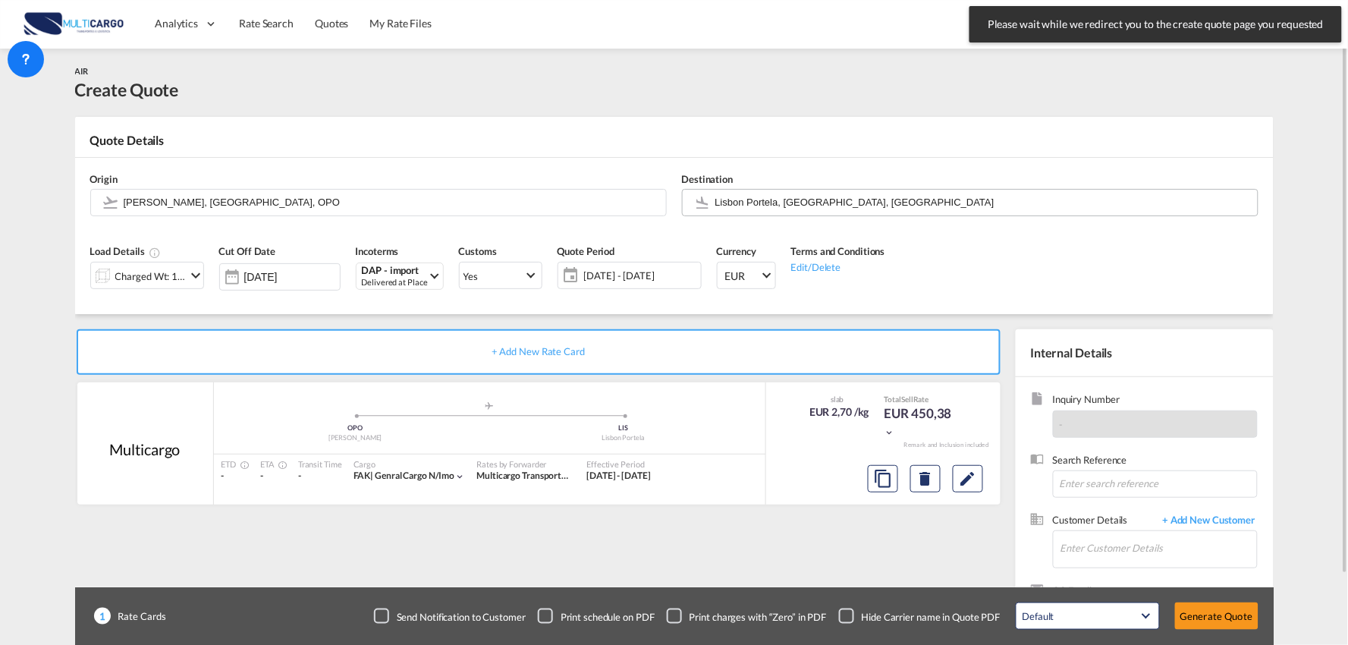
click at [753, 199] on input "Lisbon Portela, Lisbon, LIS" at bounding box center [982, 202] width 535 height 27
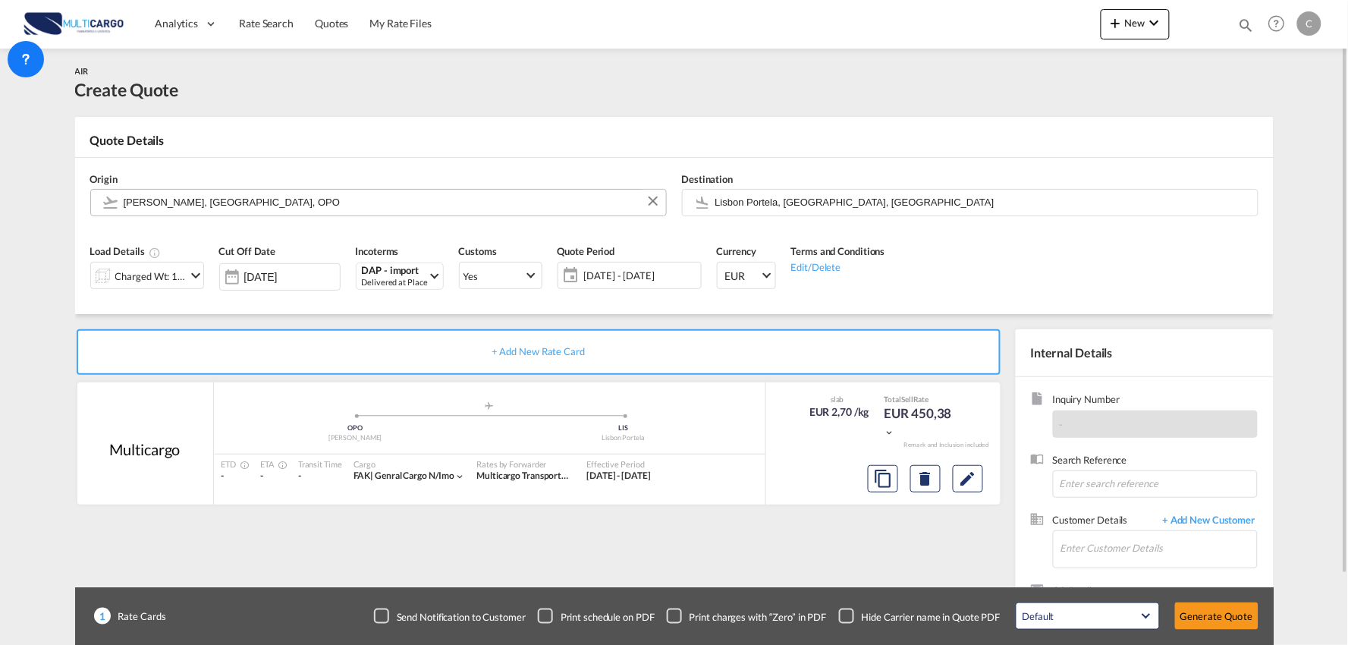
click at [281, 206] on input "Francisco de Sá Carneiro, Porto, OPO" at bounding box center [391, 202] width 535 height 27
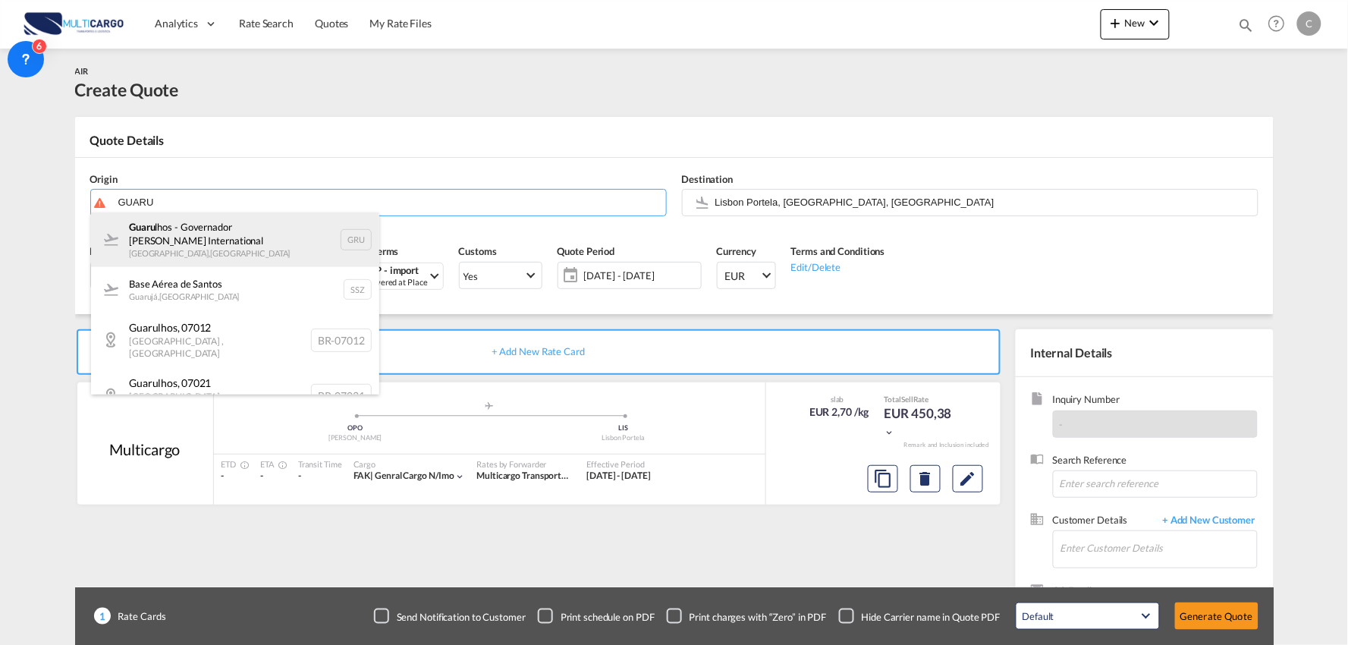
click at [196, 224] on div "Guaru lhos - Governador André Franco Montoro International São Paulo , Brazil G…" at bounding box center [235, 239] width 288 height 55
type input "Guarulhos - Governador André Franco Montoro International, São Paulo, GRU"
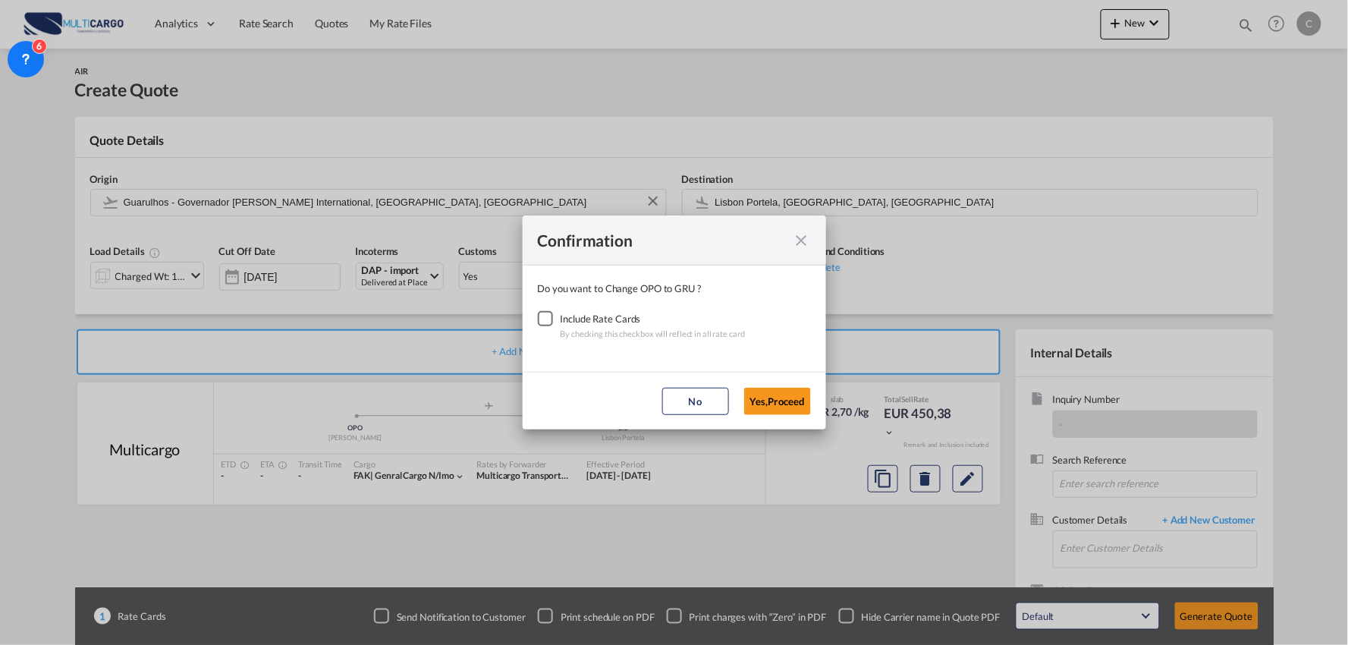
click at [539, 316] on div "Checkbox No Ink" at bounding box center [545, 318] width 15 height 15
click at [783, 400] on button "Yes,Proceed" at bounding box center [777, 401] width 67 height 27
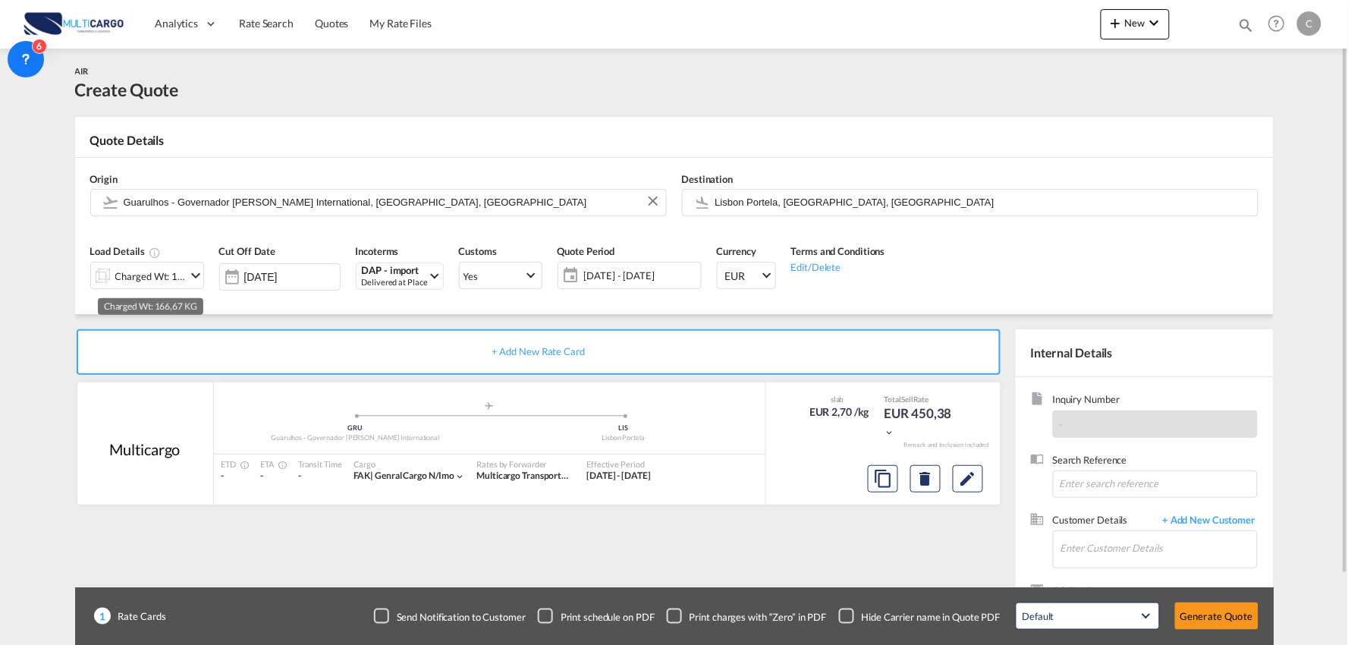
click at [160, 276] on div "Charged Wt: 166,67 KG" at bounding box center [150, 275] width 71 height 21
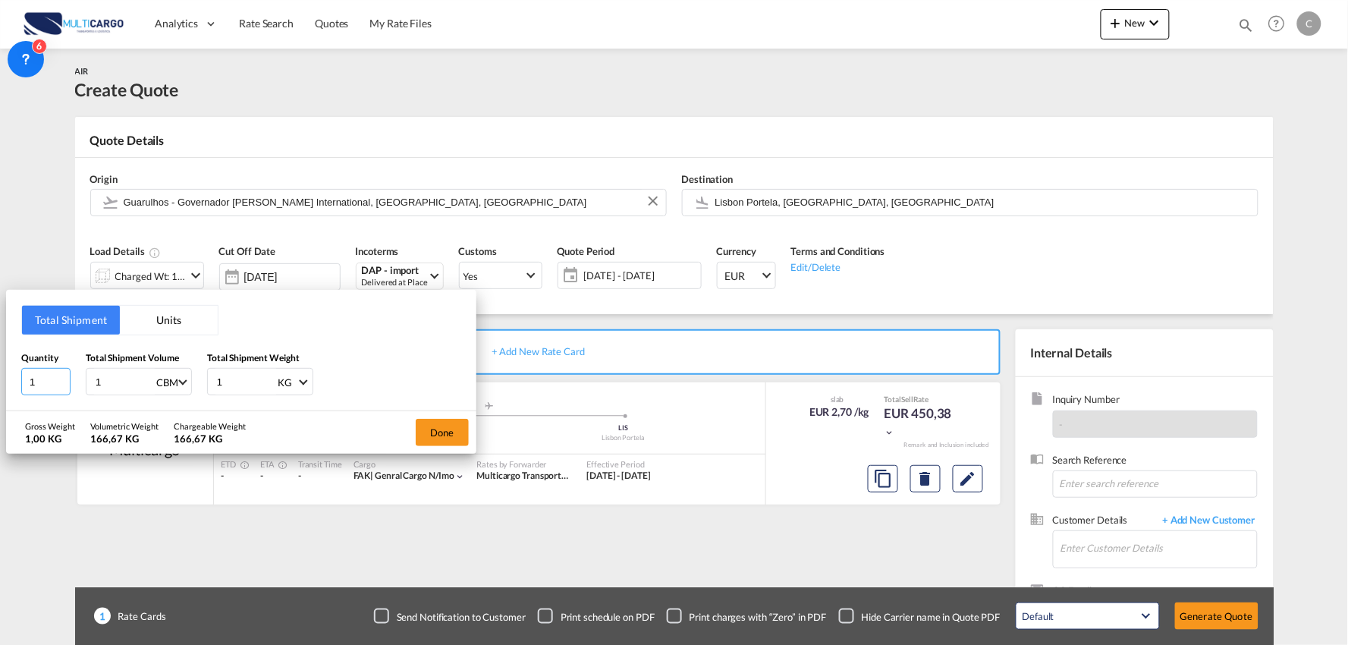
drag, startPoint x: 46, startPoint y: 391, endPoint x: -12, endPoint y: 384, distance: 58.9
click at [0, 384] on html "Analytics Reports Dashboard Rate Search Quotes My Rate Files" at bounding box center [674, 322] width 1348 height 645
type input "295"
click at [441, 435] on button "Done" at bounding box center [442, 432] width 53 height 27
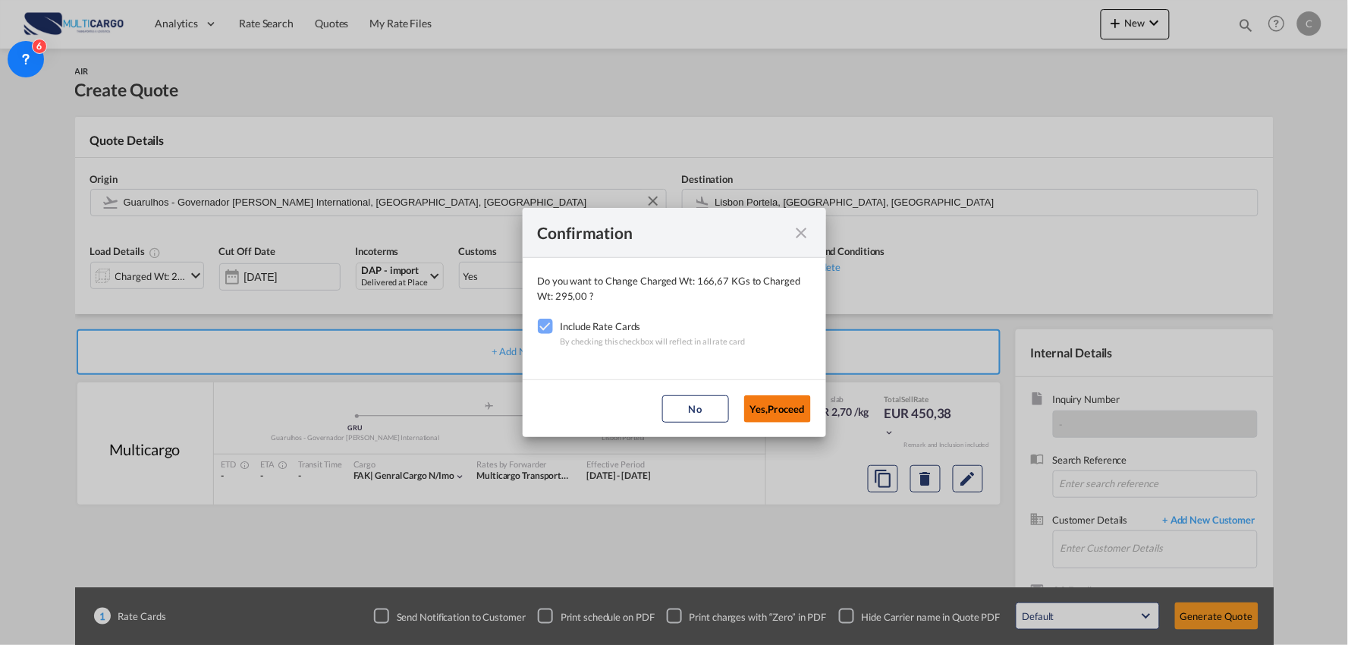
click at [775, 405] on button "Yes,Proceed" at bounding box center [777, 408] width 67 height 27
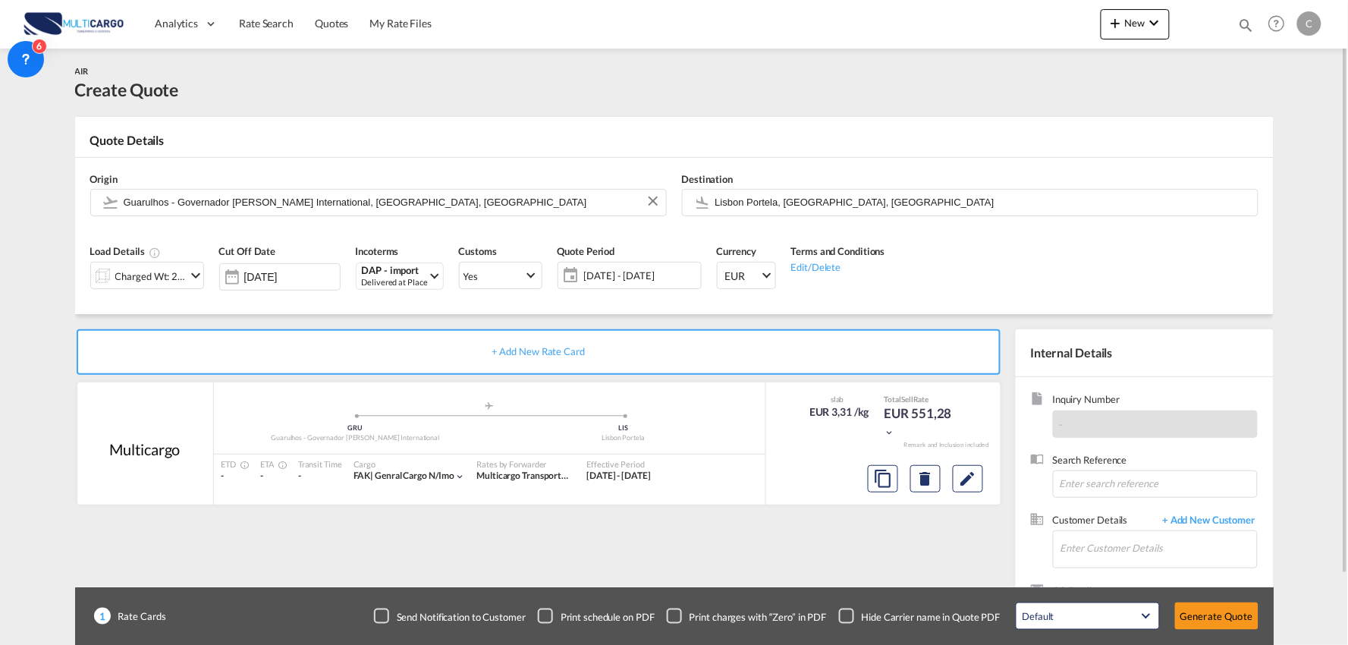
click at [850, 615] on div "Checkbox No Ink" at bounding box center [846, 615] width 15 height 15
click at [898, 554] on div "+ Add New Rate Card Multicargo added by you .a{fill:#aaa8ad;} .a{fill:#aaa8ad;}…" at bounding box center [541, 487] width 933 height 317
click at [1197, 550] on input "Enter Customer Details" at bounding box center [1158, 548] width 196 height 34
click at [1111, 549] on input "PAINTED" at bounding box center [1158, 548] width 196 height 34
drag, startPoint x: 1118, startPoint y: 544, endPoint x: 1041, endPoint y: 539, distance: 76.7
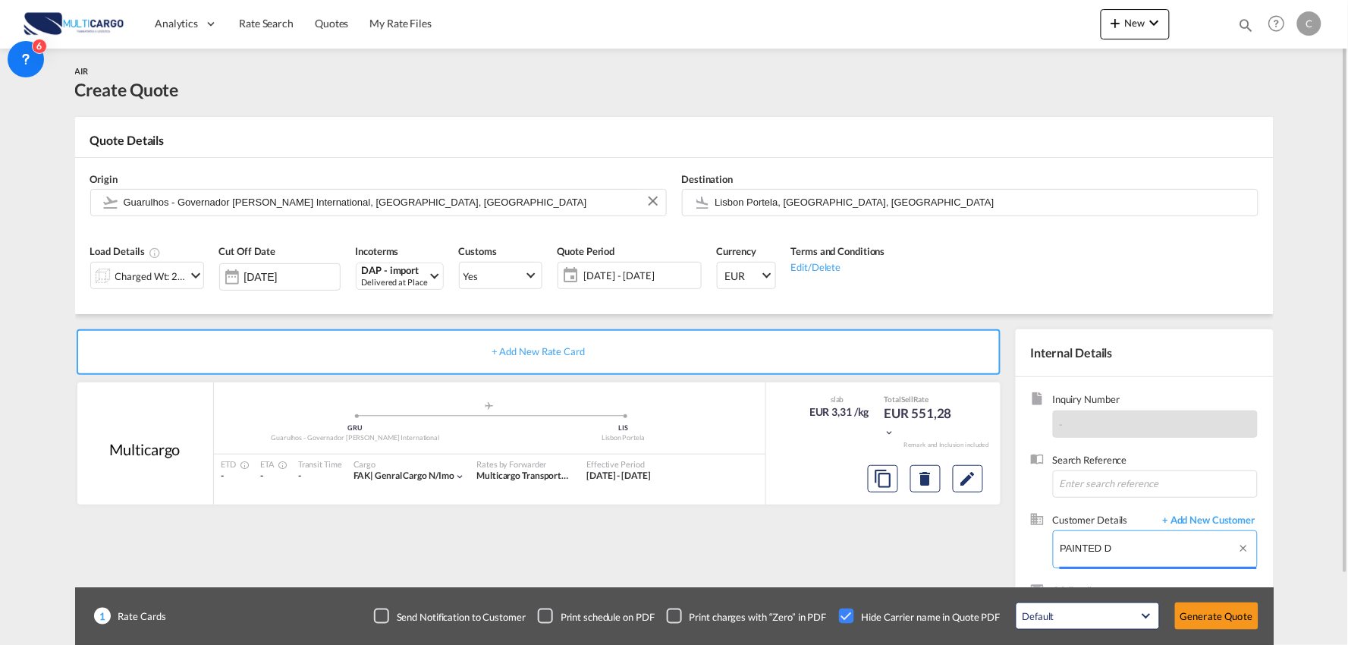
click at [1042, 539] on div "Customer Details + Add New Customer Enter Customer Details PAINTED D" at bounding box center [1145, 548] width 228 height 71
drag, startPoint x: 1127, startPoint y: 537, endPoint x: 975, endPoint y: 541, distance: 152.5
click at [975, 541] on div "+ Add New Rate Card Multicargo added by you .a{fill:#aaa8ad;} .a{fill:#aaa8ad;}…" at bounding box center [674, 484] width 1198 height 340
drag, startPoint x: 1103, startPoint y: 548, endPoint x: 1042, endPoint y: 549, distance: 61.4
click at [1045, 549] on div "Customer Details + Add New Customer Enter Customer Details OSVALD" at bounding box center [1145, 548] width 228 height 71
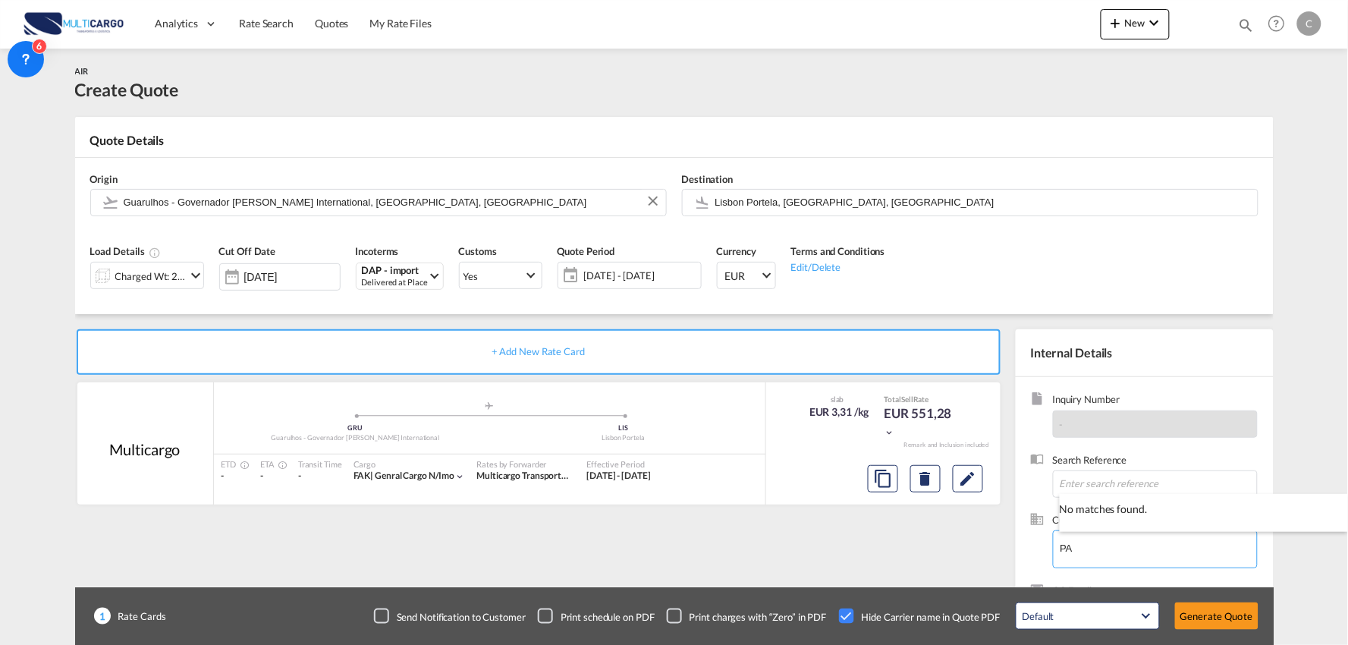
type input "P"
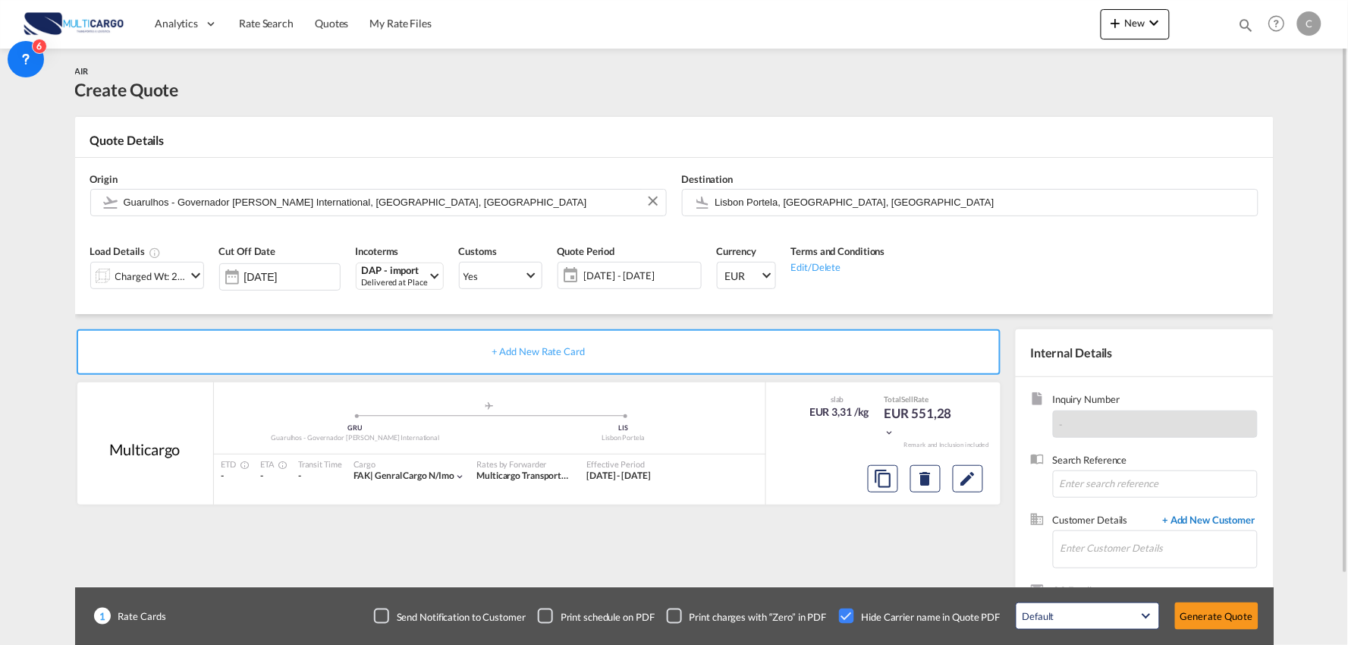
click at [1219, 519] on span "+ Add New Customer" at bounding box center [1206, 521] width 102 height 17
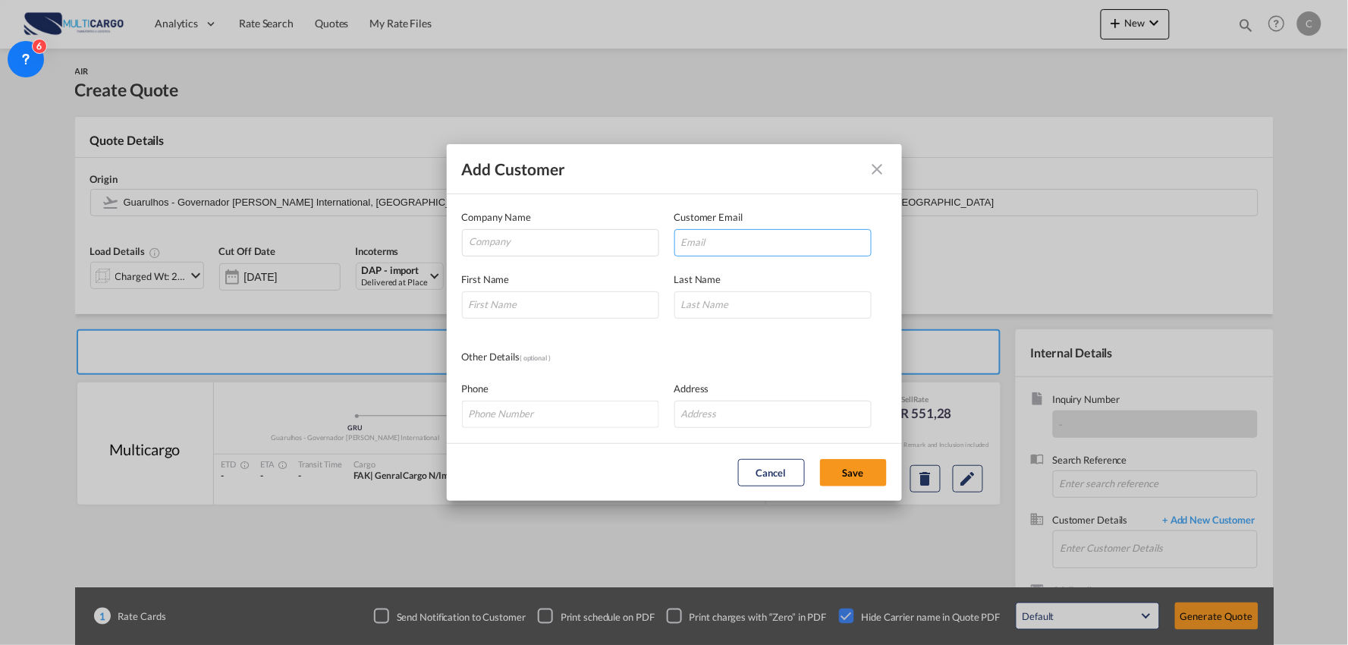
click at [723, 244] on input "Add Customer Company ..." at bounding box center [772, 242] width 197 height 27
paste input "PAINTED DYNAMIC IMP & EXP LDA"
type input "PAINTED DYNAMIC IMP & EXP LDA"
click at [548, 240] on input "Company" at bounding box center [563, 241] width 189 height 23
paste input "PAINTED DYNAMIC IMP & EXP LDA"
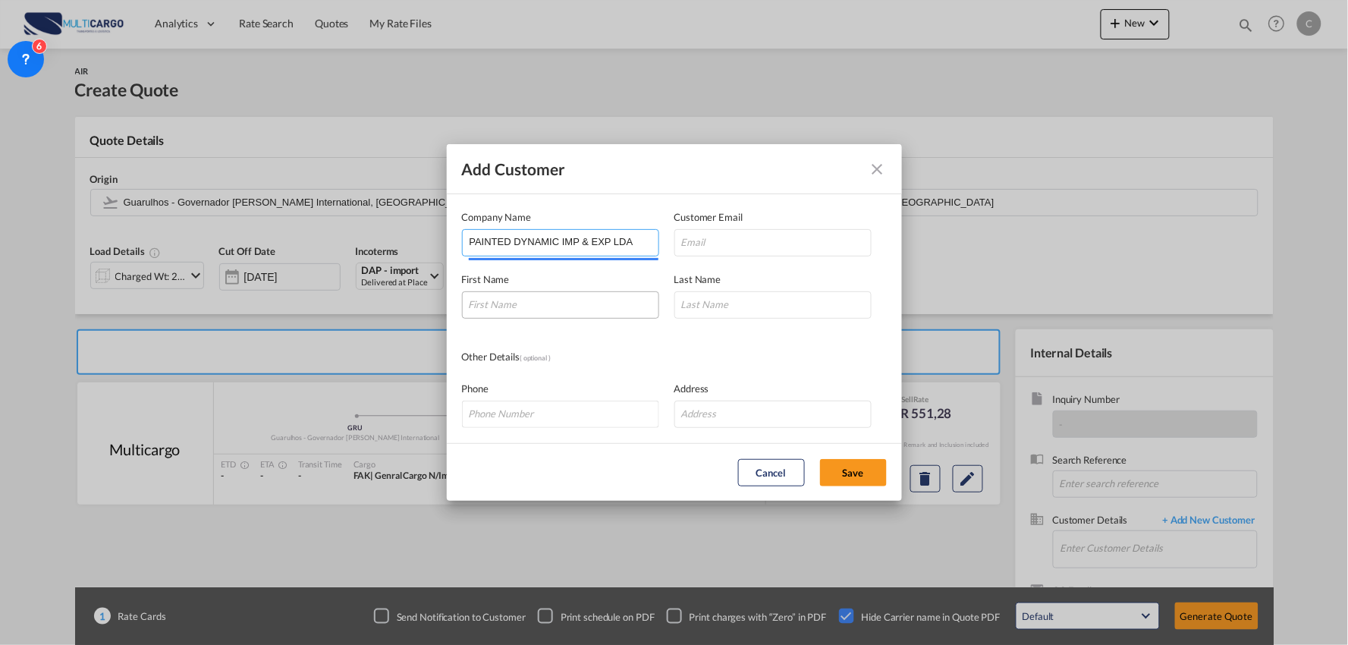
type input "PAINTED DYNAMIC IMP & EXP LDA"
click at [516, 307] on input "Add Customer Company ..." at bounding box center [560, 304] width 197 height 27
type input "o"
type input "Osvaldo"
click at [798, 315] on input "Add Customer Company ..." at bounding box center [772, 304] width 197 height 27
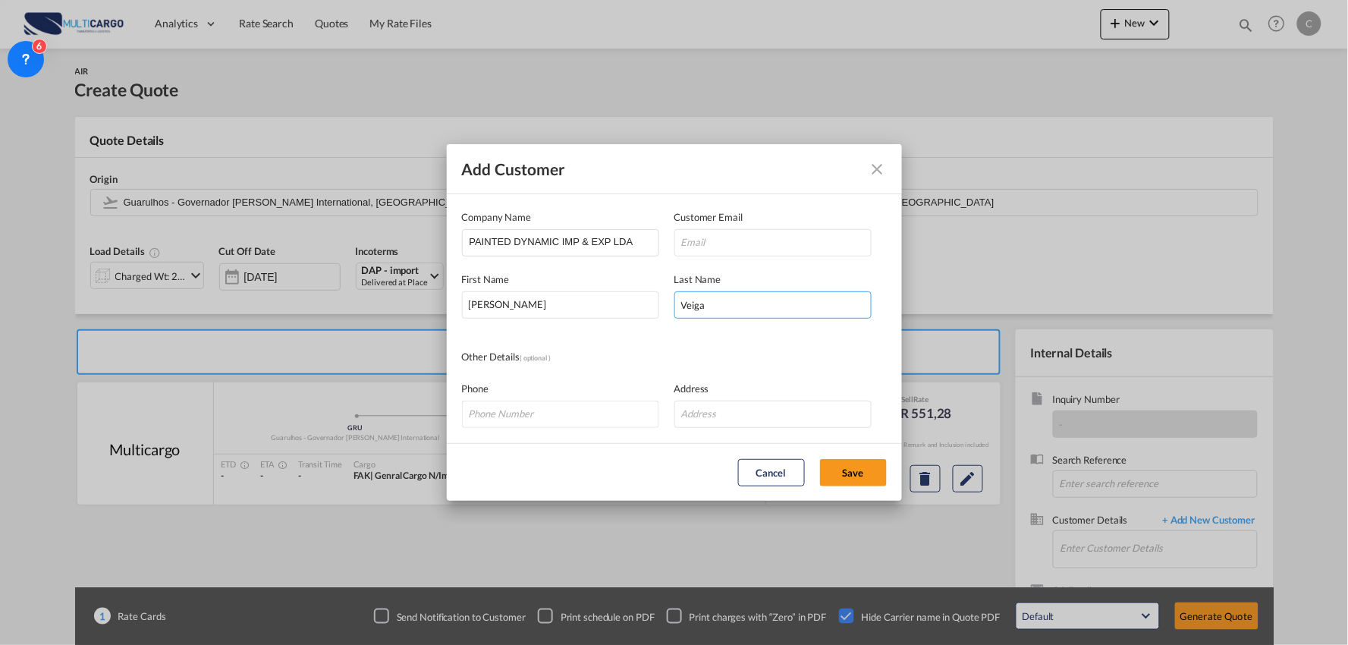
type input "Veiga"
click at [736, 237] on input "Osvaldo Veiga - Kers 🇵🇹 <osvaldo.veiga@kers-pt.com>" at bounding box center [772, 242] width 197 height 27
drag, startPoint x: 787, startPoint y: 243, endPoint x: 414, endPoint y: 243, distance: 373.1
click at [414, 243] on div "Add Customer Company Name PAINTED DYNAMIC IMP & EXP LDA Customer Email Osvaldo …" at bounding box center [674, 322] width 1348 height 645
click at [857, 255] on input "osvaldo.veiga@kers-pt.com>" at bounding box center [772, 242] width 197 height 27
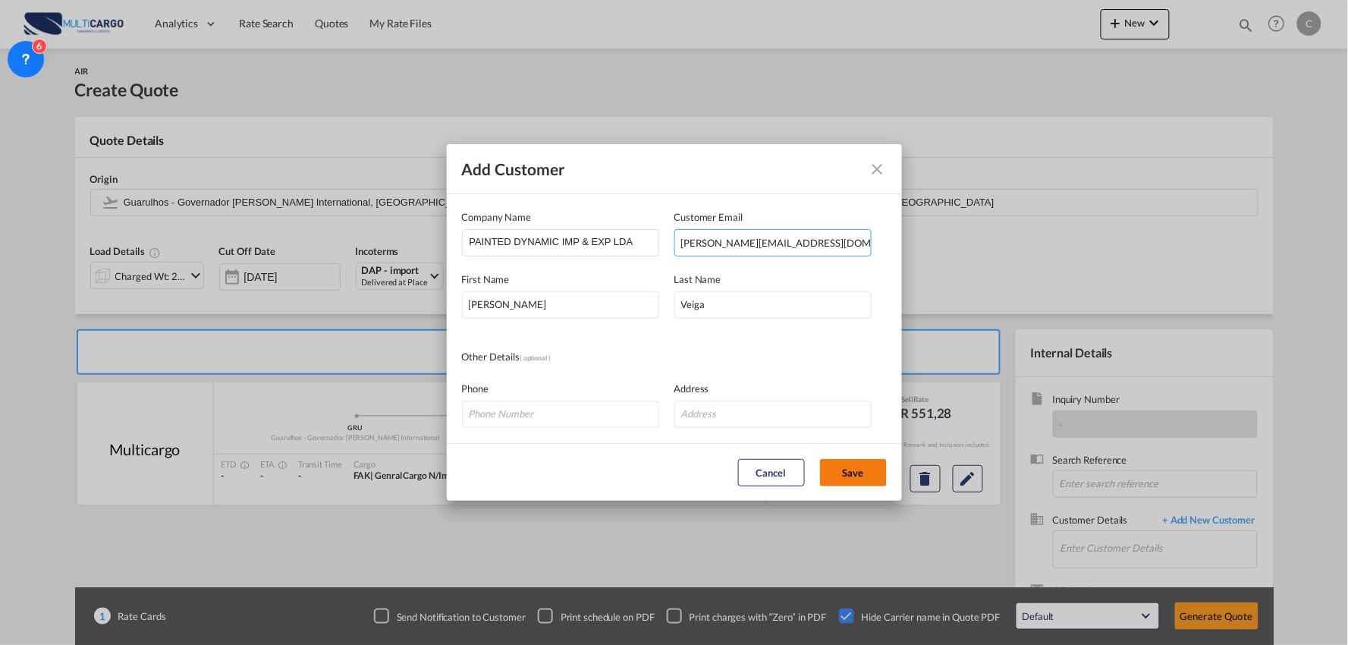
type input "osvaldo.veiga@kers-pt.com"
click at [857, 474] on button "Save" at bounding box center [853, 472] width 67 height 27
type input "PAINTED DYNAMIC IMP & EXP LDA, Osvaldo Veiga, osvaldo.veiga@kers-pt.com"
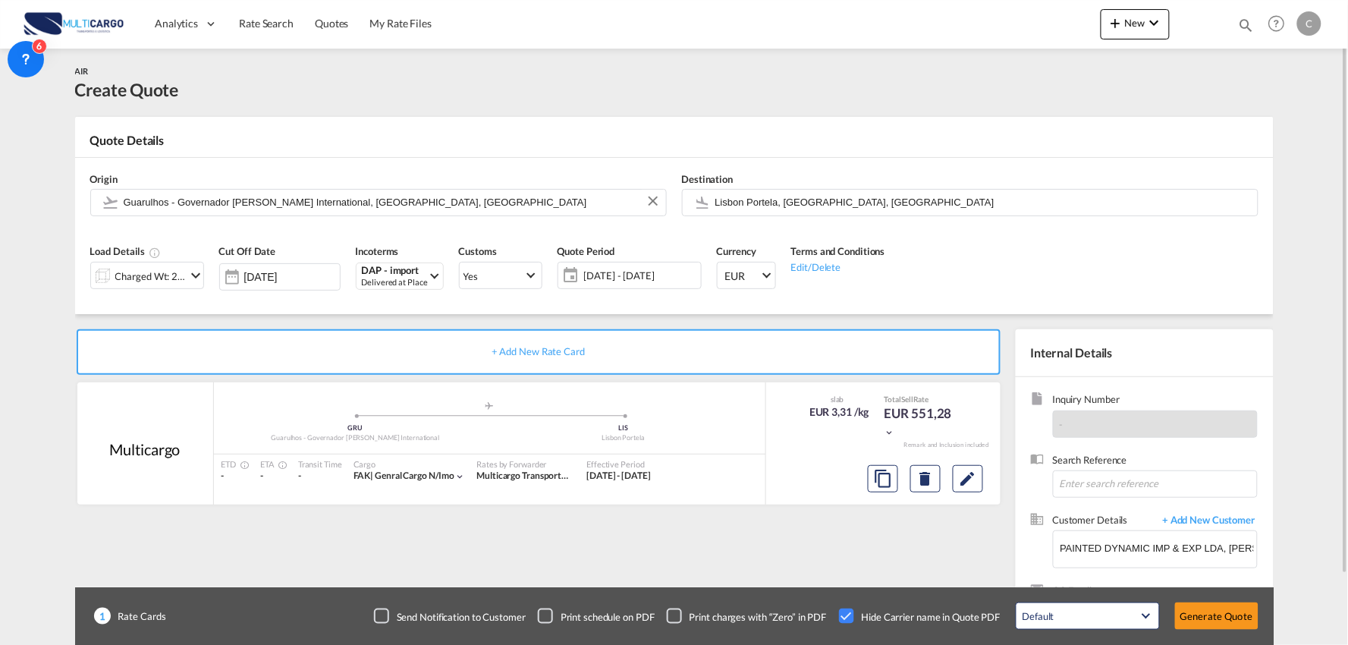
click at [758, 537] on div "+ Add New Rate Card Multicargo added by you .a{fill:#aaa8ad;} .a{fill:#aaa8ad;}…" at bounding box center [541, 487] width 933 height 317
click at [1222, 617] on button "Generate Quote" at bounding box center [1216, 615] width 83 height 27
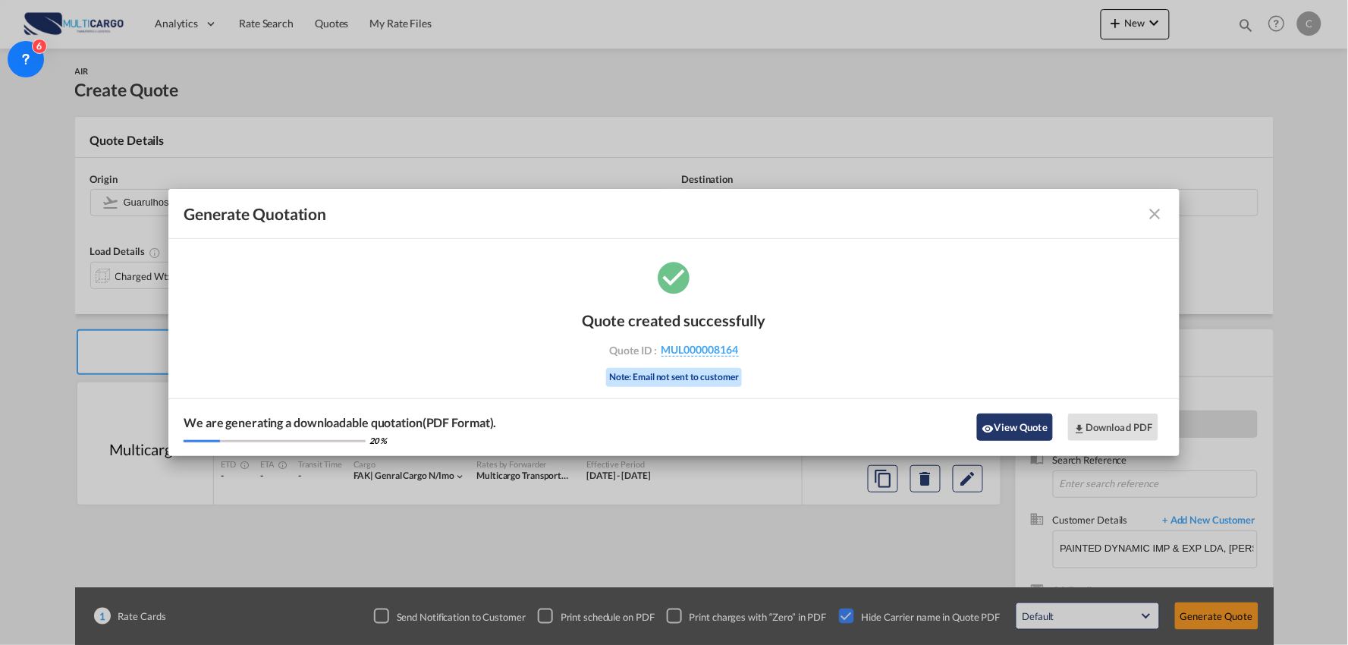
click at [1006, 432] on button "View Quote" at bounding box center [1015, 426] width 76 height 27
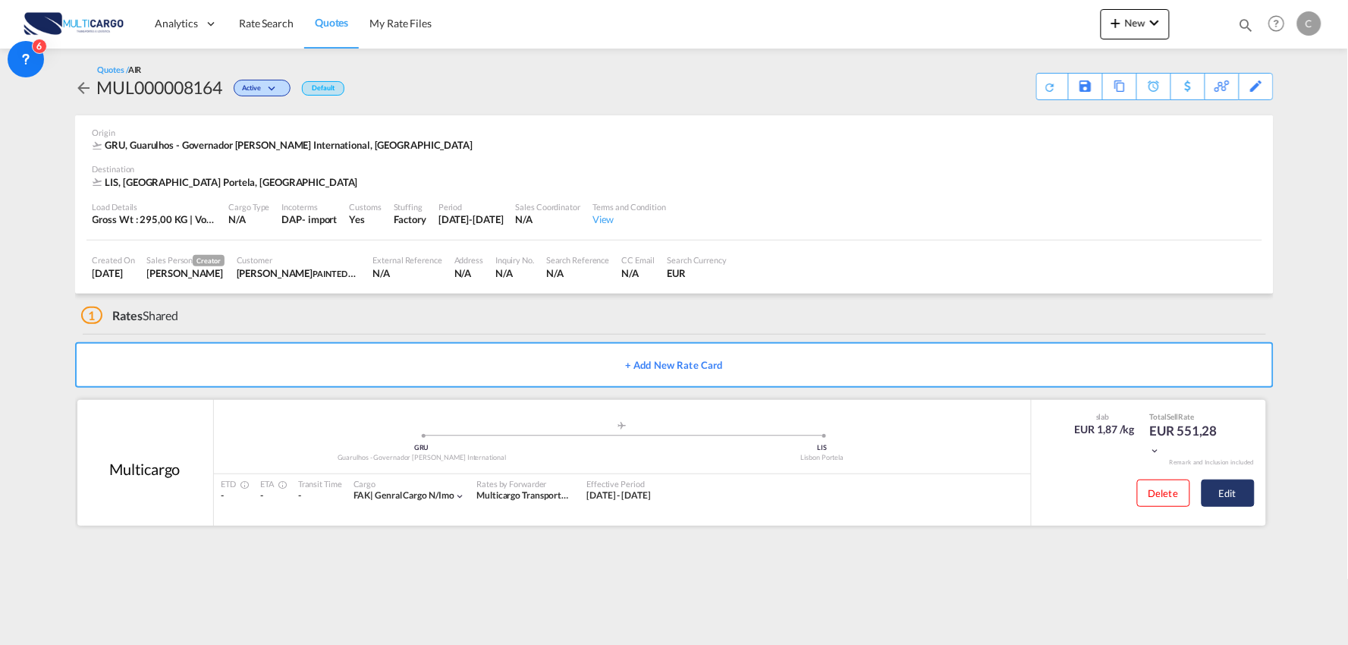
click at [1219, 498] on button "Edit" at bounding box center [1227, 492] width 53 height 27
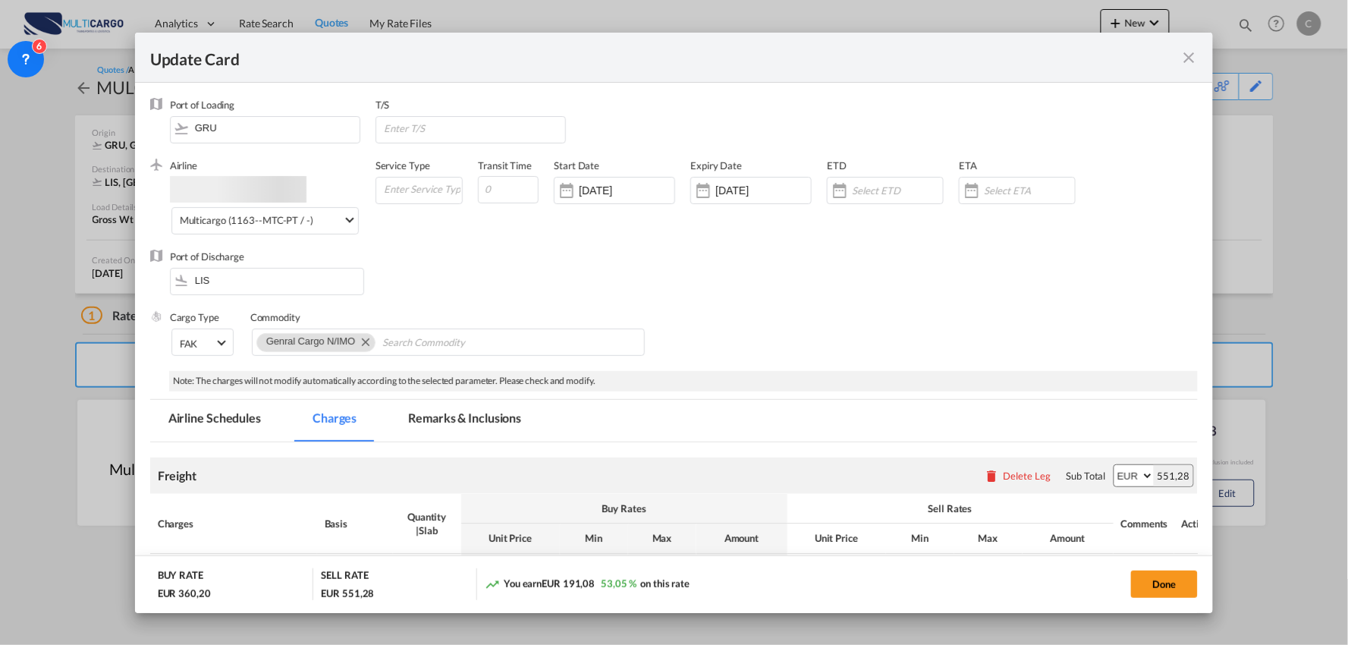
select select "per_bl"
select select "per_kg"
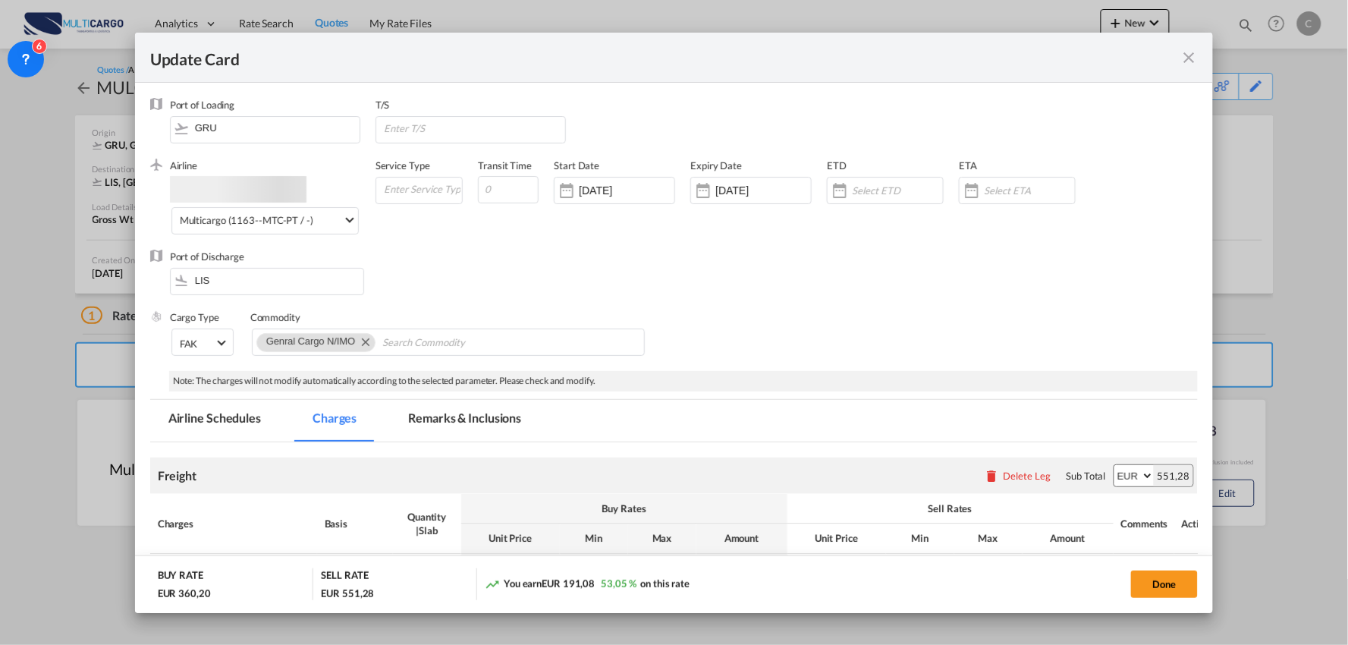
select select "per_shipment"
select select "per_bl"
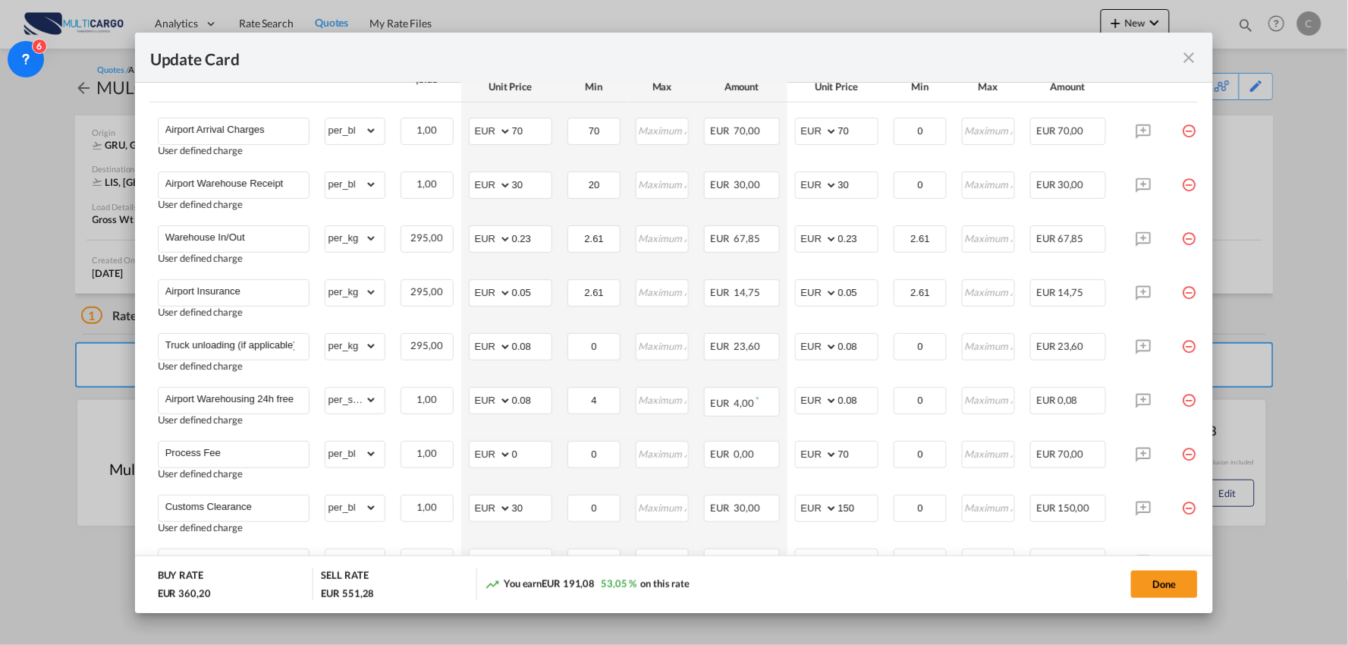
scroll to position [253, 0]
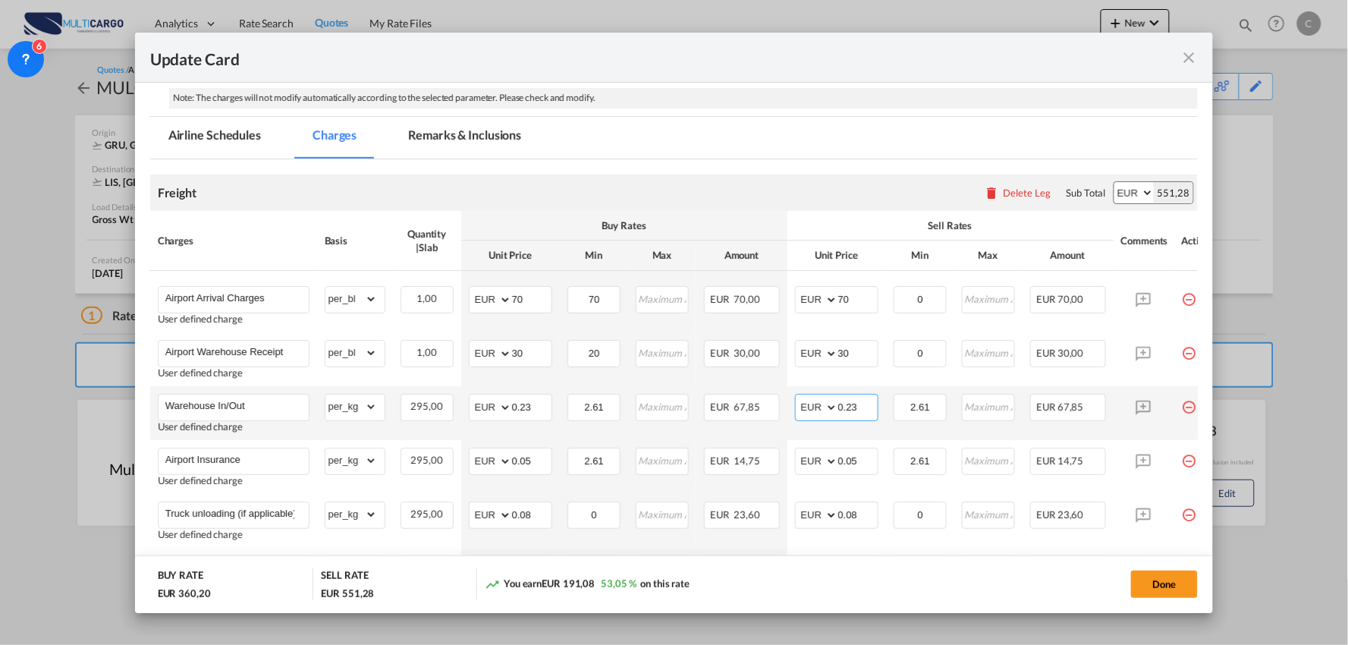
click at [861, 404] on input "0.23" at bounding box center [857, 405] width 39 height 23
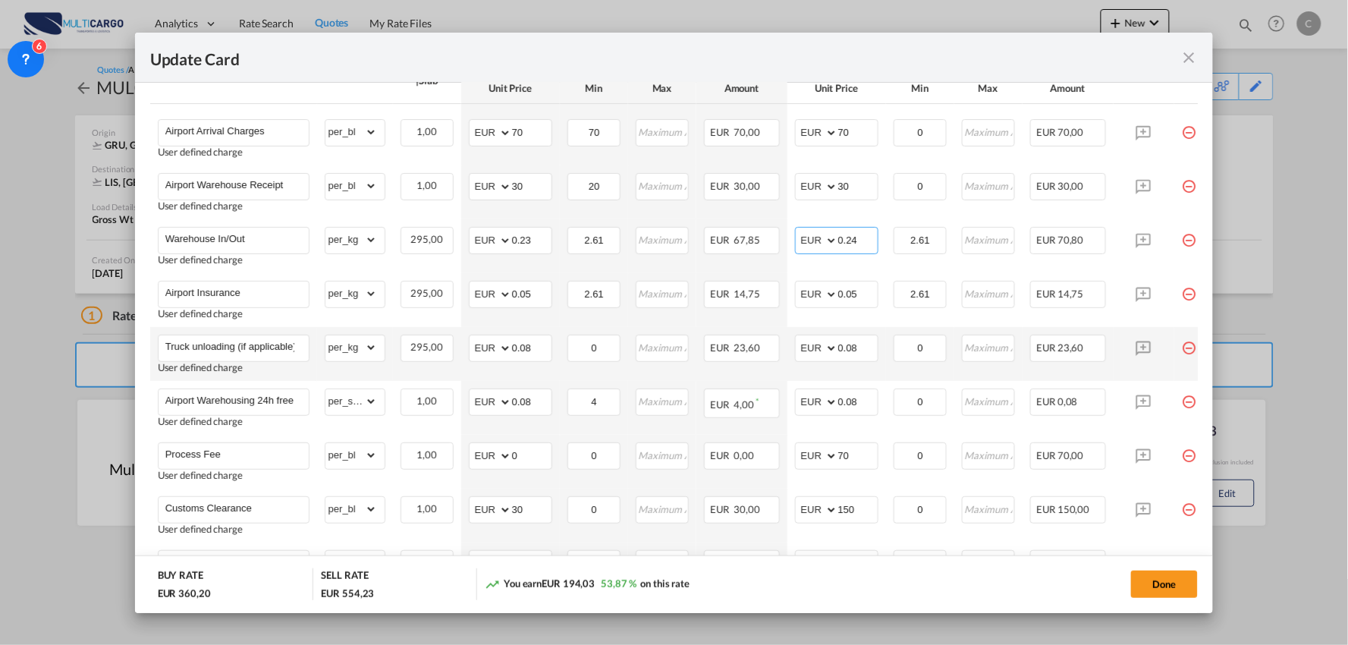
scroll to position [569, 0]
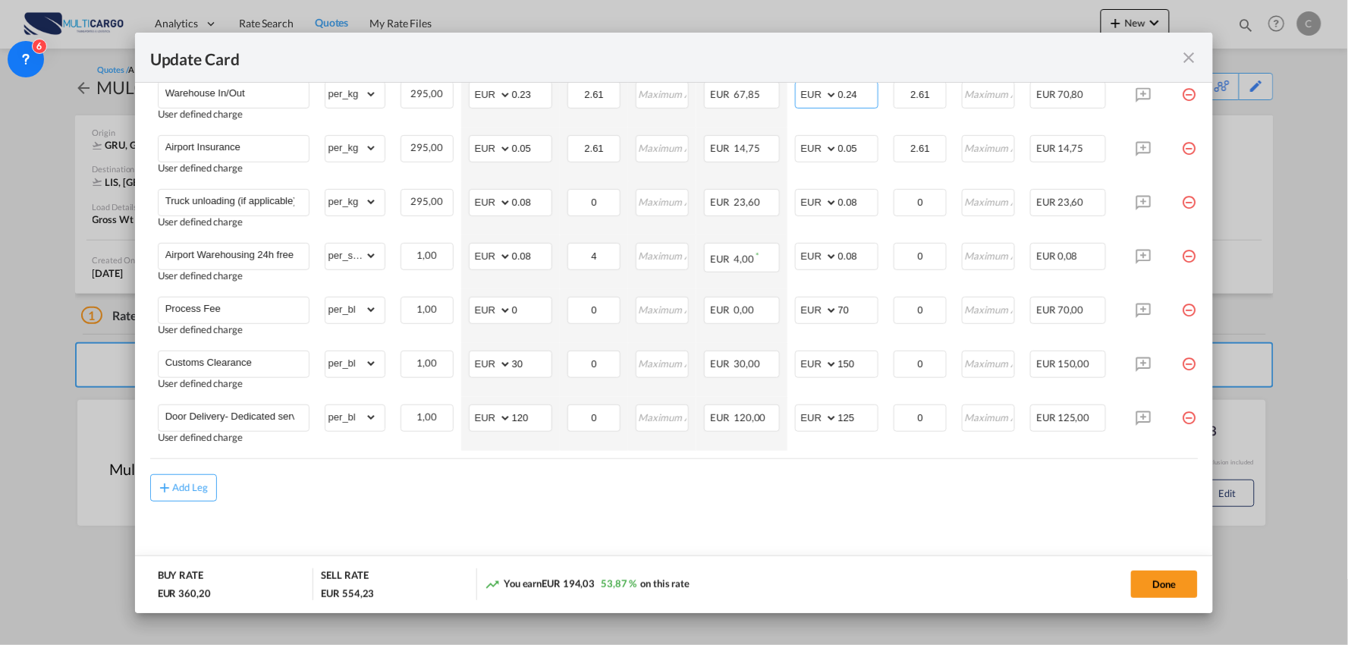
type input "0.24"
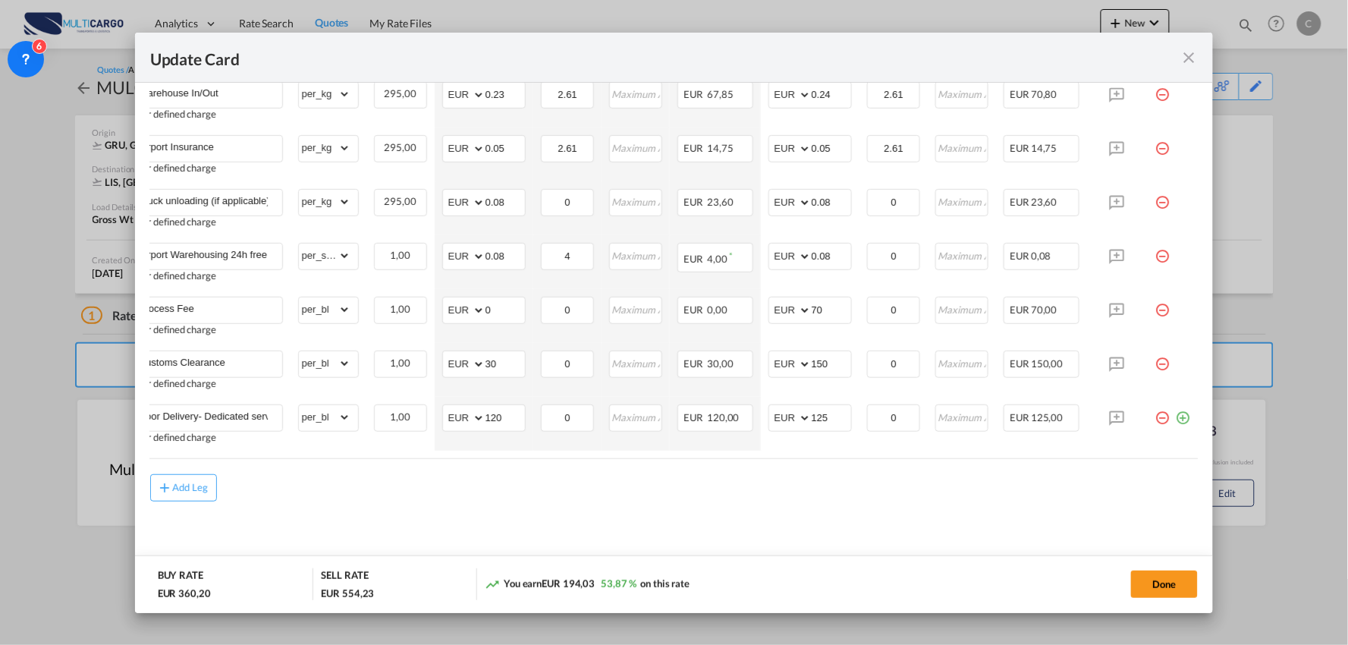
click at [1155, 359] on md-icon "icon-minus-circle-outline red-400-fg pt-7" at bounding box center [1162, 357] width 15 height 15
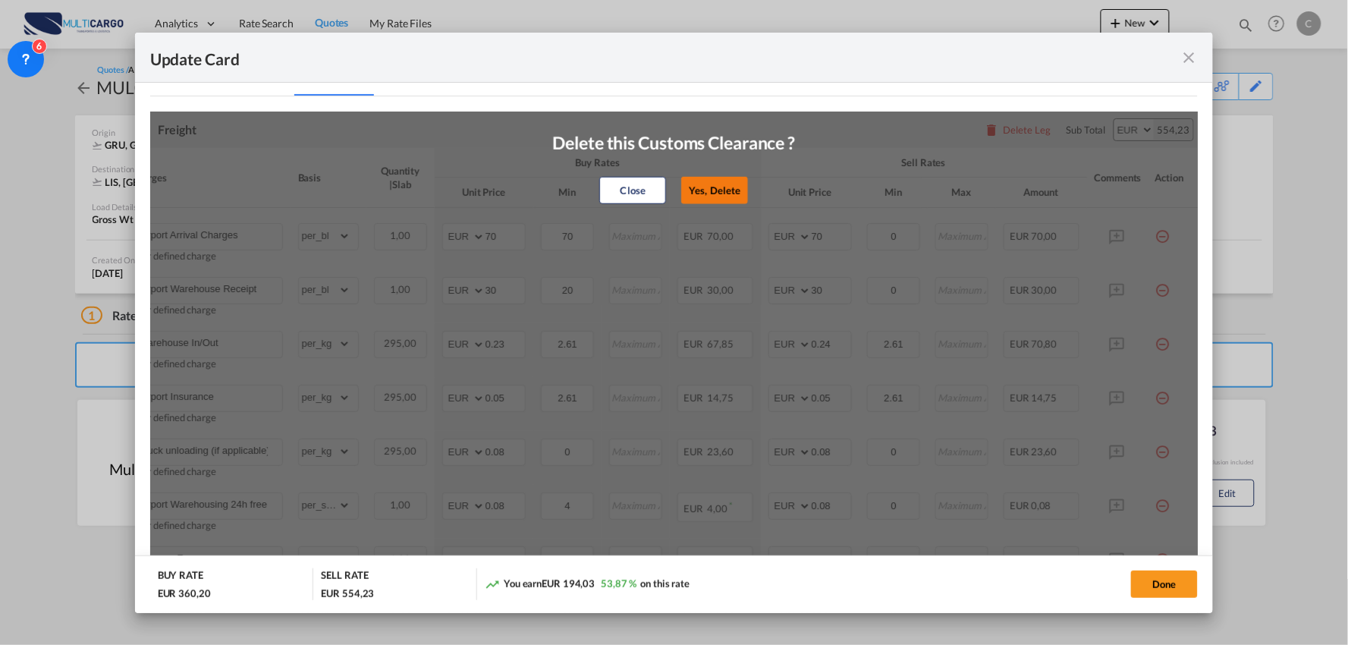
click at [707, 193] on button "Yes, Delete" at bounding box center [715, 190] width 67 height 27
type input "Door Delivery- Dedicated service"
type input "120"
type input "125"
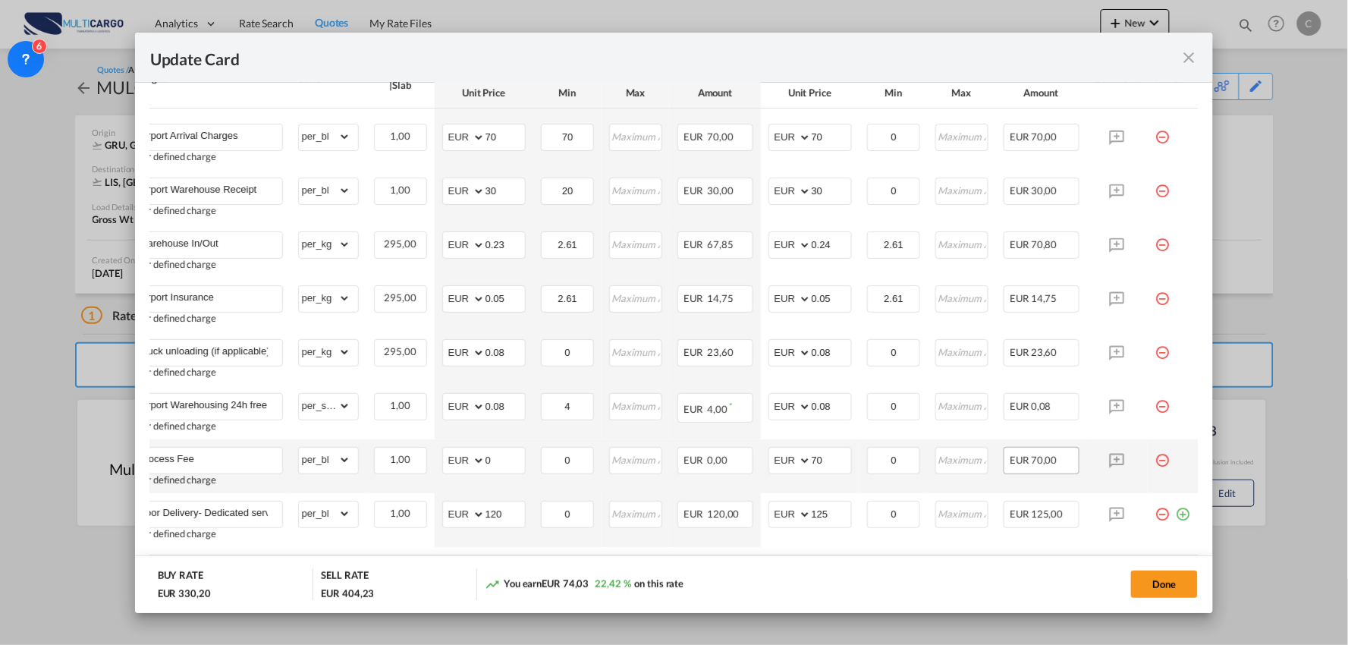
scroll to position [514, 0]
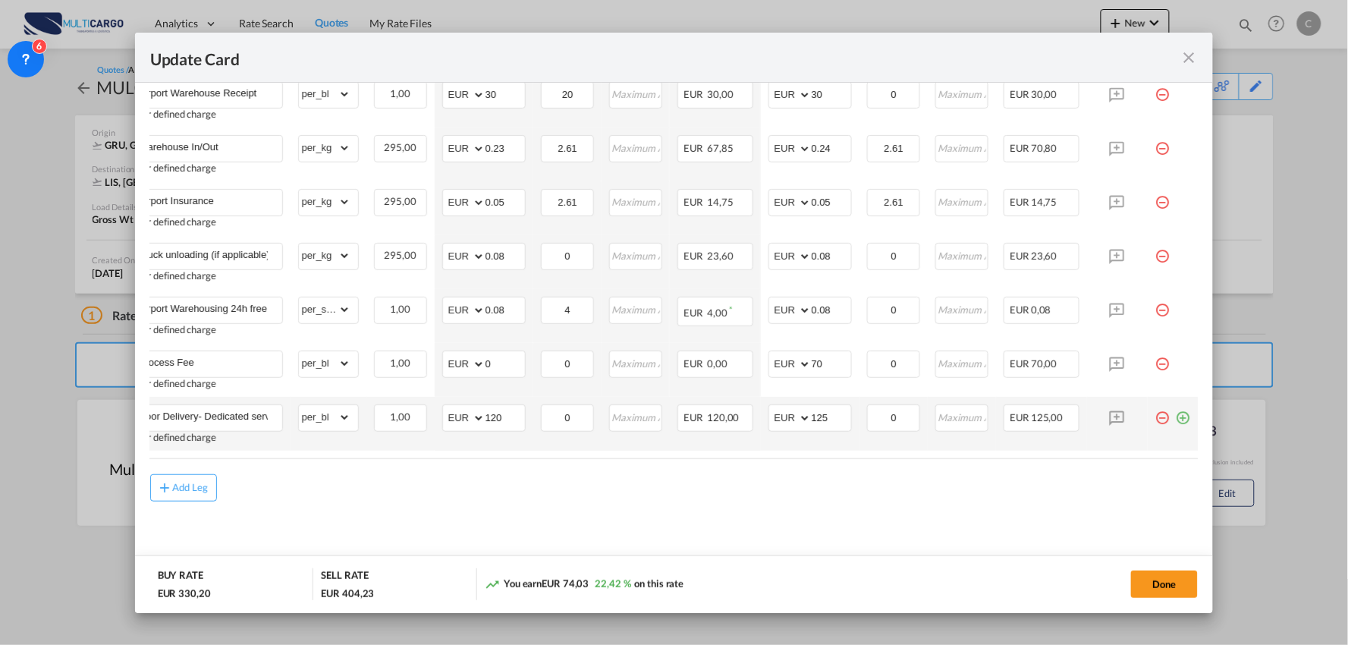
click at [1155, 415] on md-icon "icon-minus-circle-outline red-400-fg pt-7" at bounding box center [1162, 411] width 15 height 15
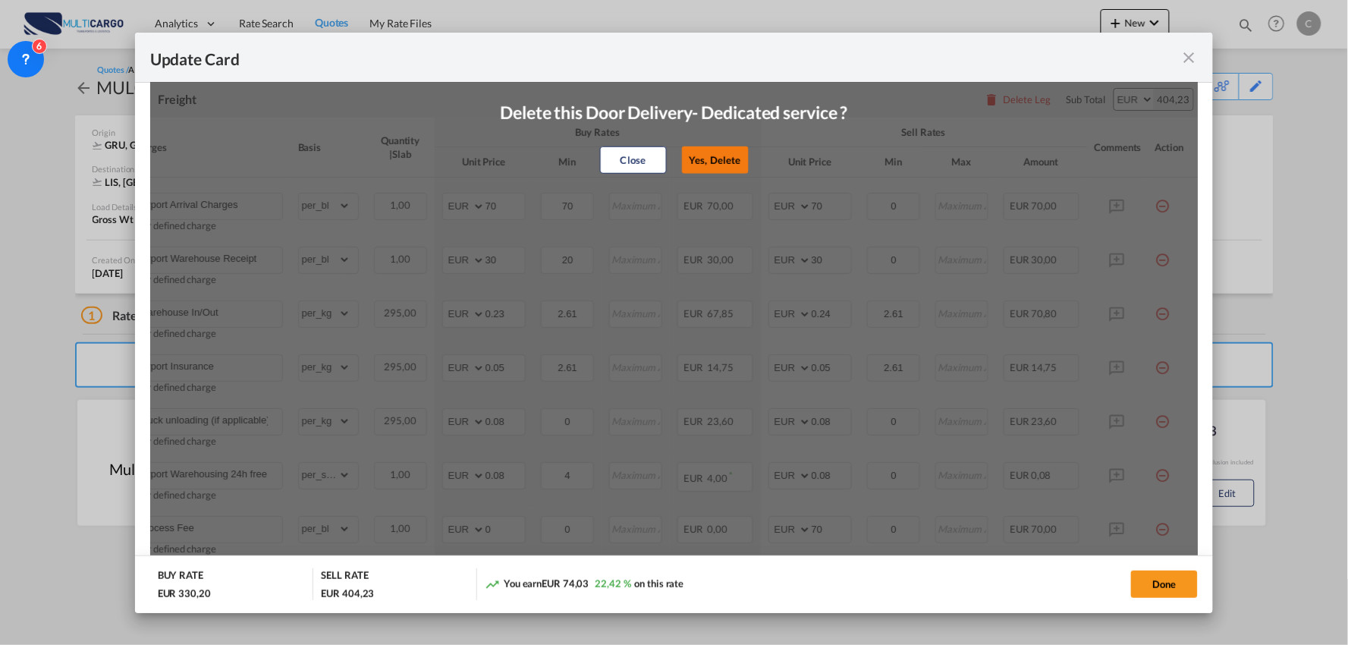
click at [698, 162] on button "Yes, Delete" at bounding box center [715, 159] width 67 height 27
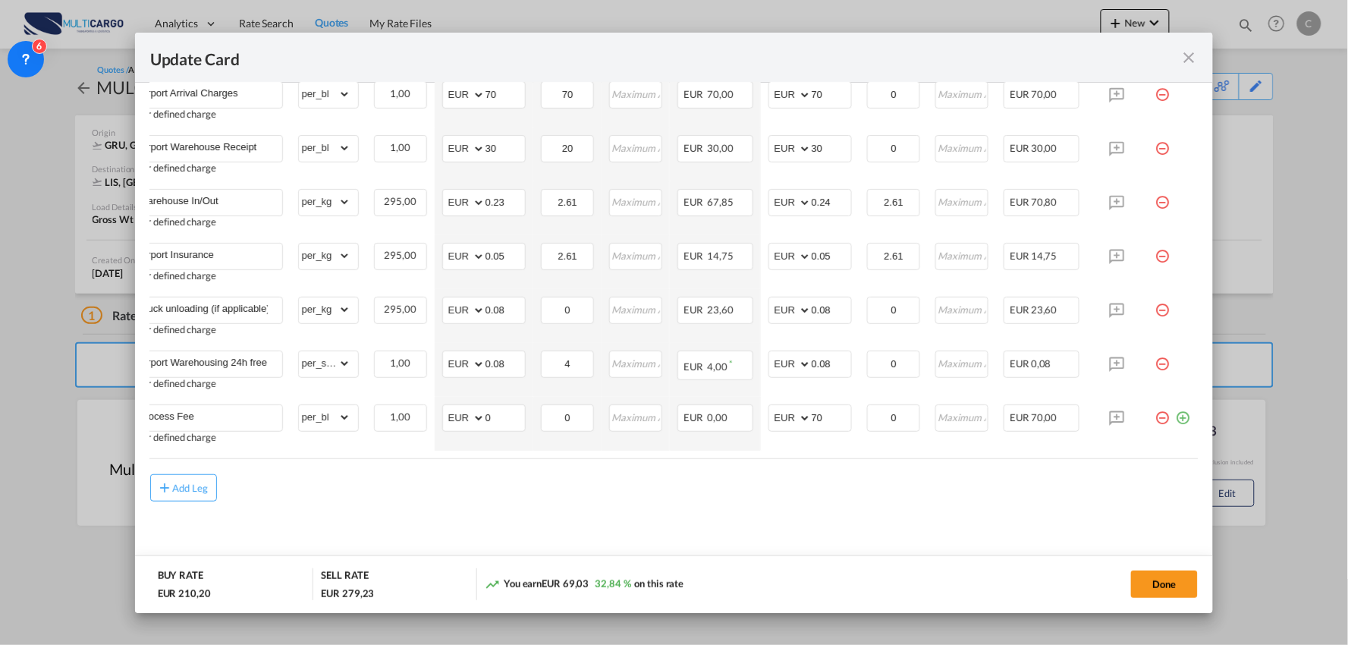
scroll to position [0, 0]
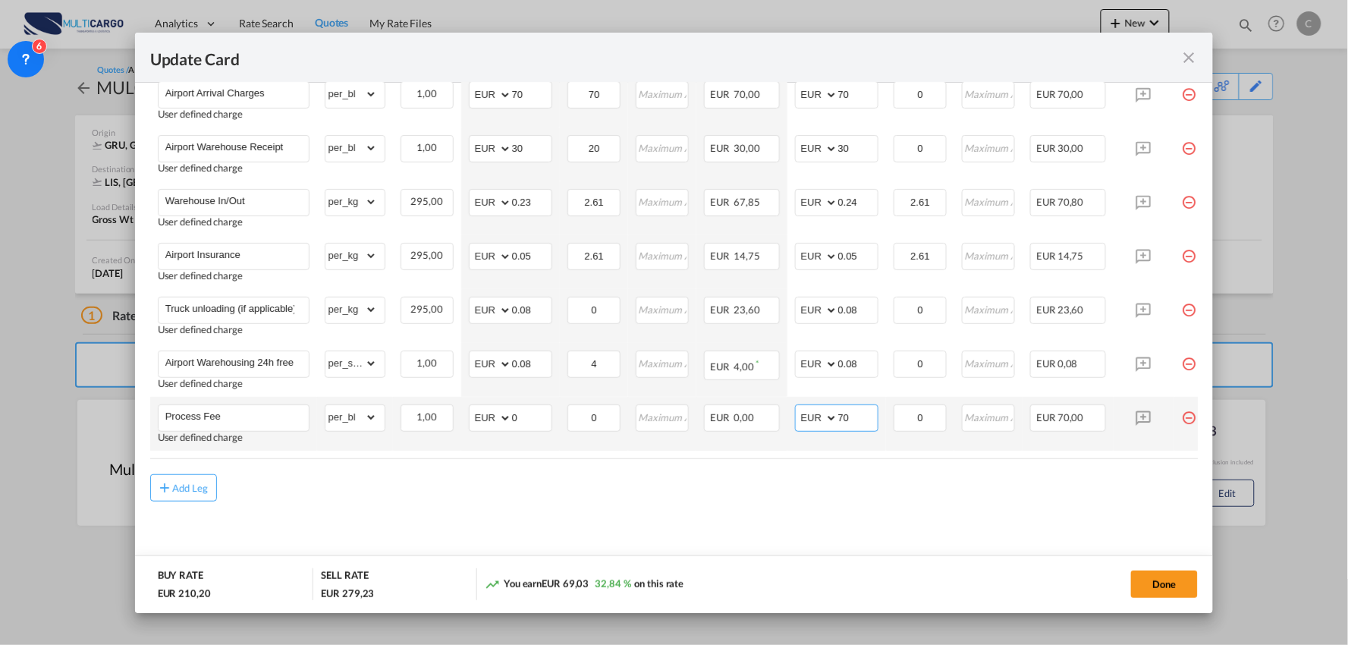
drag, startPoint x: 845, startPoint y: 418, endPoint x: 802, endPoint y: 418, distance: 42.5
click at [774, 418] on tr "Process Fee User defined charge Please Enter Already Exists gross_weight volume…" at bounding box center [687, 424] width 1075 height 54
drag, startPoint x: 852, startPoint y: 412, endPoint x: 770, endPoint y: 419, distance: 83.0
click at [770, 420] on tr "Process Fee User defined charge Please Enter Already Exists gross_weight volume…" at bounding box center [687, 424] width 1075 height 54
type input "75"
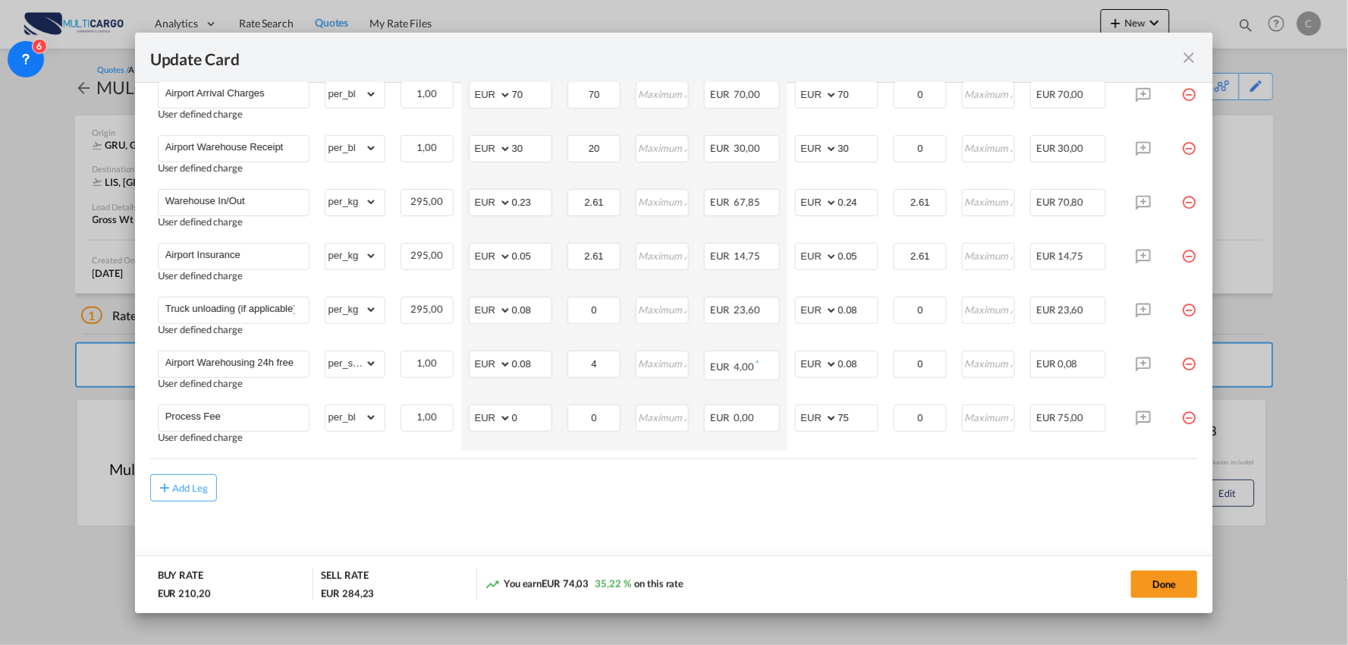
drag, startPoint x: 730, startPoint y: 498, endPoint x: 617, endPoint y: 460, distance: 119.2
click at [730, 497] on div "Add Leg" at bounding box center [674, 487] width 1048 height 27
click at [1151, 578] on button "Done" at bounding box center [1164, 583] width 67 height 27
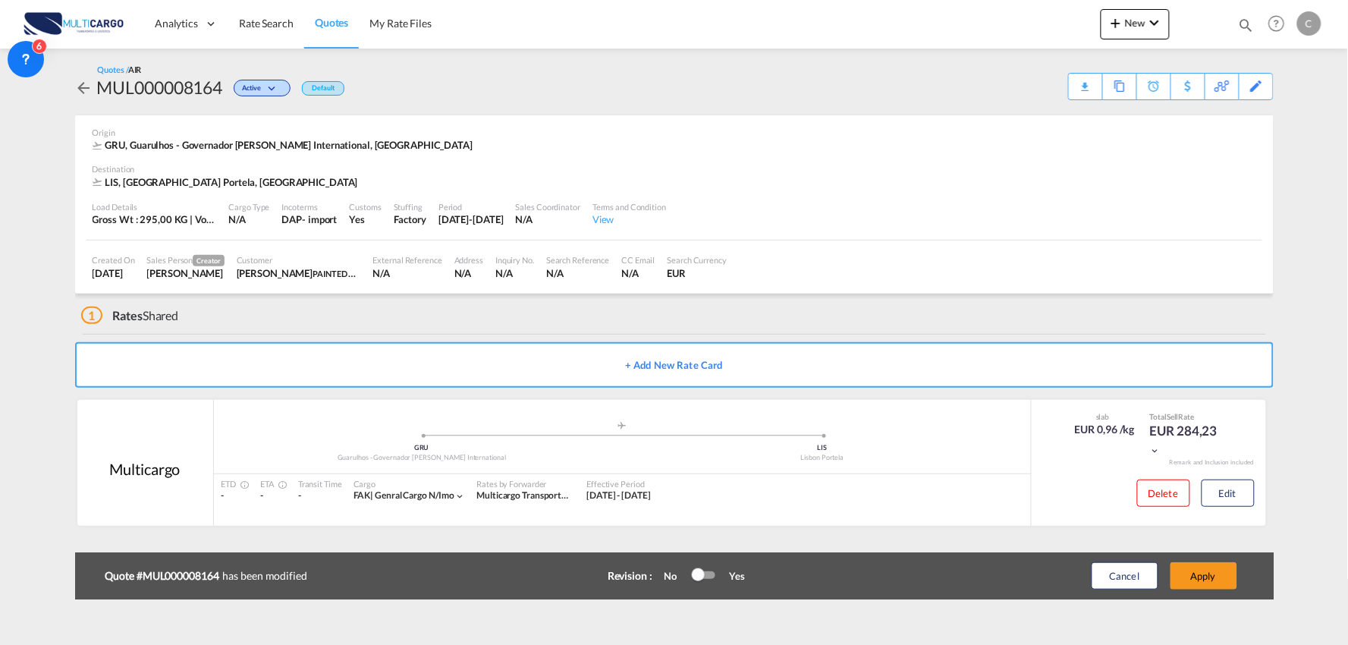
click at [1219, 576] on button "Apply" at bounding box center [1203, 575] width 67 height 27
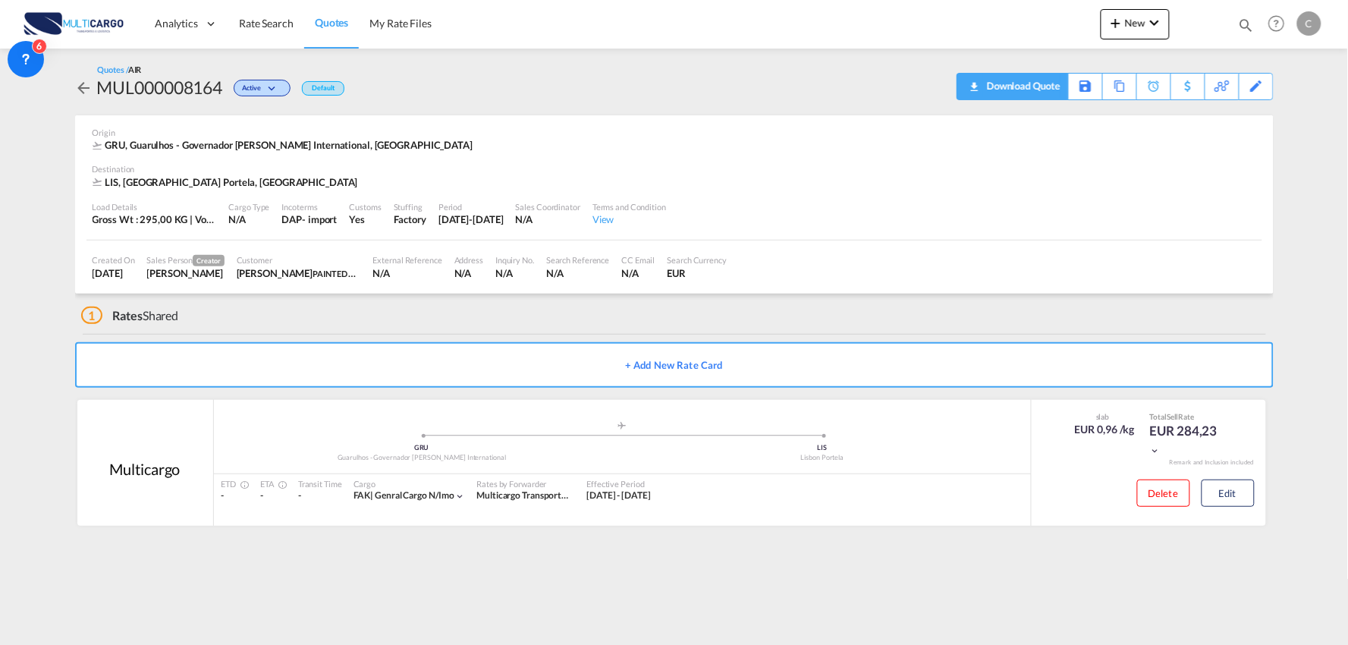
click at [1044, 85] on div "Download Quote" at bounding box center [1021, 86] width 77 height 24
